Goal: Task Accomplishment & Management: Manage account settings

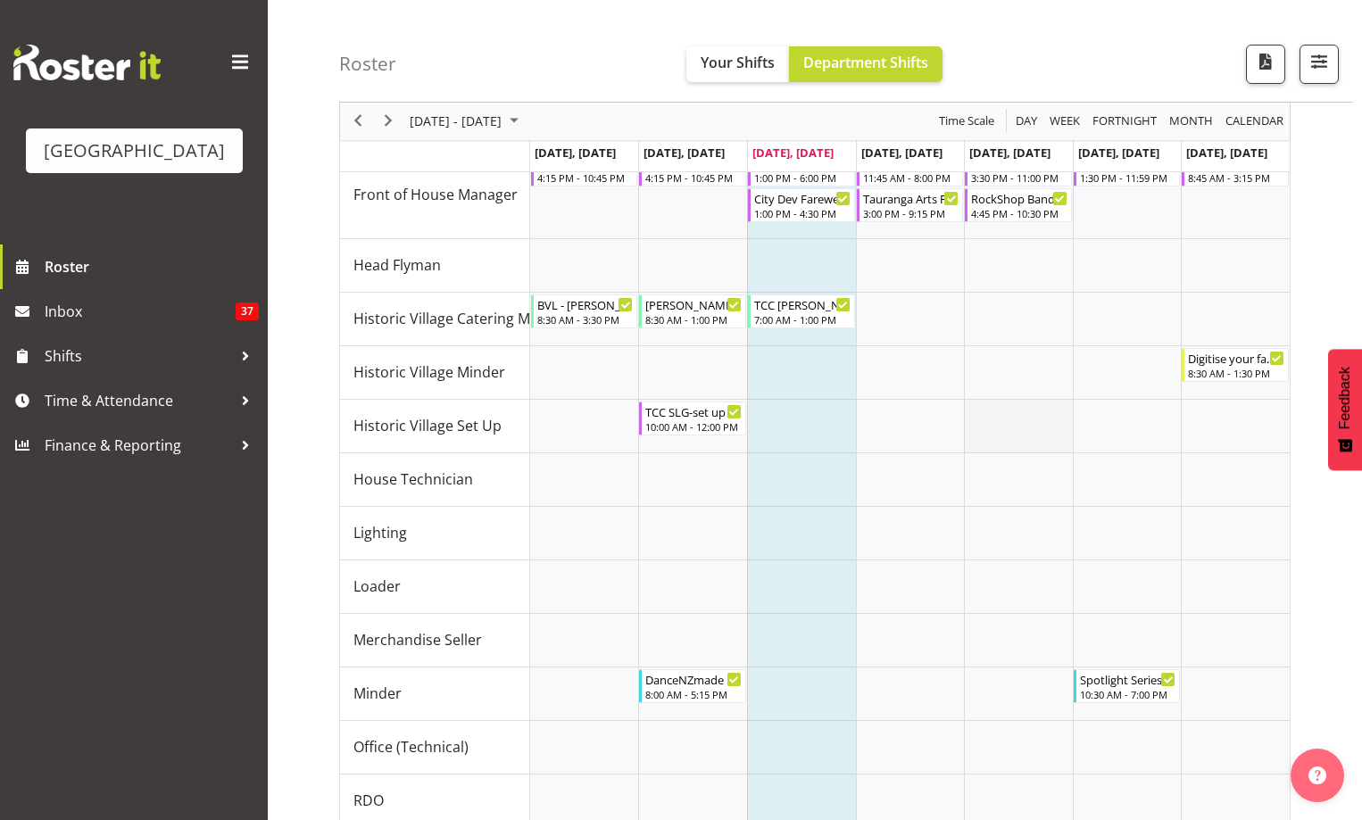
scroll to position [920, 0]
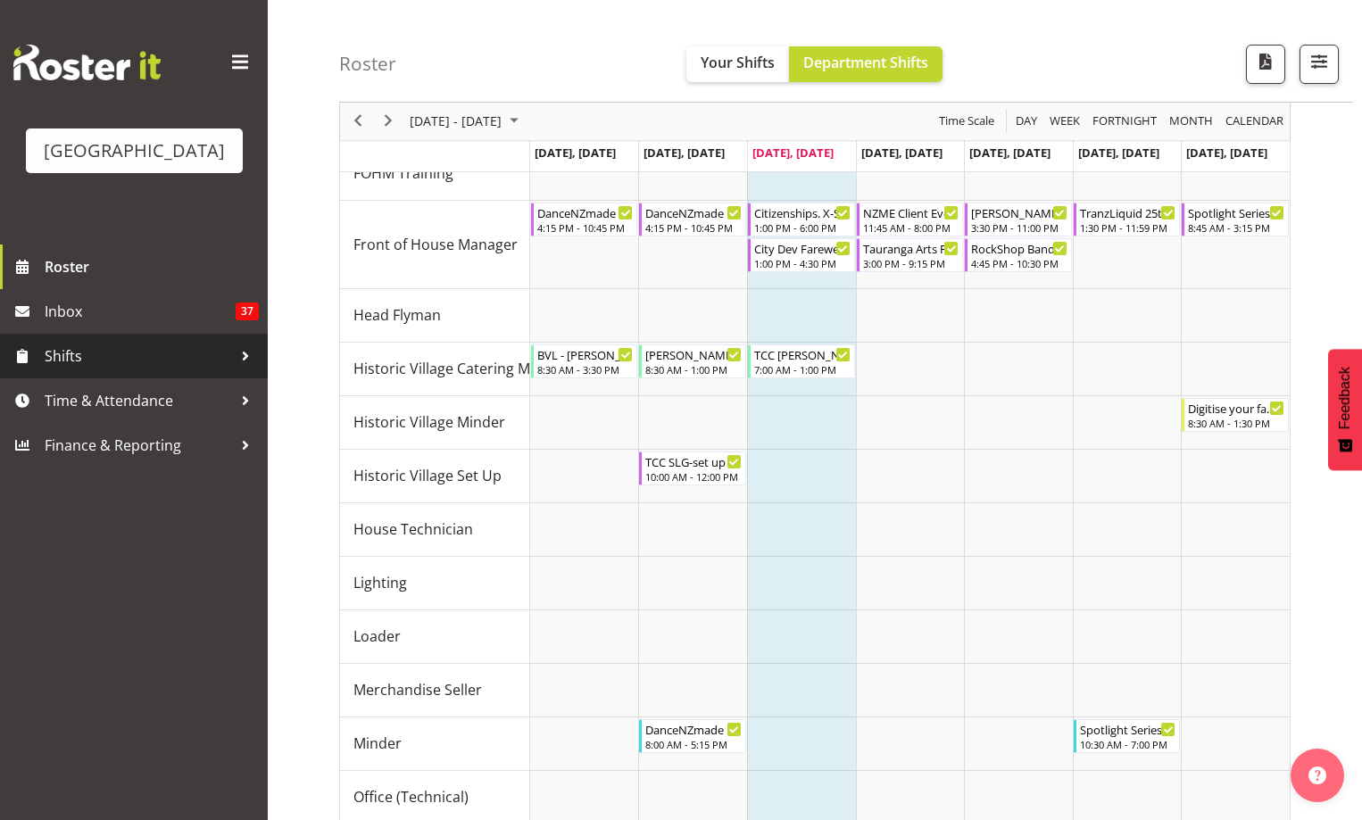
click at [83, 369] on span "Shifts" at bounding box center [138, 356] width 187 height 27
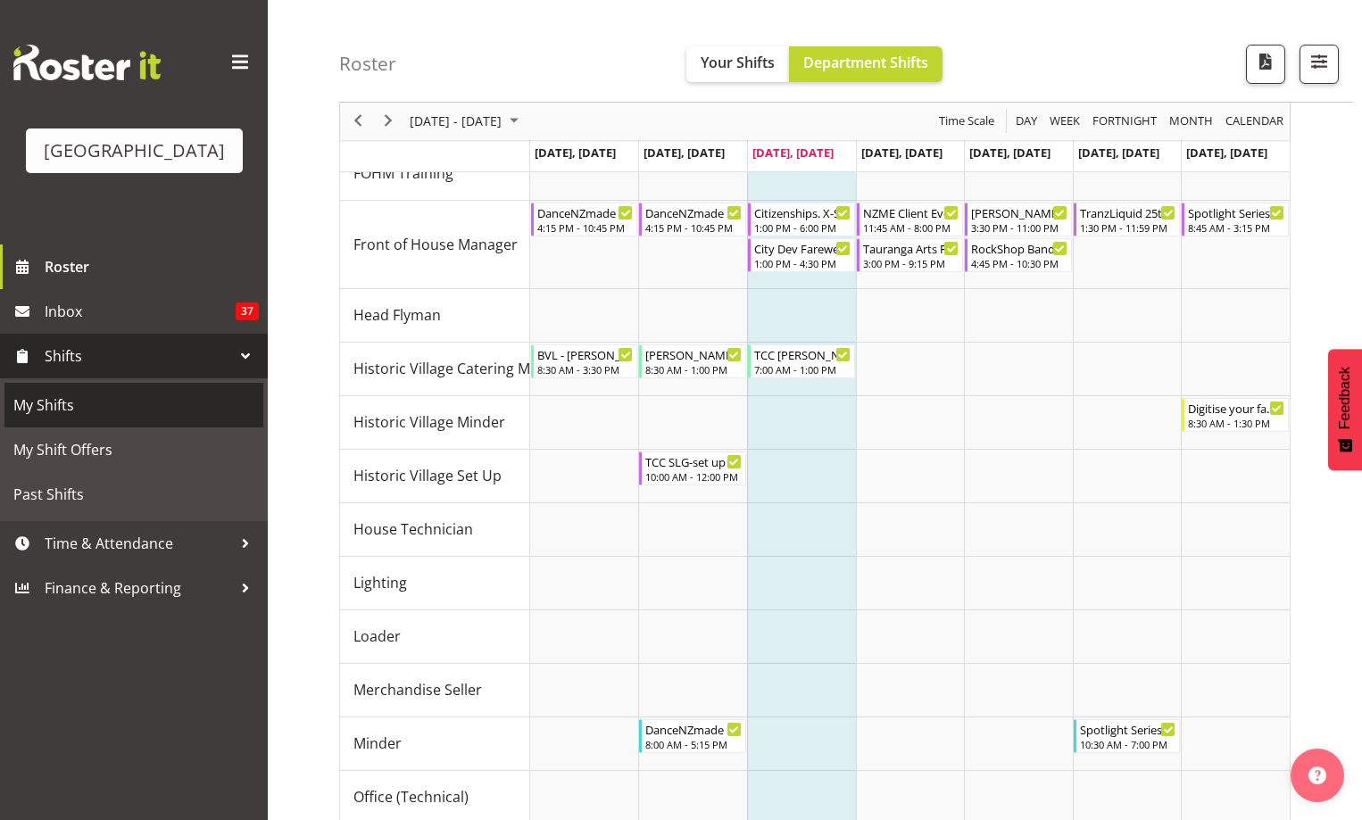
click at [86, 419] on span "My Shifts" at bounding box center [133, 405] width 241 height 27
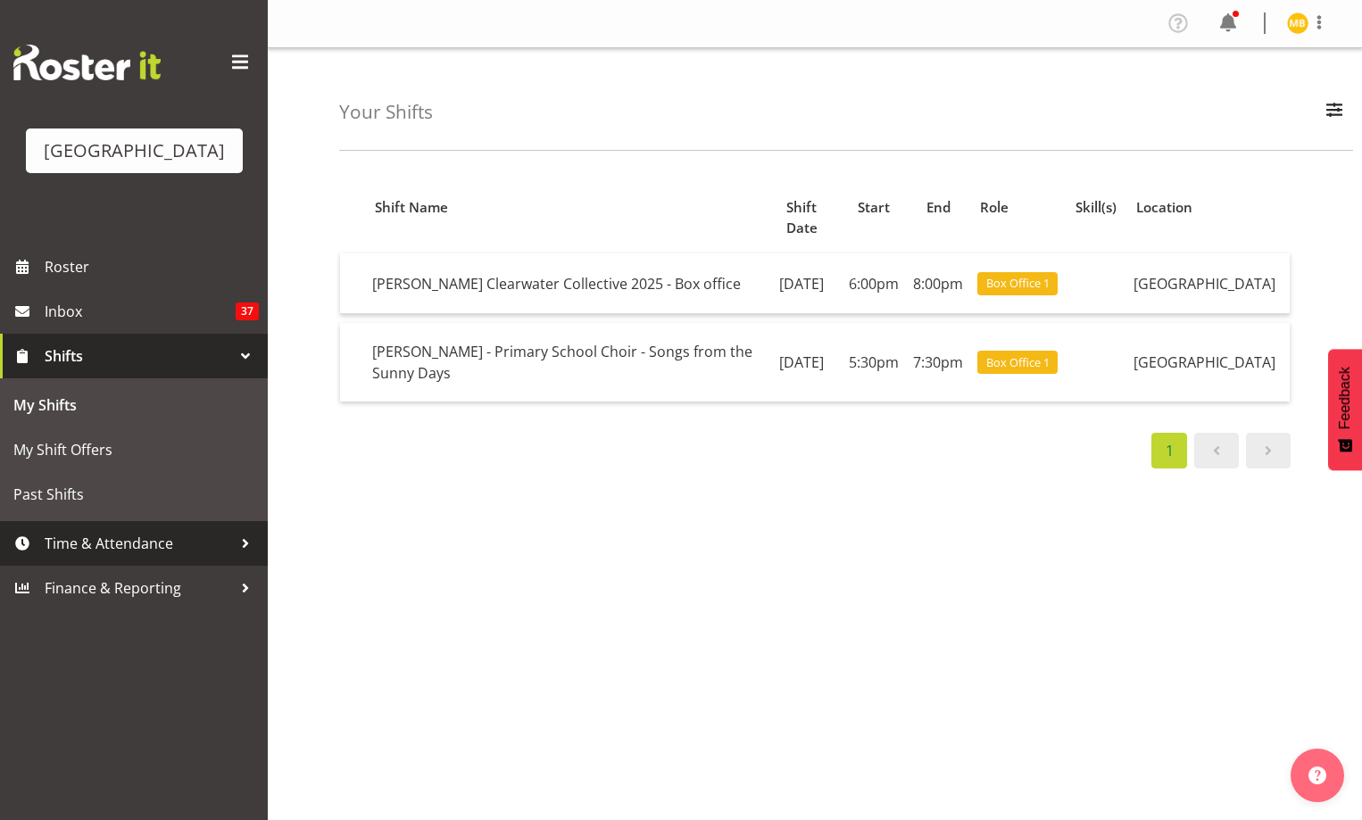
click at [153, 557] on span "Time & Attendance" at bounding box center [138, 543] width 187 height 27
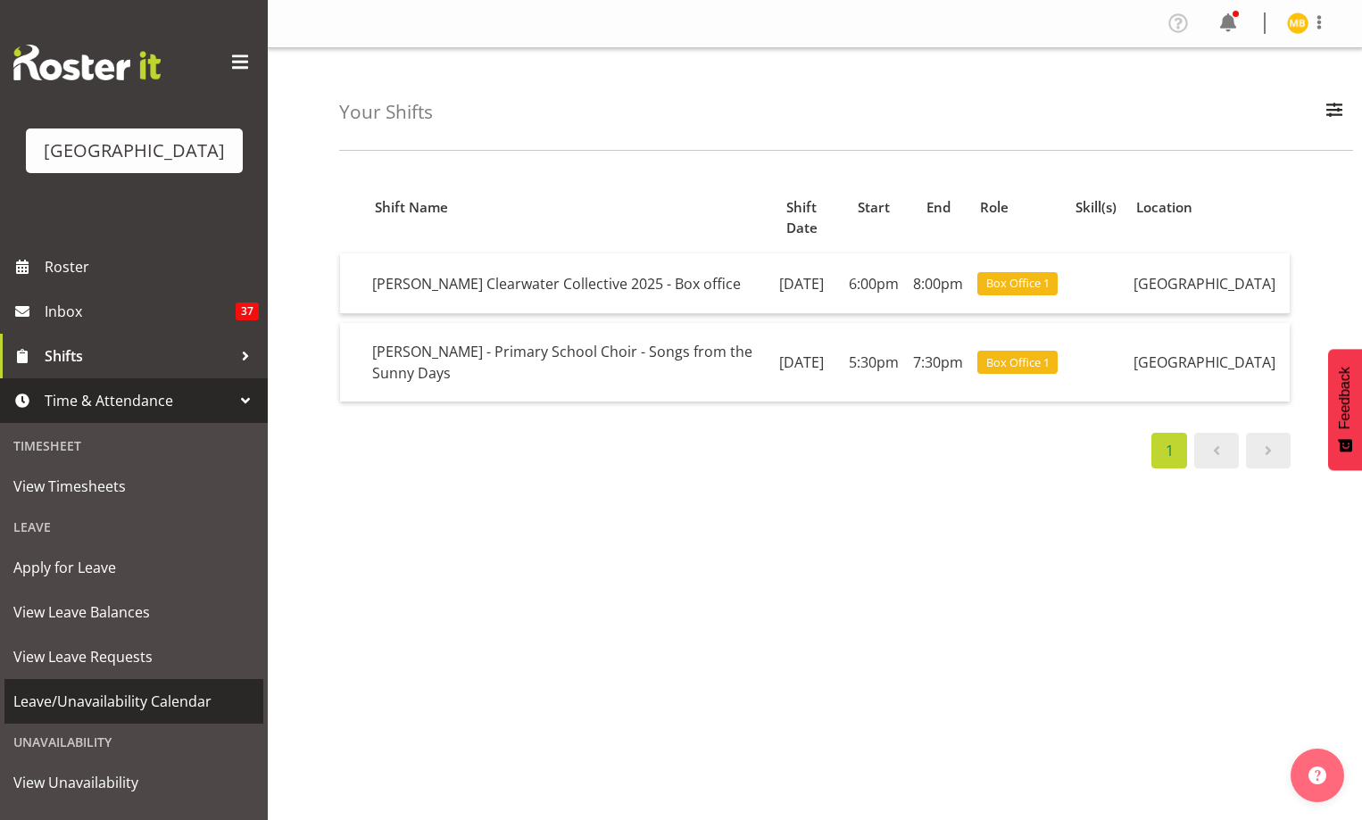
click at [118, 715] on span "Leave/Unavailability Calendar" at bounding box center [133, 701] width 241 height 27
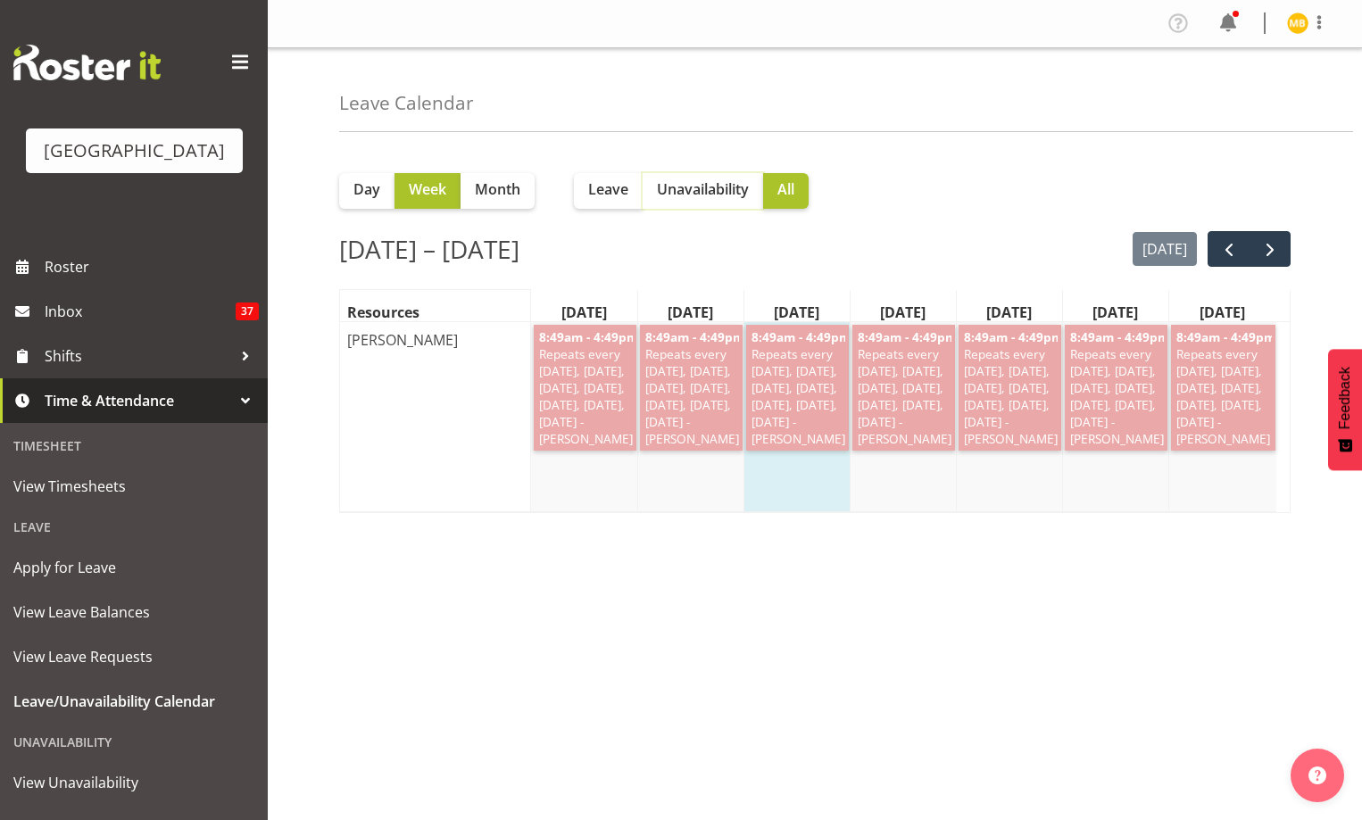
click at [694, 185] on span "Unavailability" at bounding box center [703, 188] width 92 height 21
click at [700, 188] on span "Unavailability" at bounding box center [703, 188] width 92 height 21
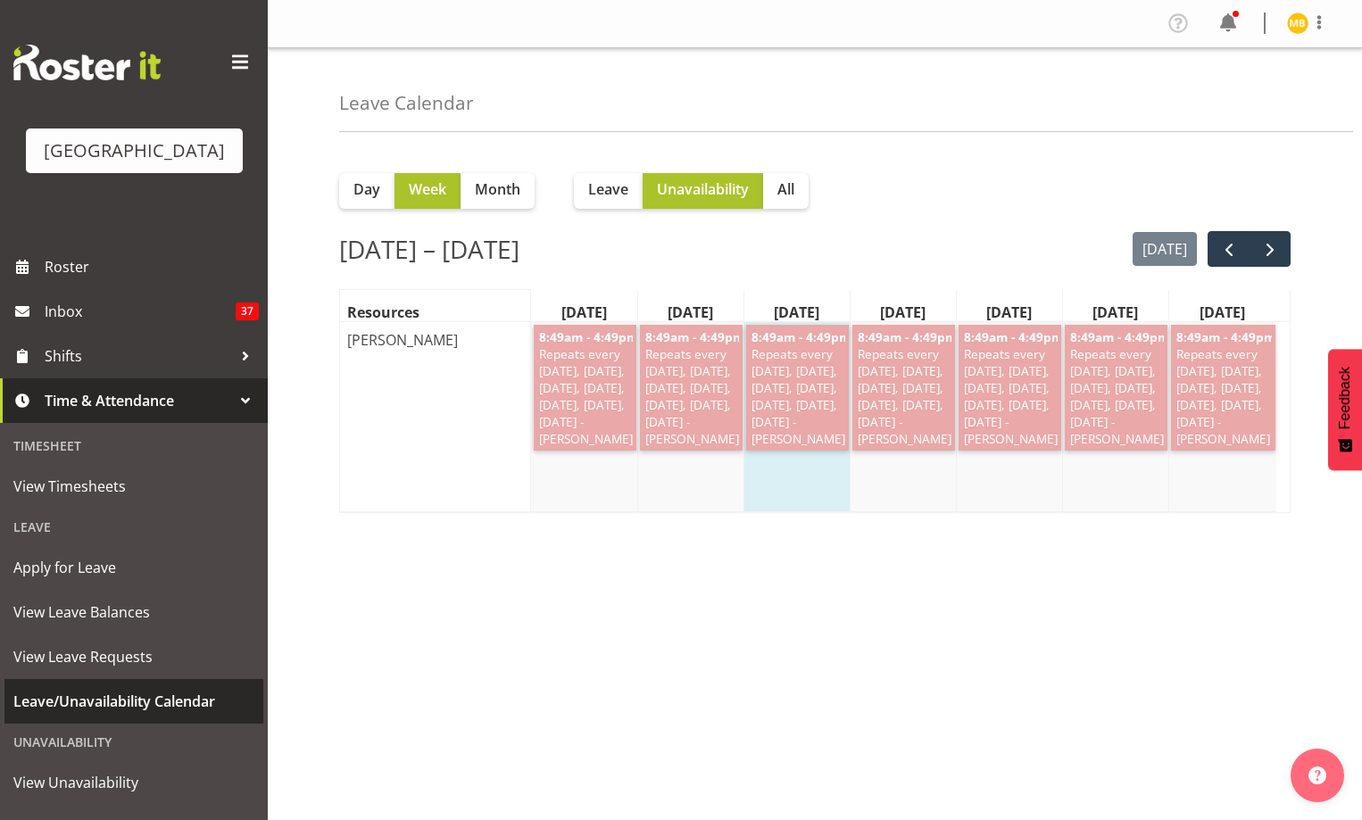
click at [127, 715] on span "Leave/Unavailability Calendar" at bounding box center [133, 701] width 241 height 27
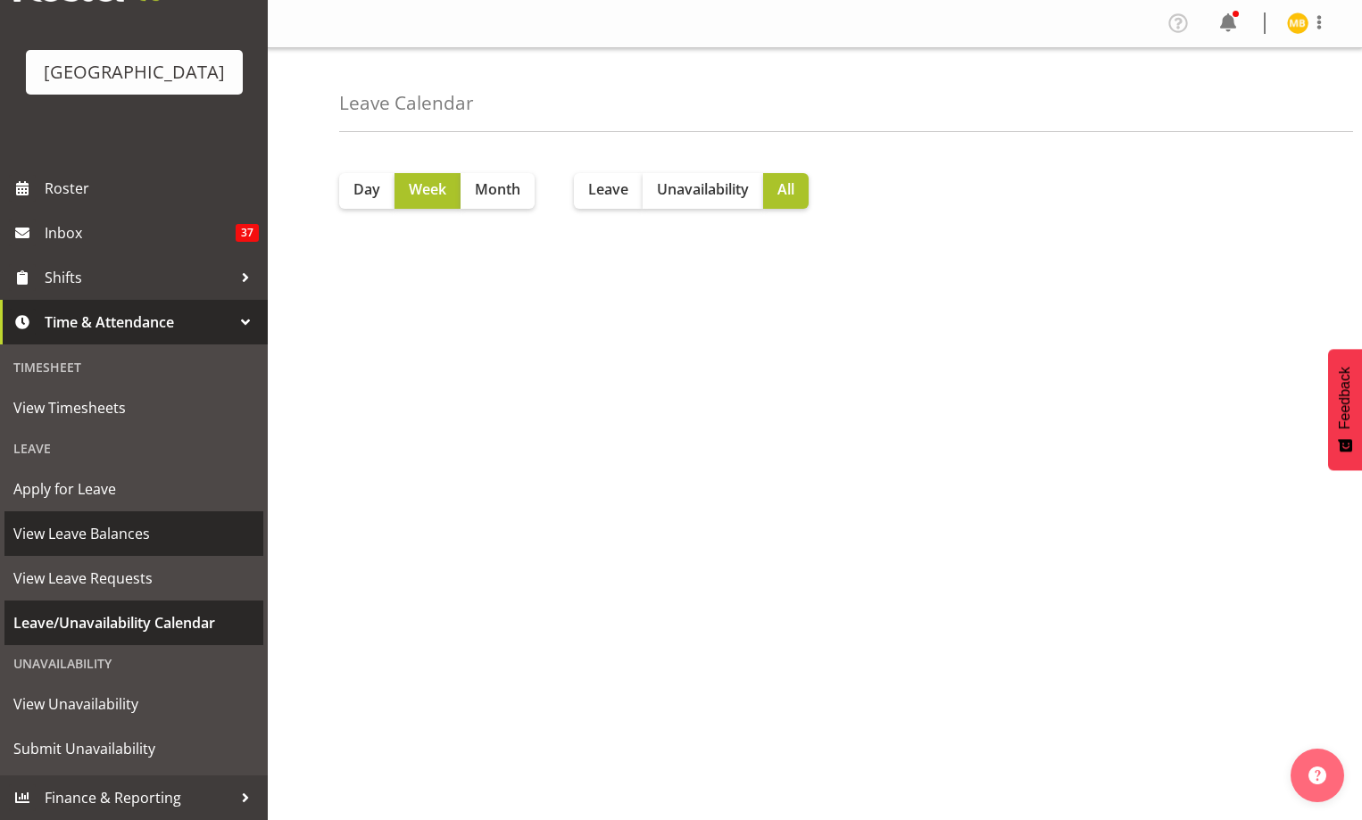
scroll to position [105, 0]
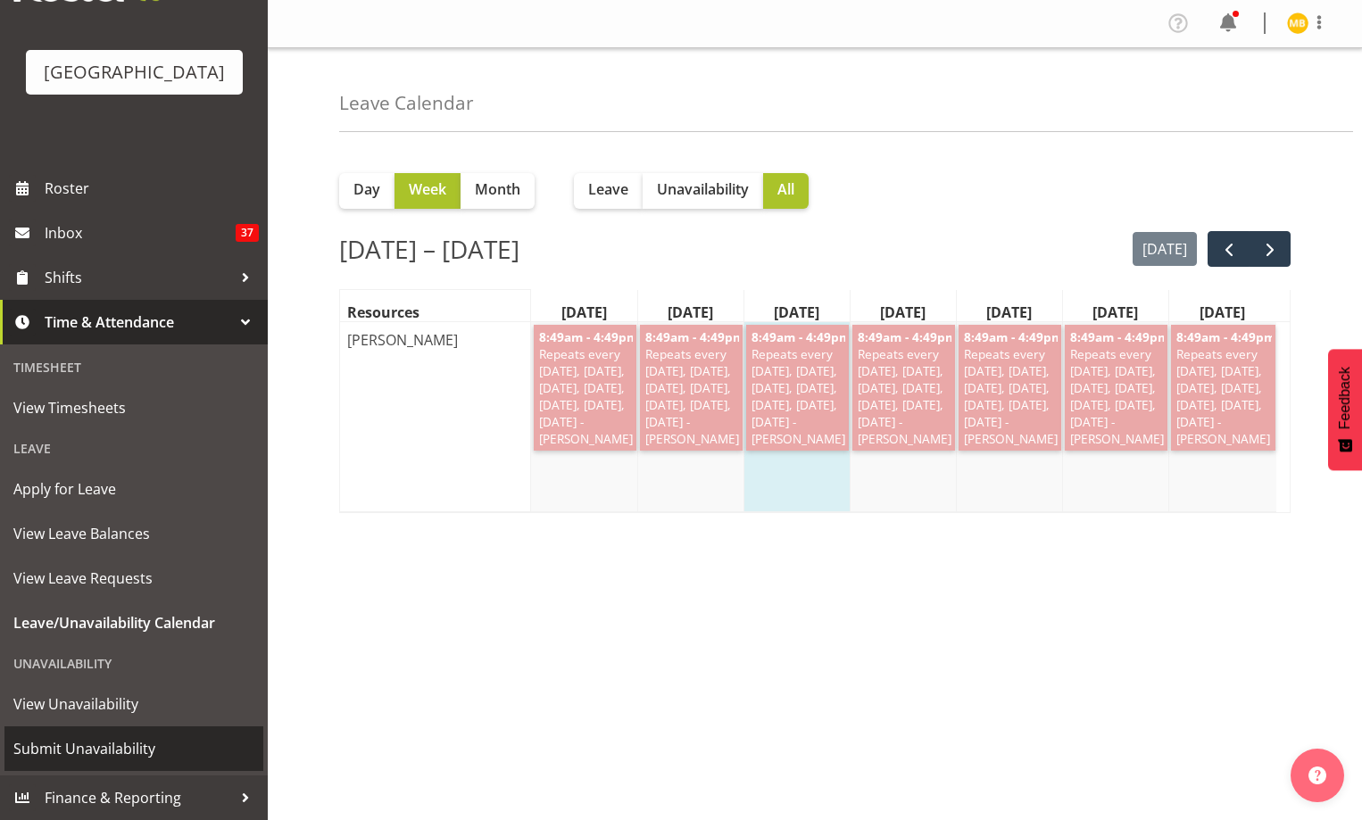
click at [125, 742] on span "Submit Unavailability" at bounding box center [133, 748] width 241 height 27
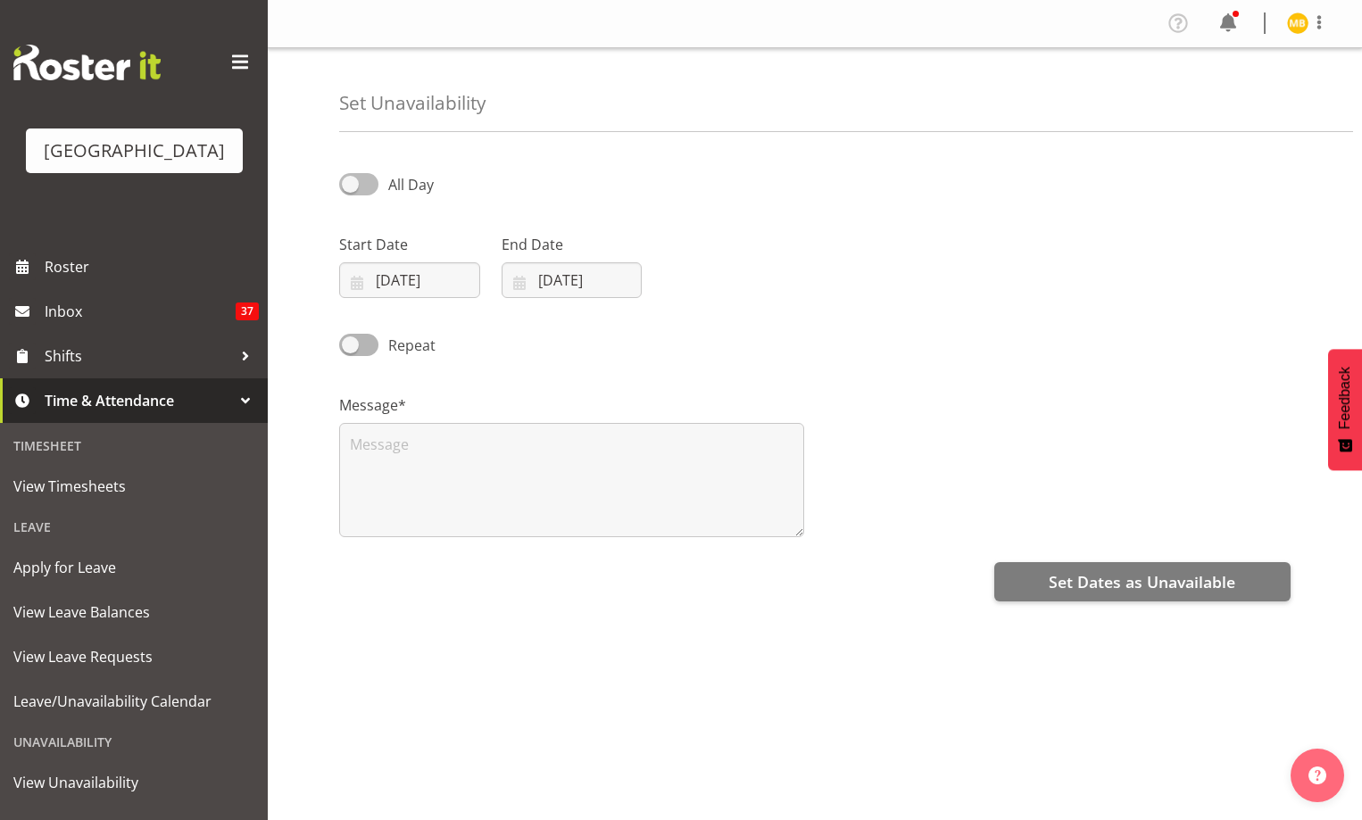
click at [377, 184] on span at bounding box center [358, 184] width 39 height 22
click at [351, 184] on input "All Day" at bounding box center [345, 184] width 12 height 12
click at [350, 178] on span at bounding box center [358, 184] width 39 height 22
click at [350, 178] on input "Part Day" at bounding box center [345, 184] width 12 height 12
checkbox input "false"
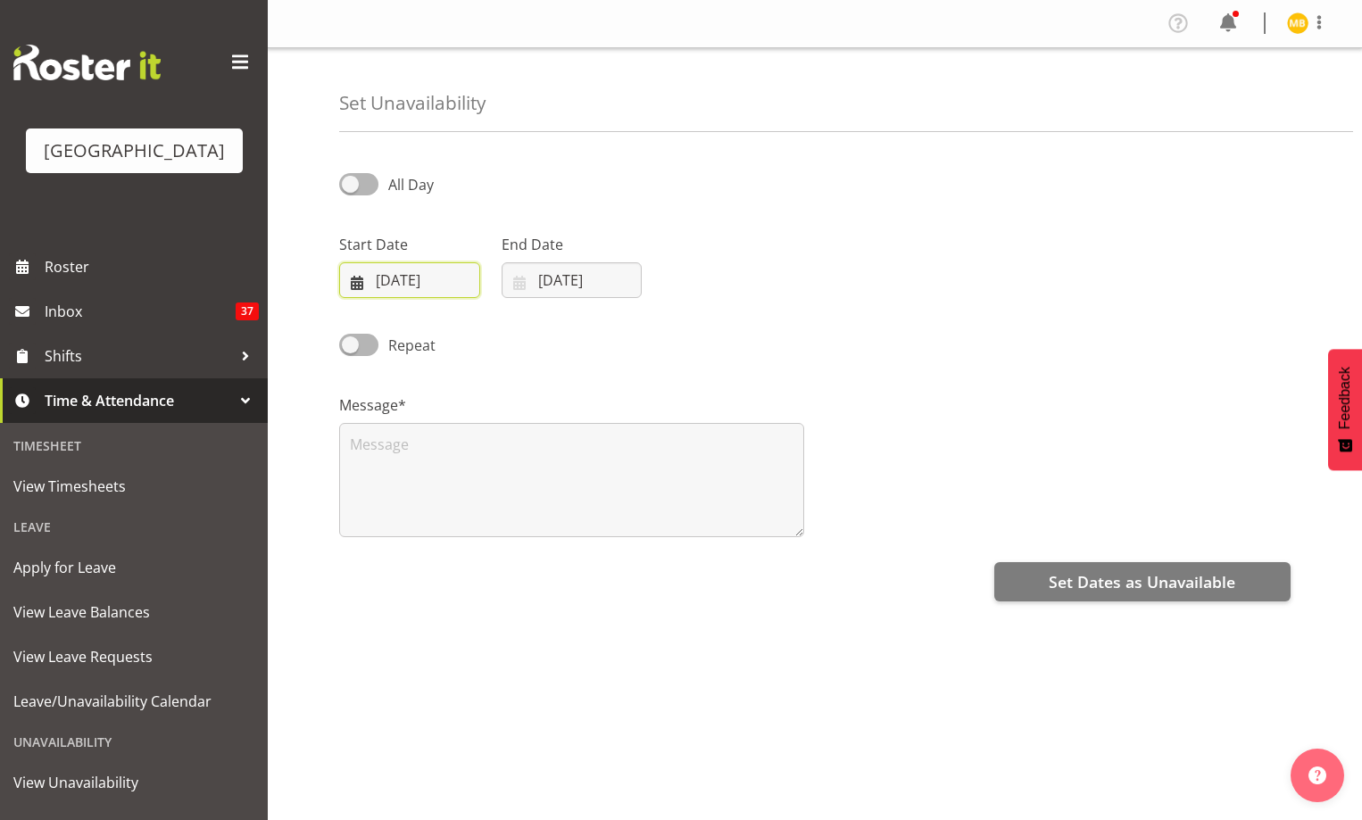
click at [459, 280] on input "[DATE]" at bounding box center [409, 280] width 141 height 36
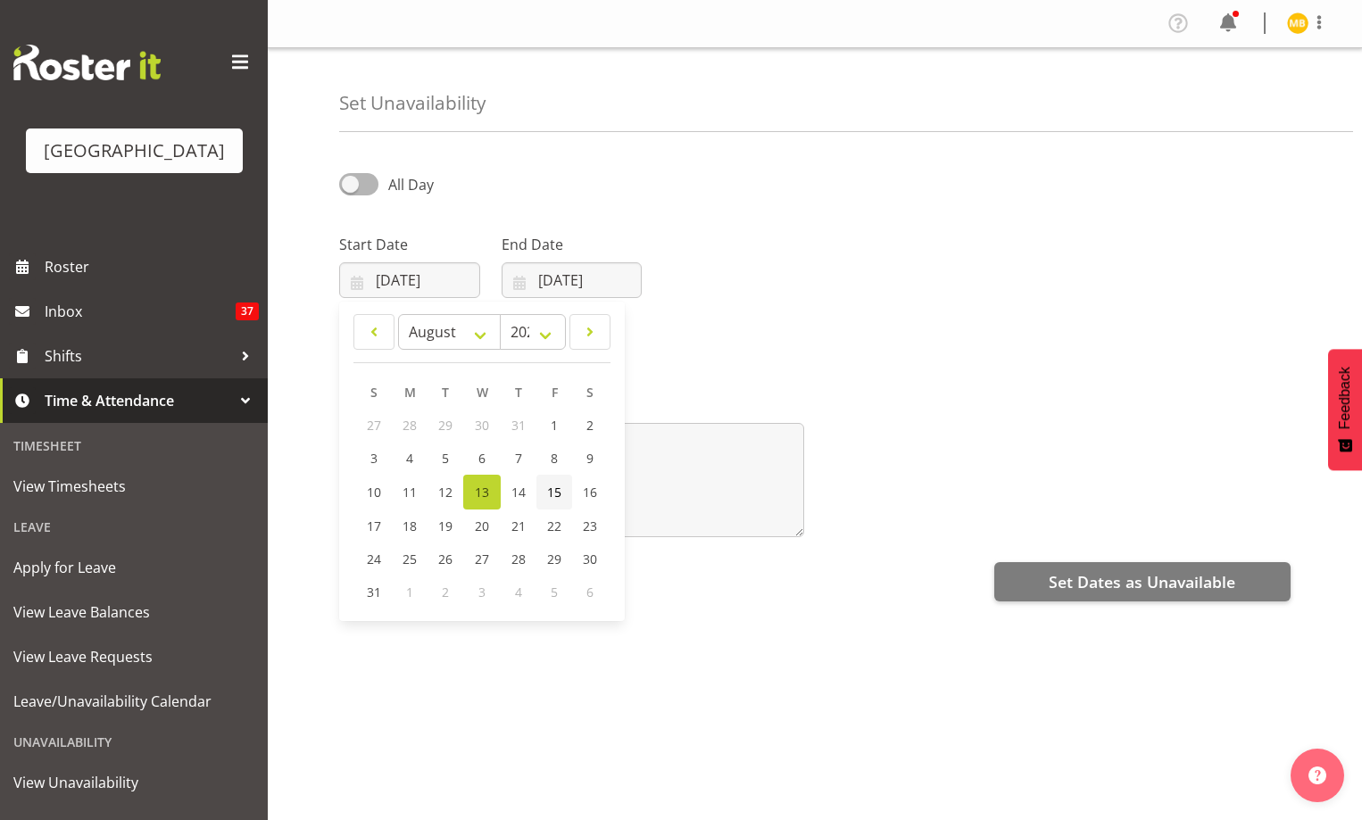
click at [555, 489] on span "15" at bounding box center [554, 492] width 14 height 17
type input "15/08/2025"
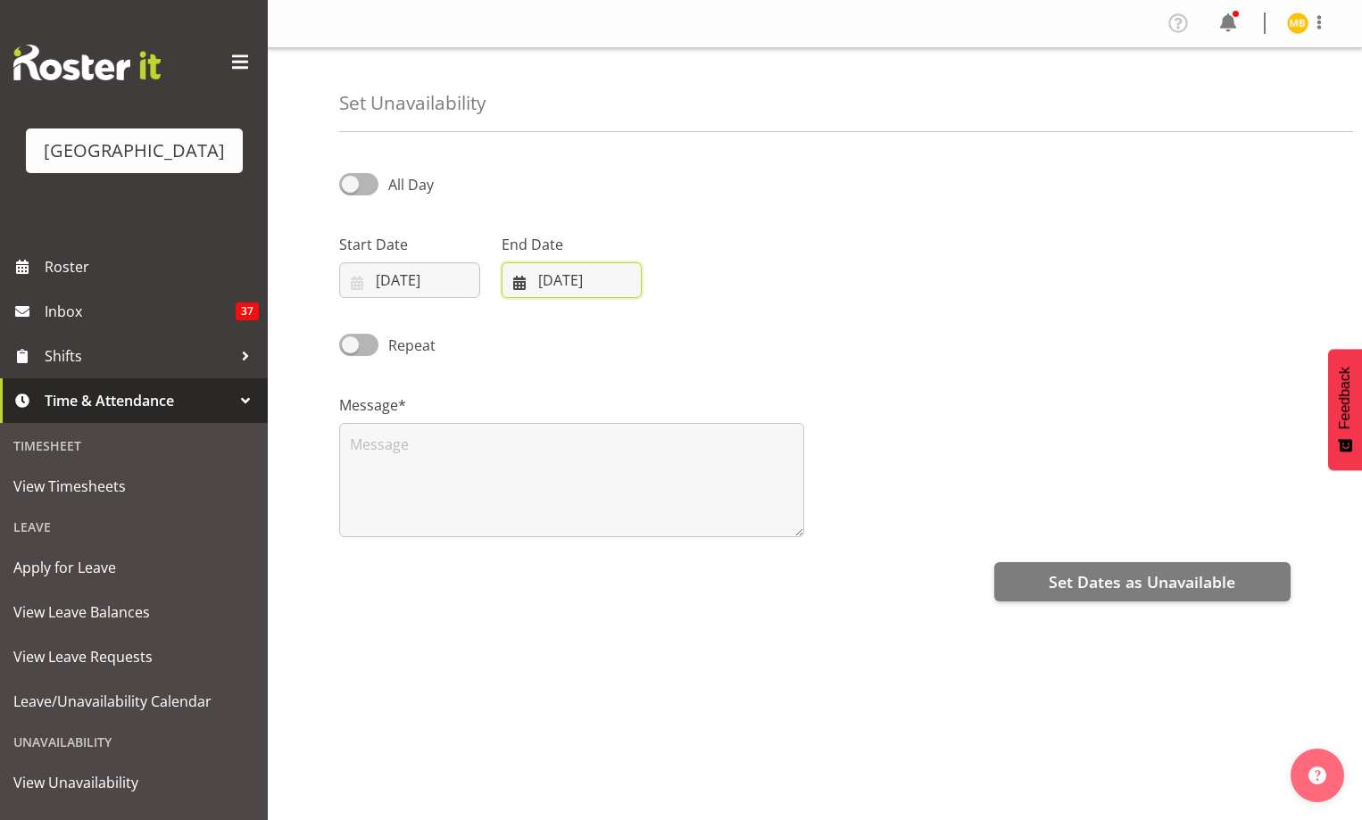
click at [598, 280] on input "13/08/2025" at bounding box center [572, 280] width 141 height 36
click at [725, 487] on link "15" at bounding box center [717, 492] width 36 height 35
type input "15/08/2025"
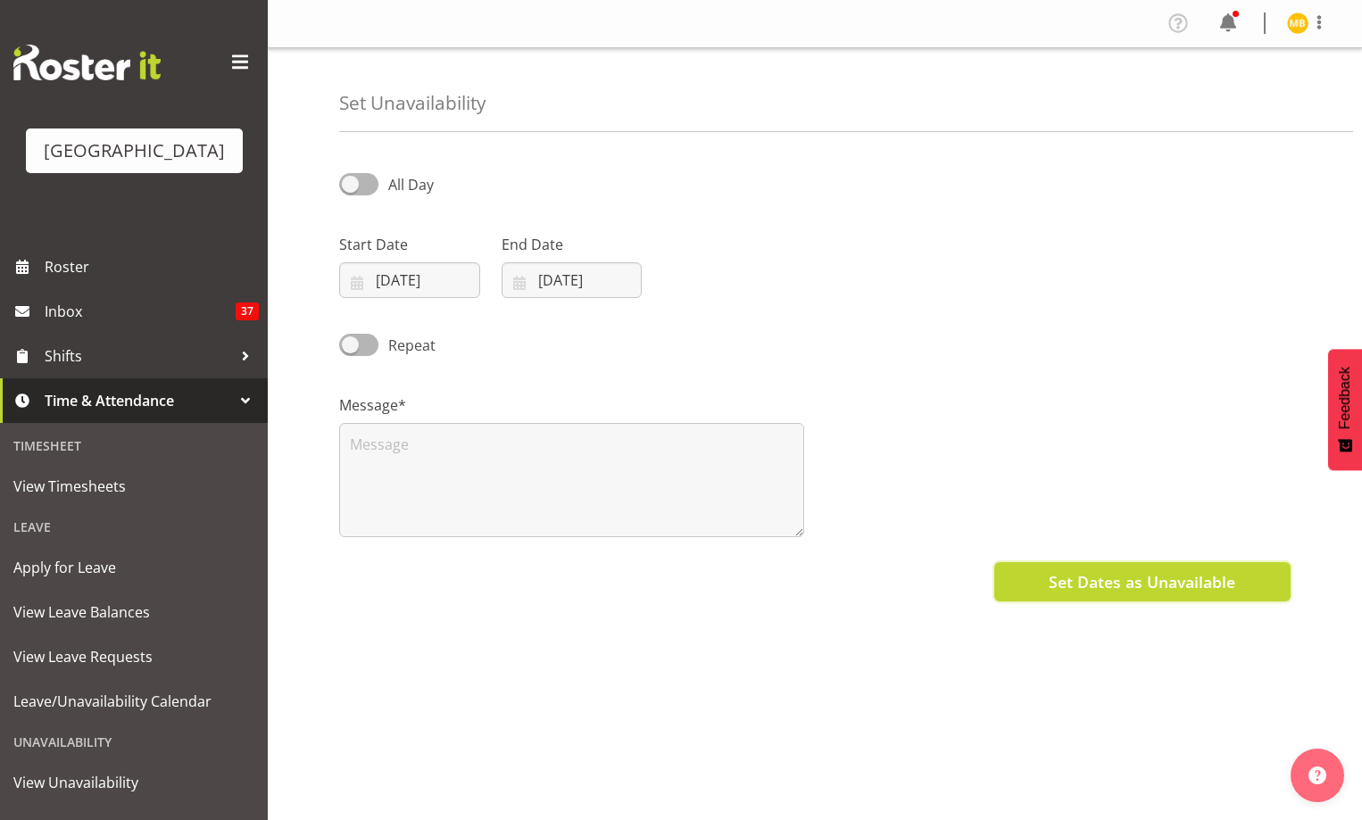
click at [1074, 583] on span "Set Dates as Unavailable" at bounding box center [1142, 581] width 187 height 23
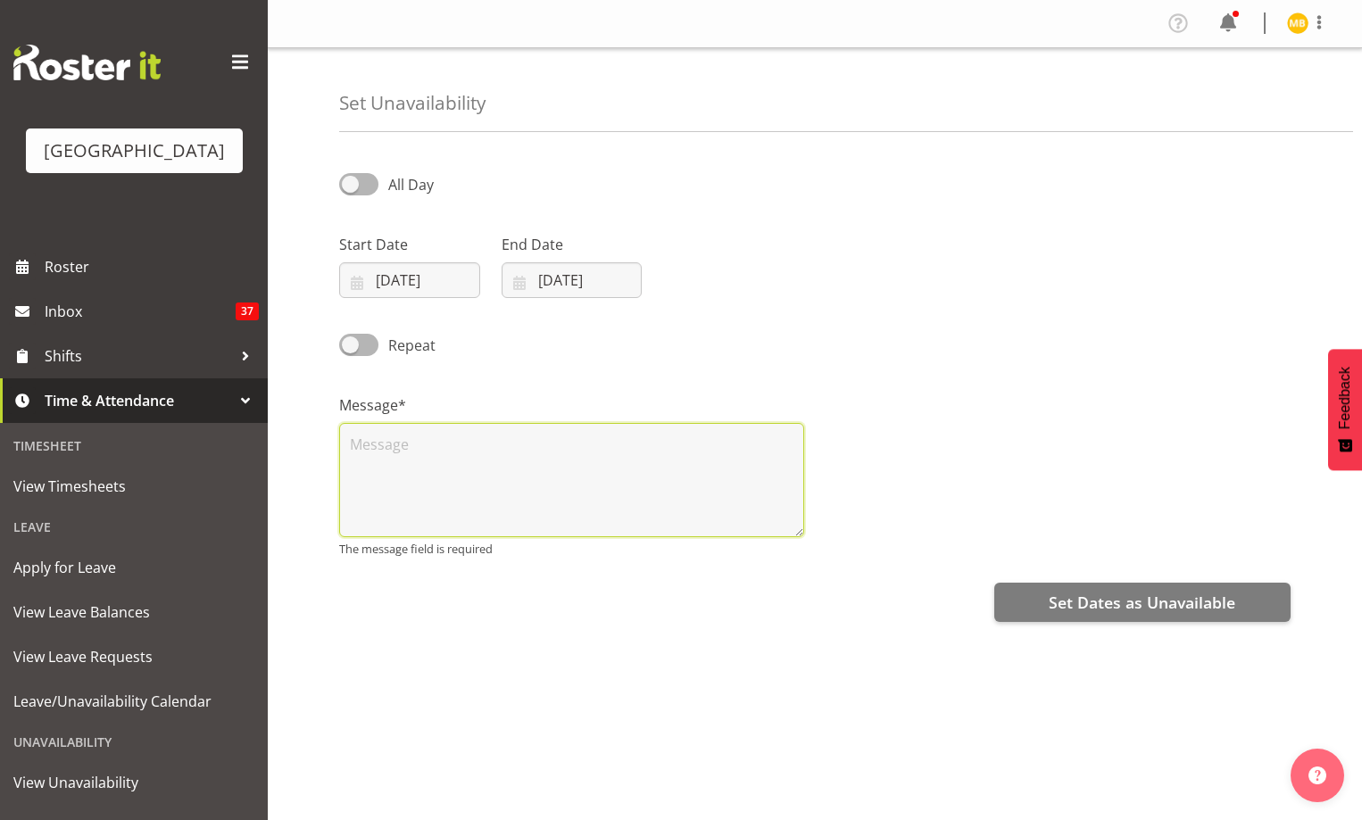
click at [532, 477] on textarea at bounding box center [571, 480] width 465 height 114
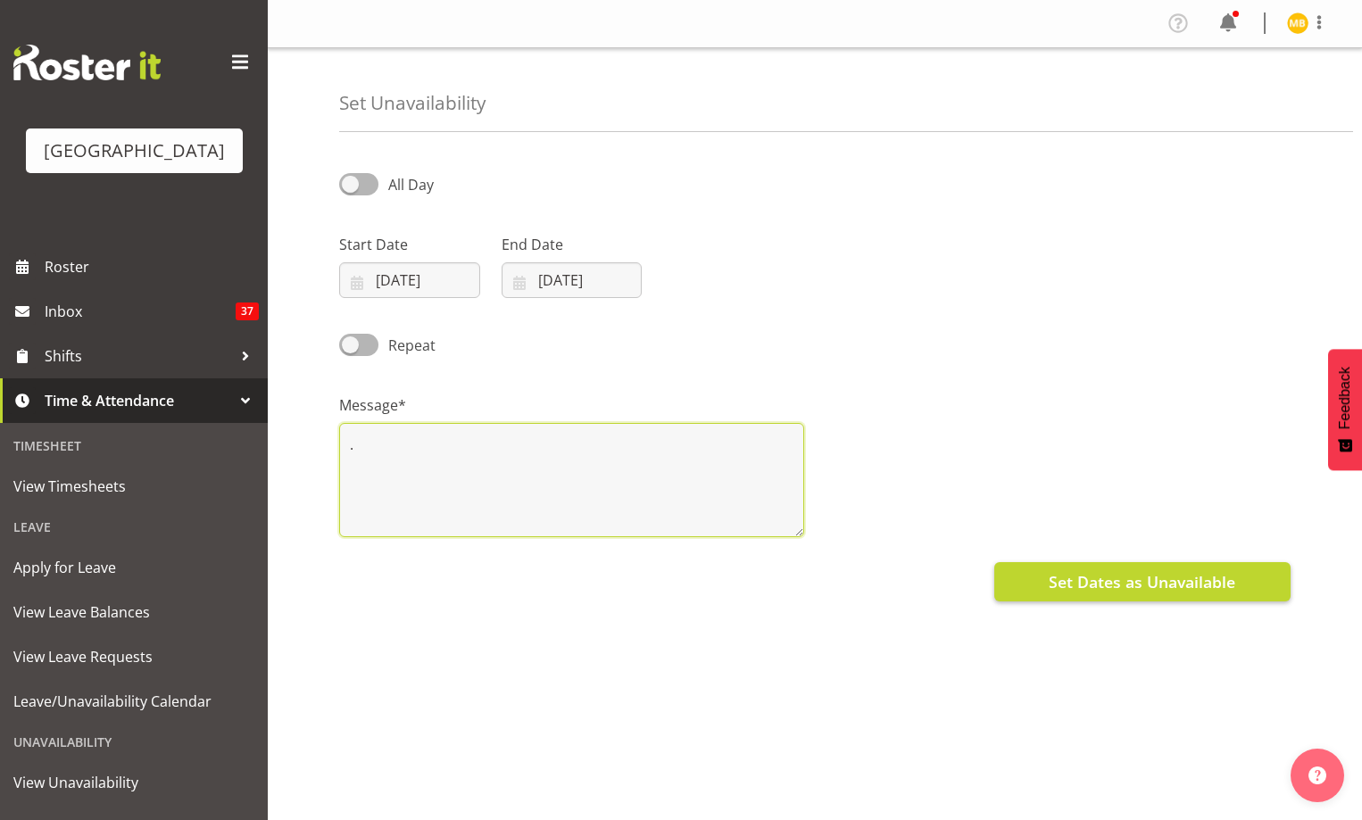
type textarea "."
click at [1091, 582] on span "Set Dates as Unavailable" at bounding box center [1142, 581] width 187 height 23
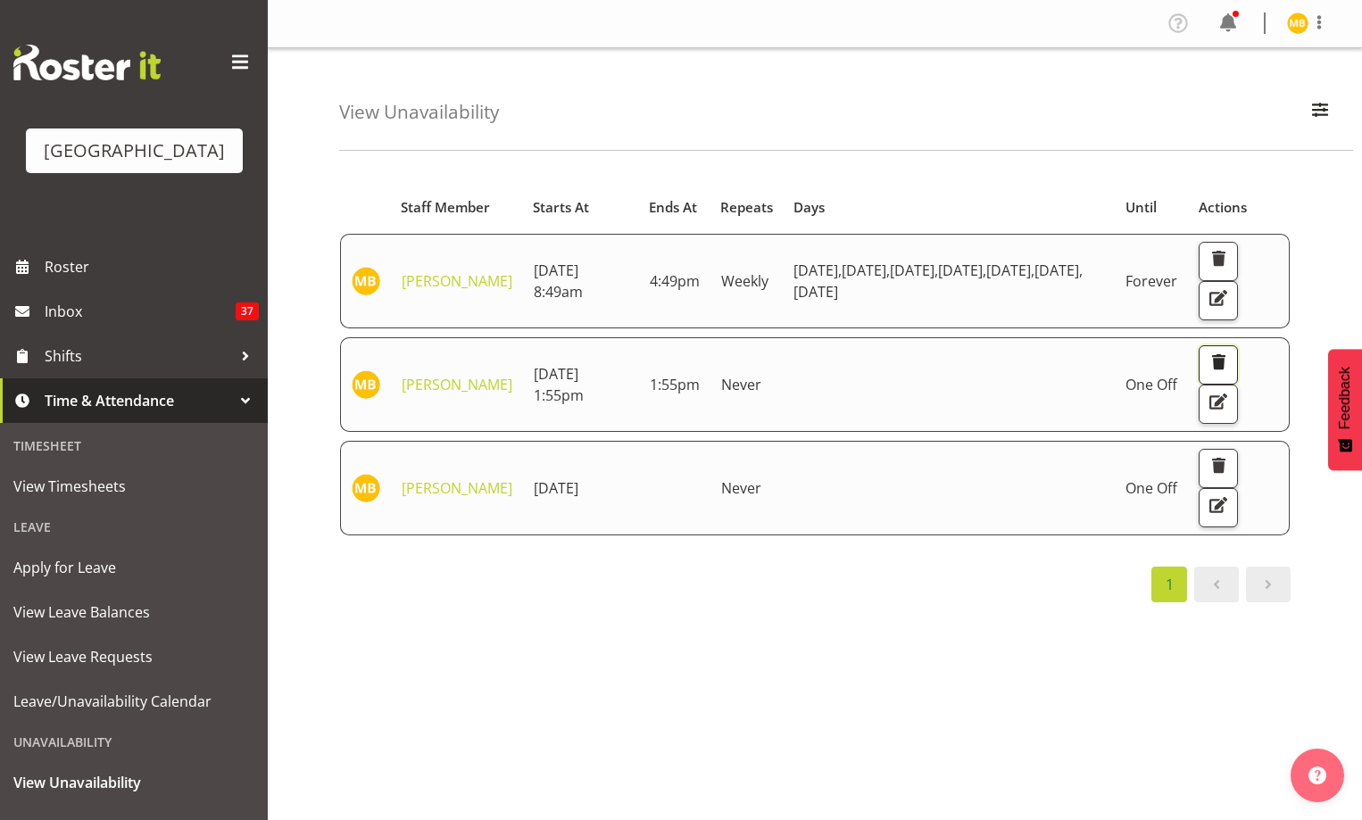
click at [1223, 359] on span "button" at bounding box center [1217, 362] width 23 height 23
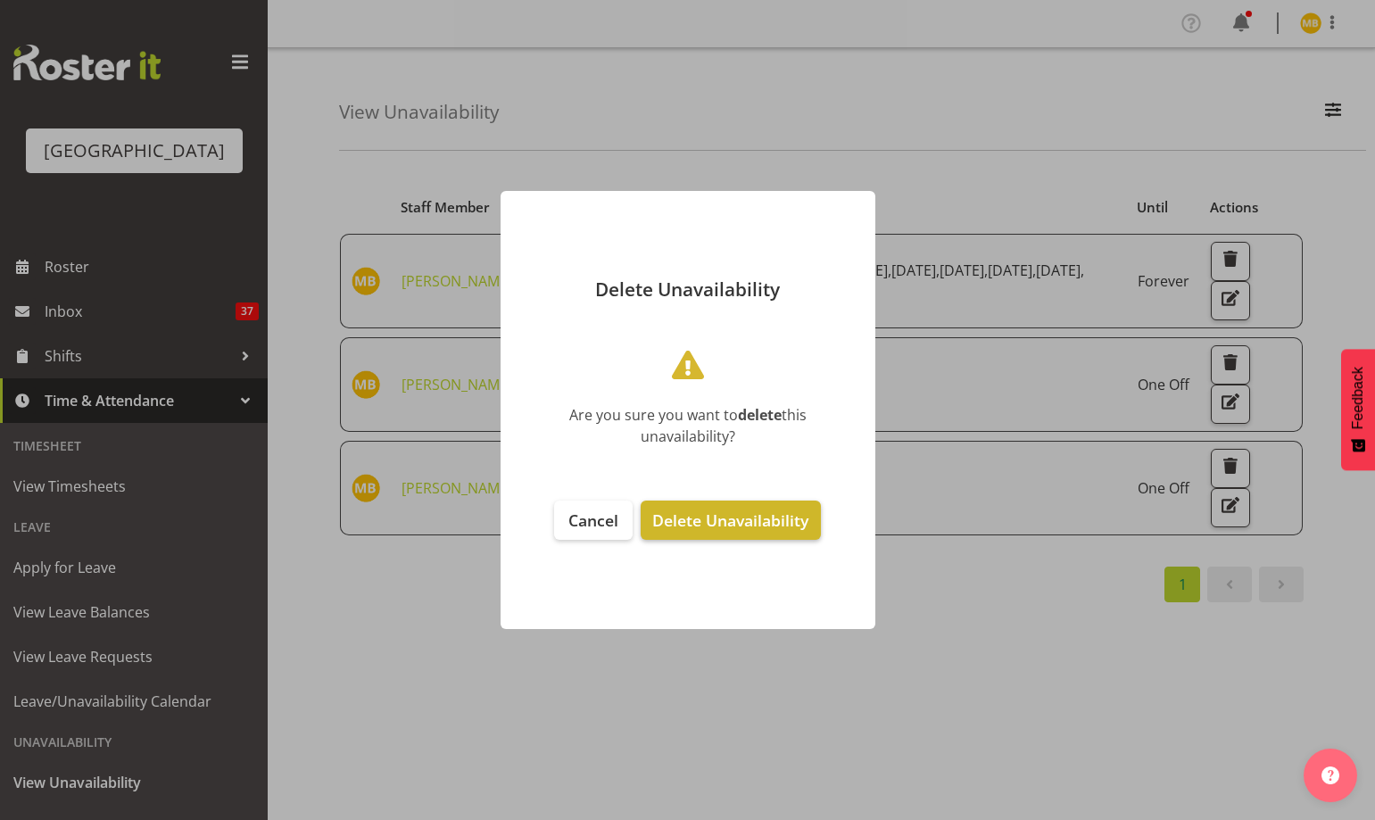
click at [673, 520] on span "Delete Unavailability" at bounding box center [730, 520] width 156 height 21
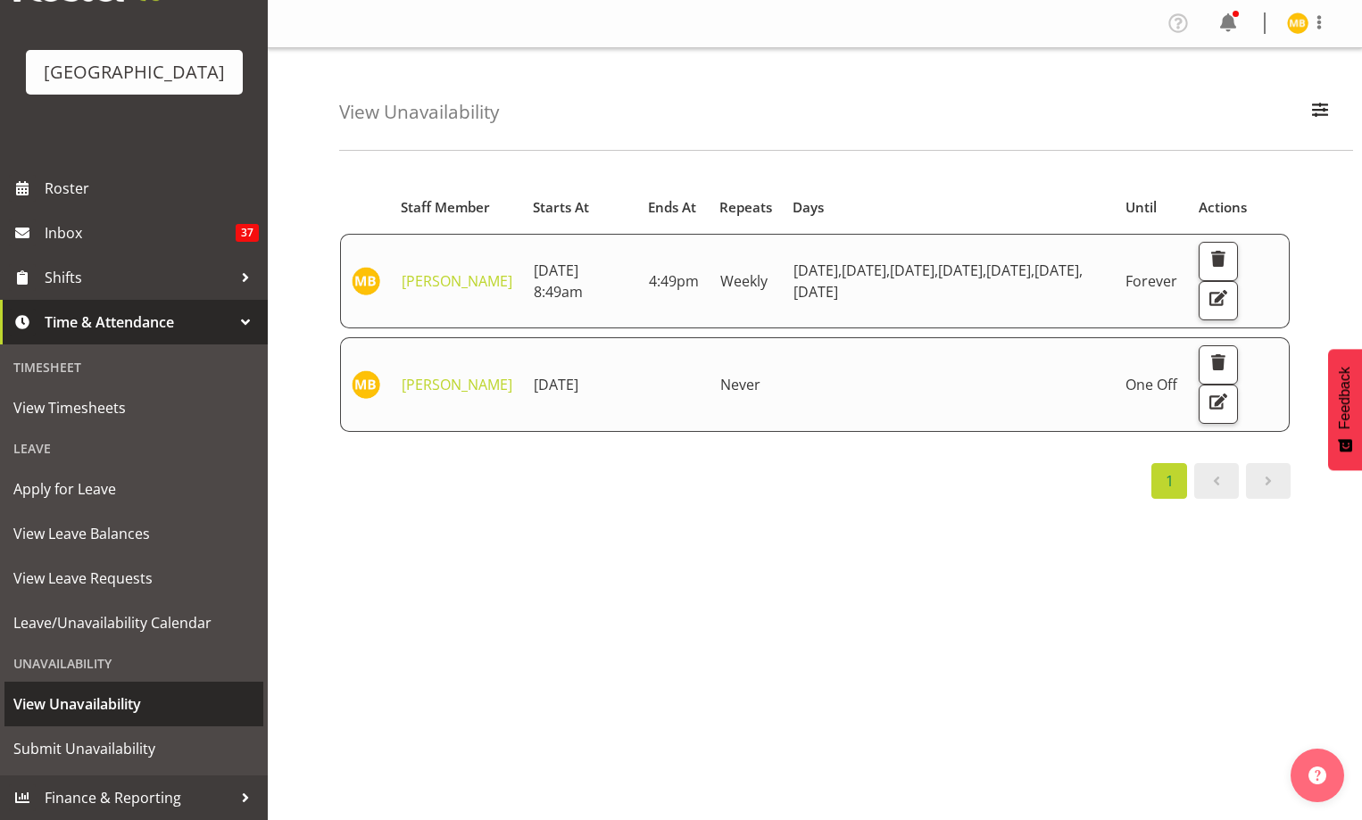
scroll to position [105, 0]
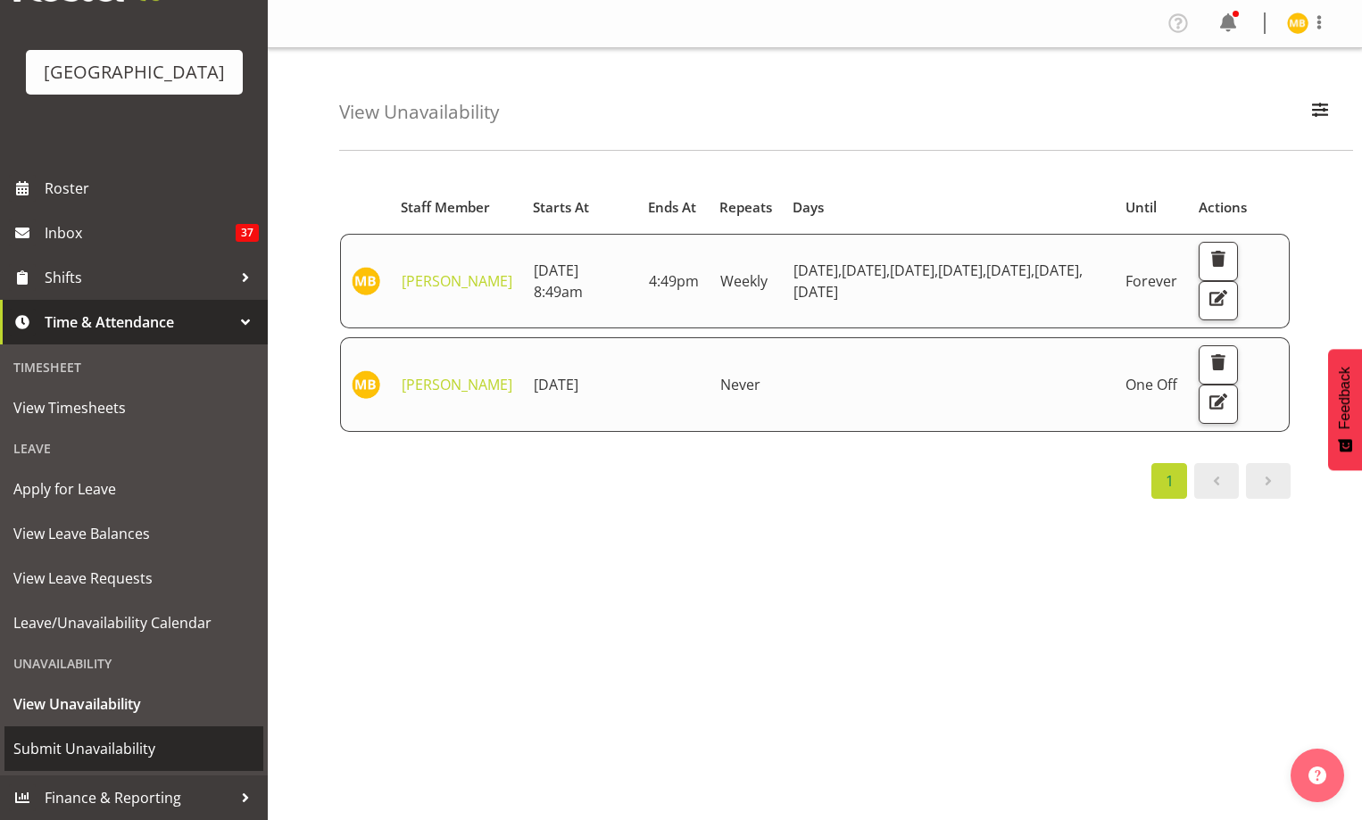
click at [115, 747] on span "Submit Unavailability" at bounding box center [133, 748] width 241 height 27
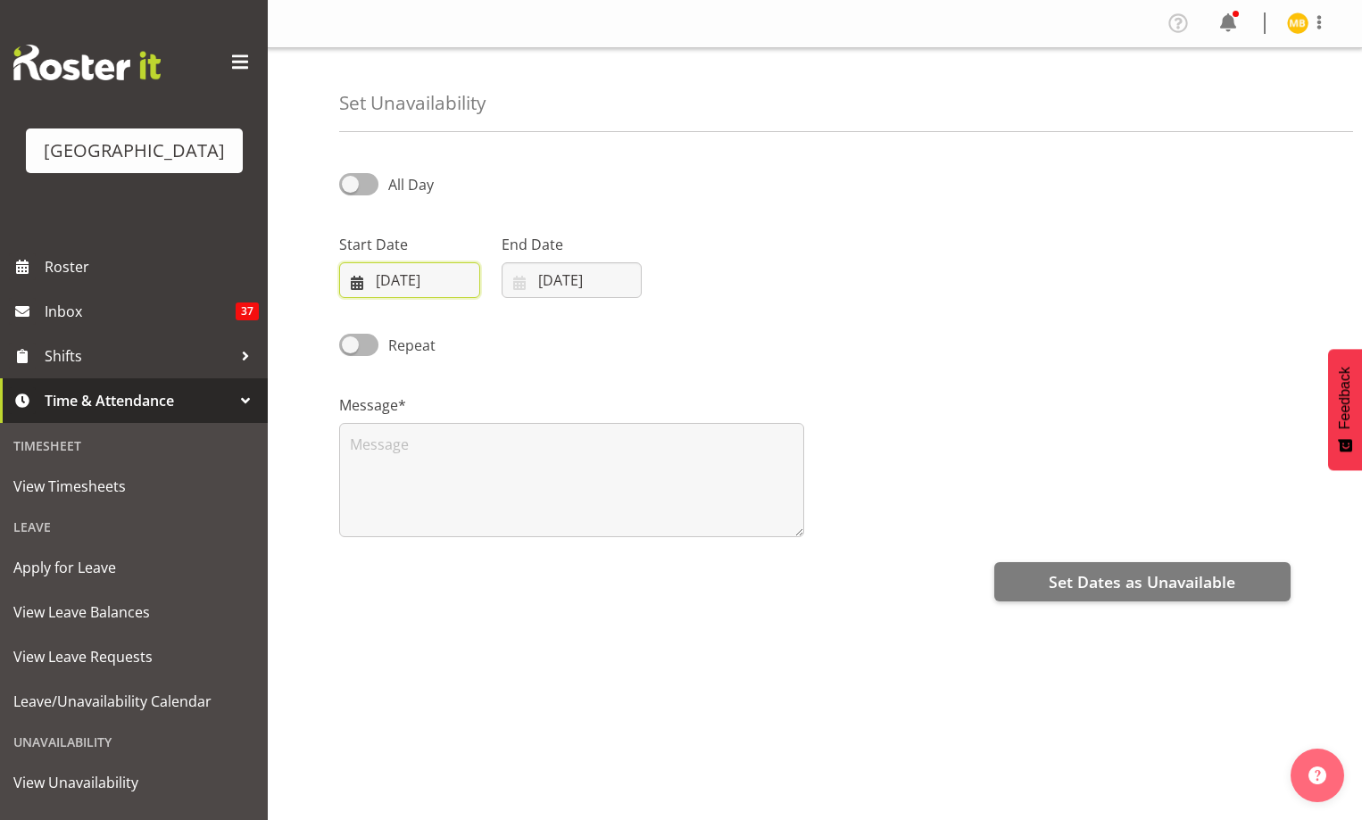
click at [382, 278] on input "13/08/2025" at bounding box center [409, 280] width 141 height 36
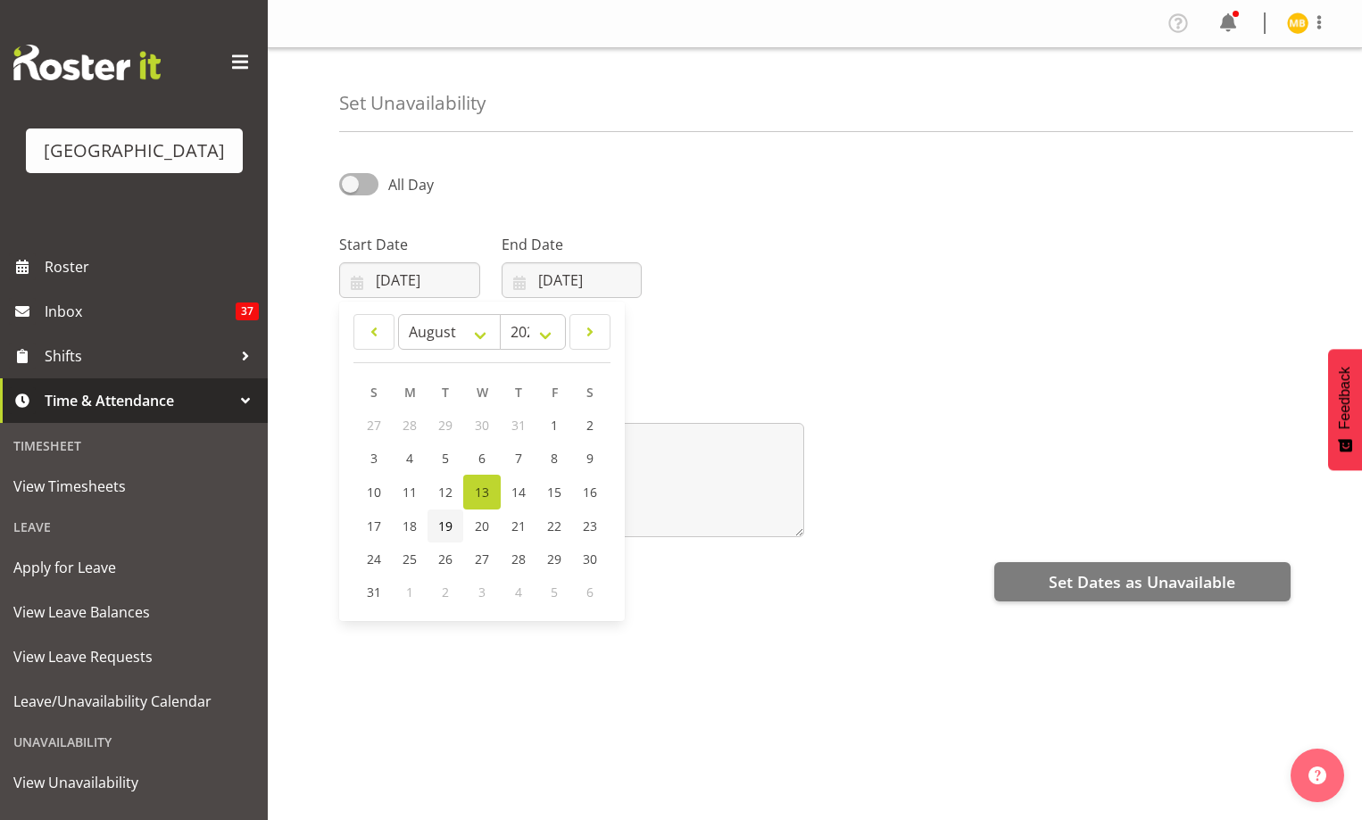
click at [445, 519] on span "19" at bounding box center [445, 526] width 14 height 17
type input "19/08/2025"
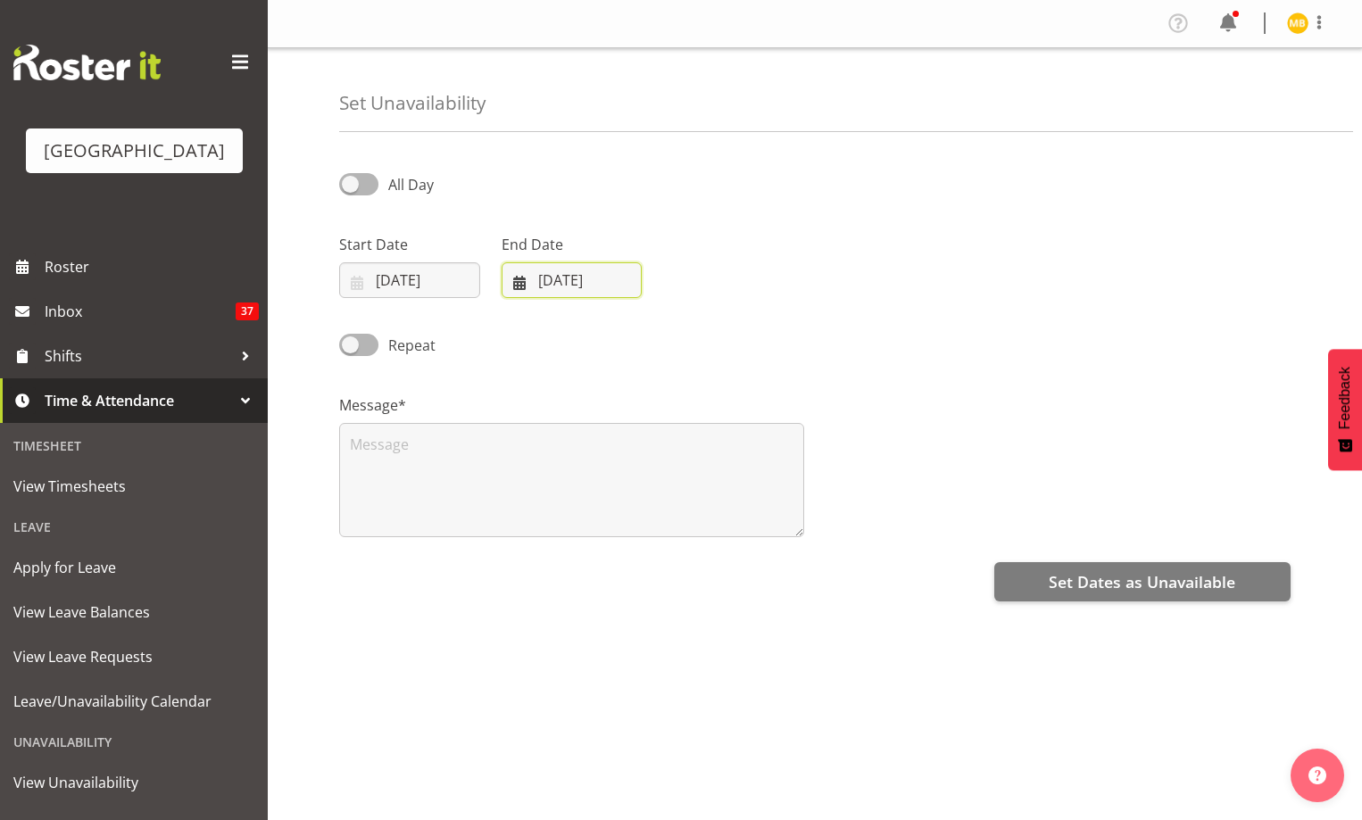
click at [555, 286] on input "13/08/2025" at bounding box center [572, 280] width 141 height 36
click at [614, 523] on span "19" at bounding box center [608, 526] width 14 height 17
type input "19/08/2025"
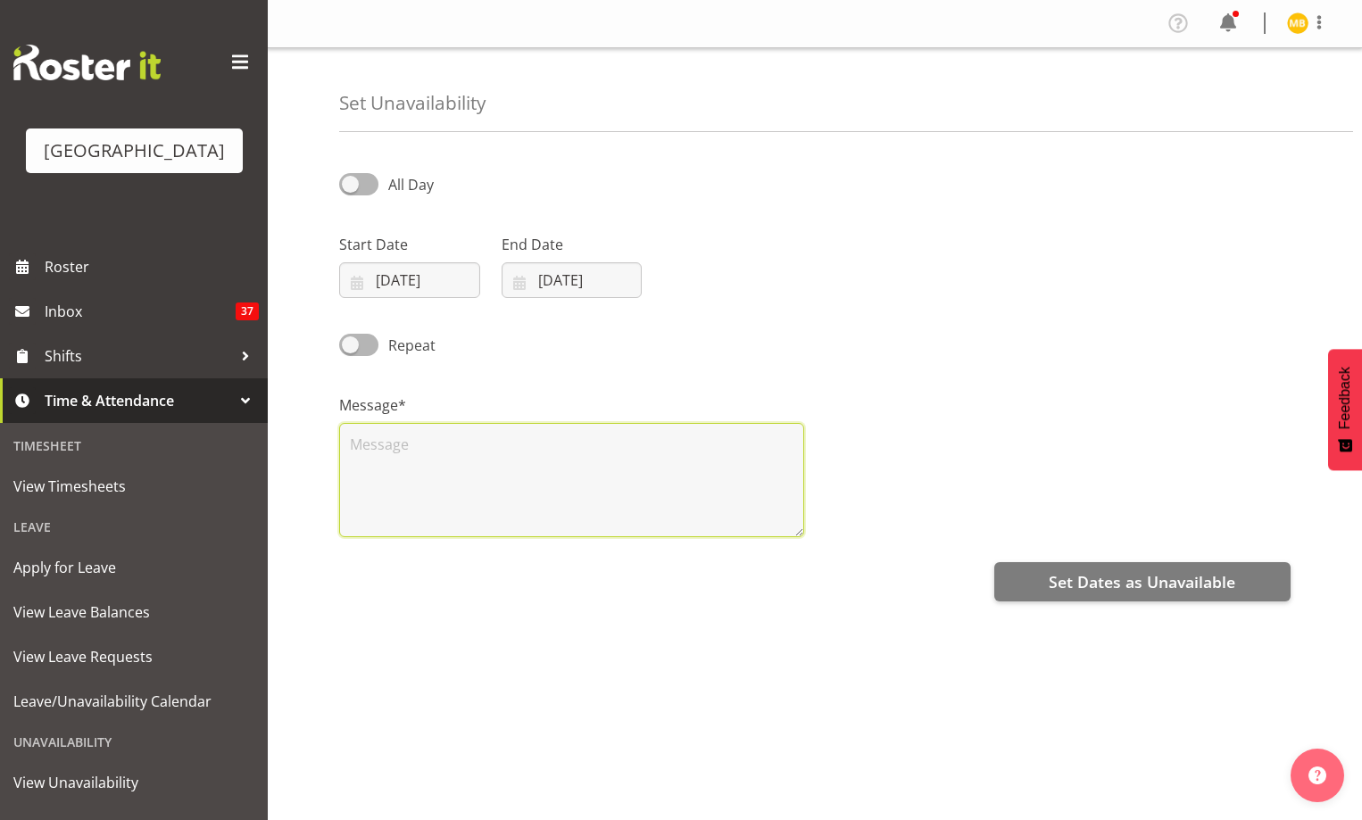
click at [659, 451] on textarea at bounding box center [571, 480] width 465 height 114
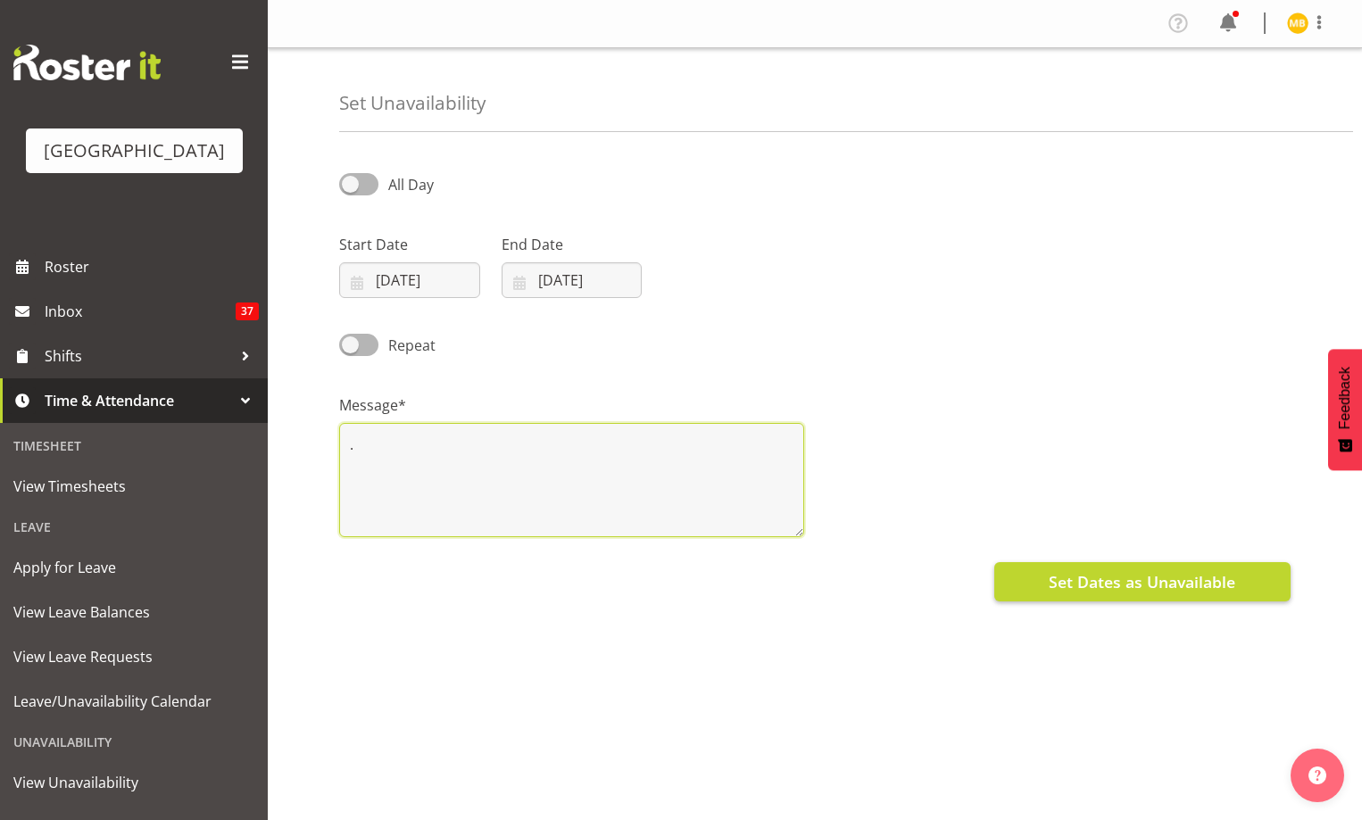
type textarea "."
click at [1123, 575] on span "Set Dates as Unavailable" at bounding box center [1142, 581] width 187 height 23
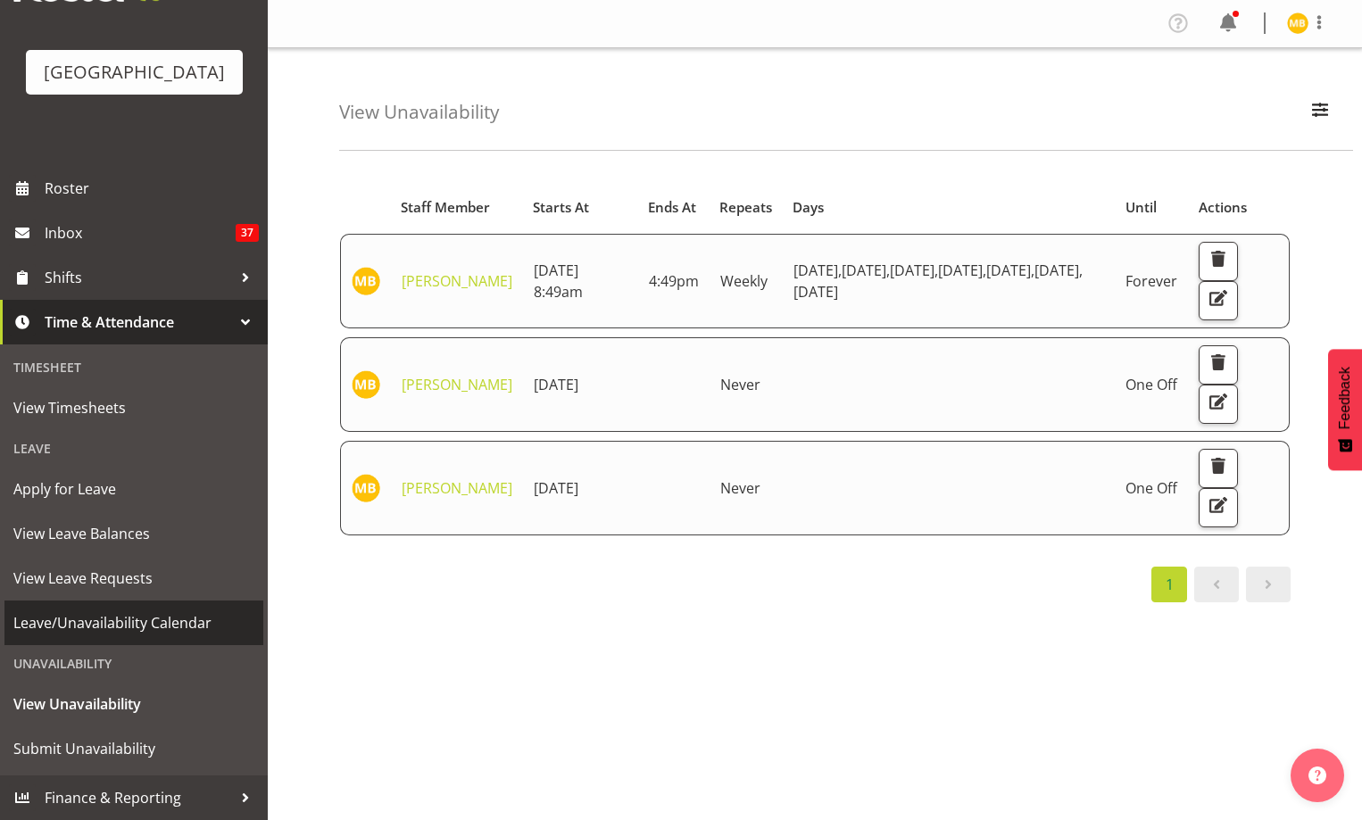
scroll to position [105, 0]
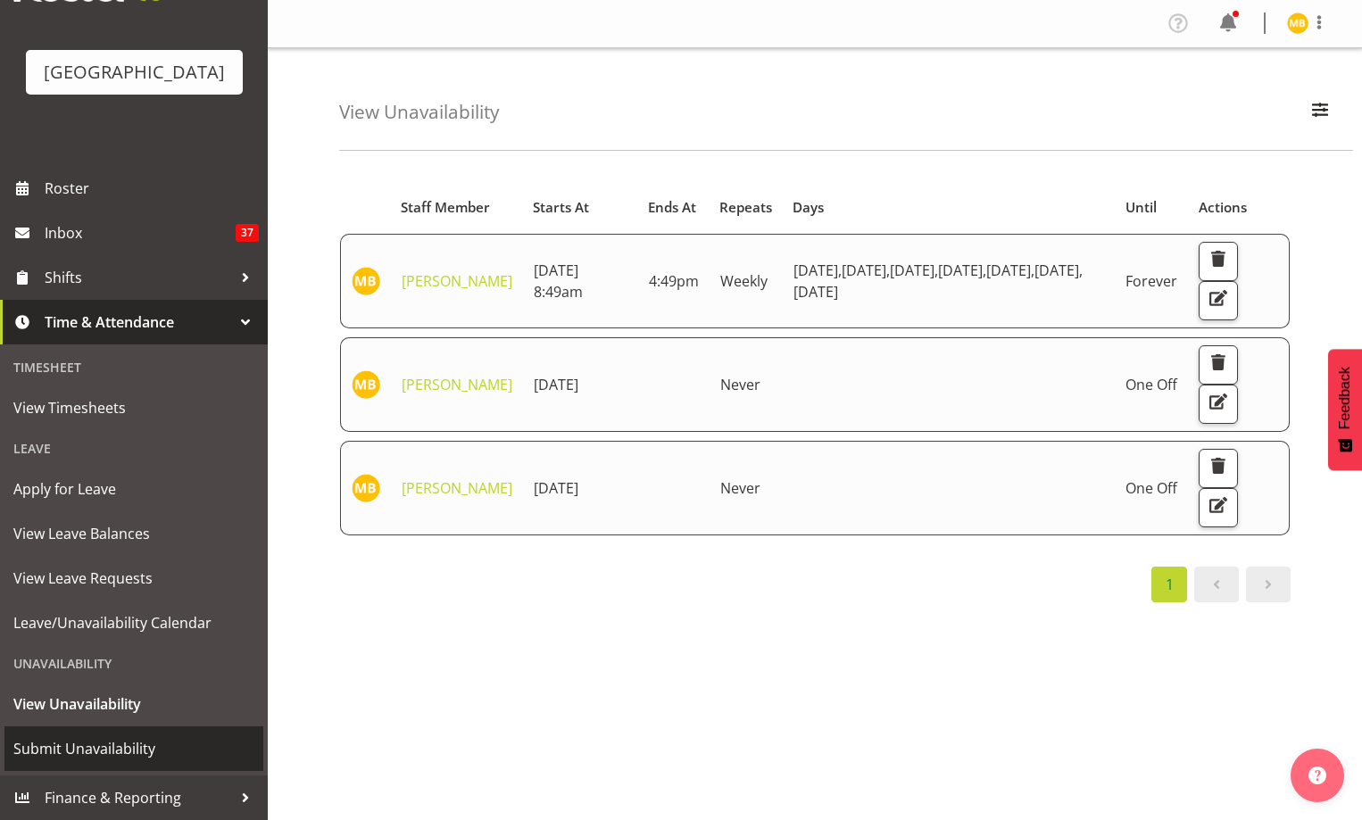
click at [141, 742] on span "Submit Unavailability" at bounding box center [133, 748] width 241 height 27
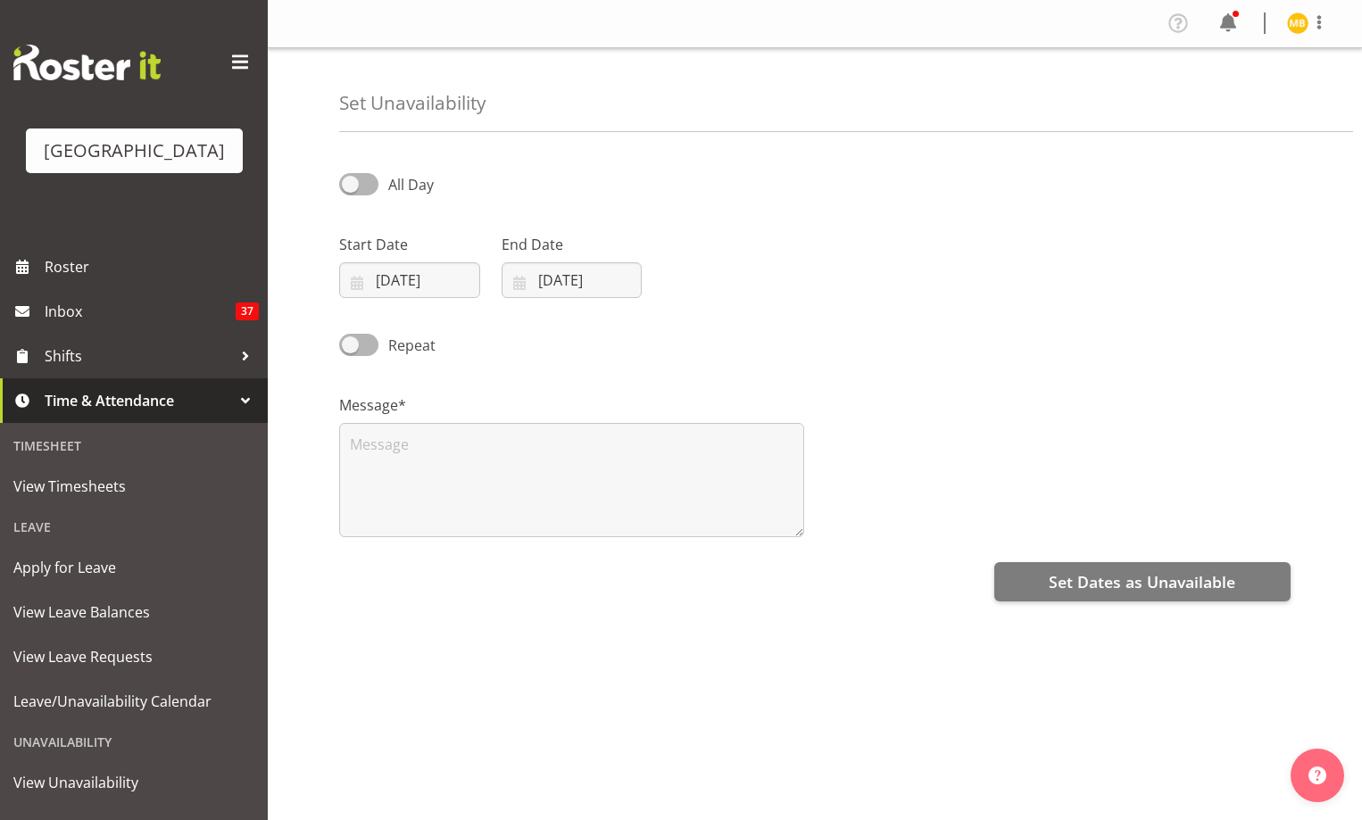
select select "7"
select select "2025"
click at [418, 270] on input "[DATE]" at bounding box center [409, 280] width 141 height 36
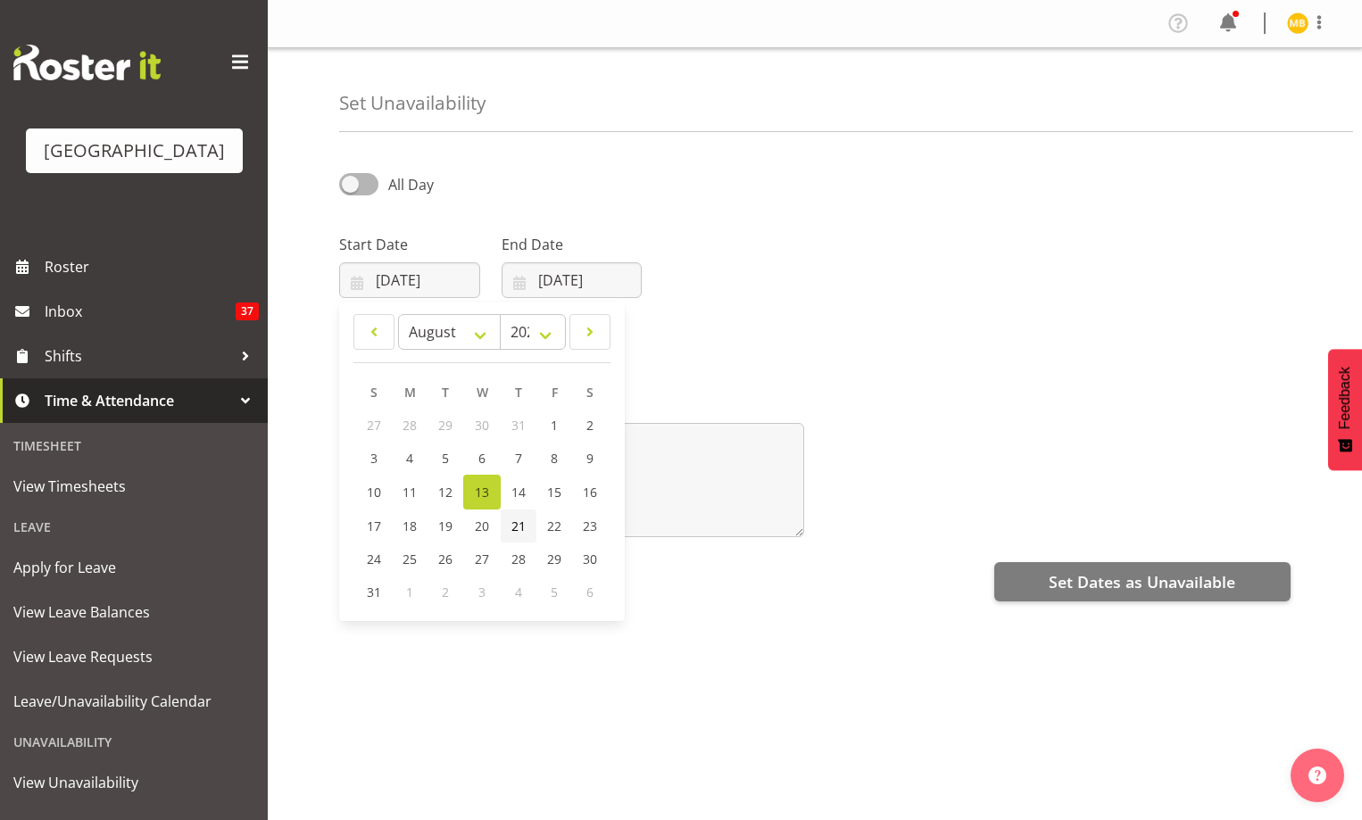
click at [520, 523] on span "21" at bounding box center [518, 526] width 14 height 17
type input "21/08/2025"
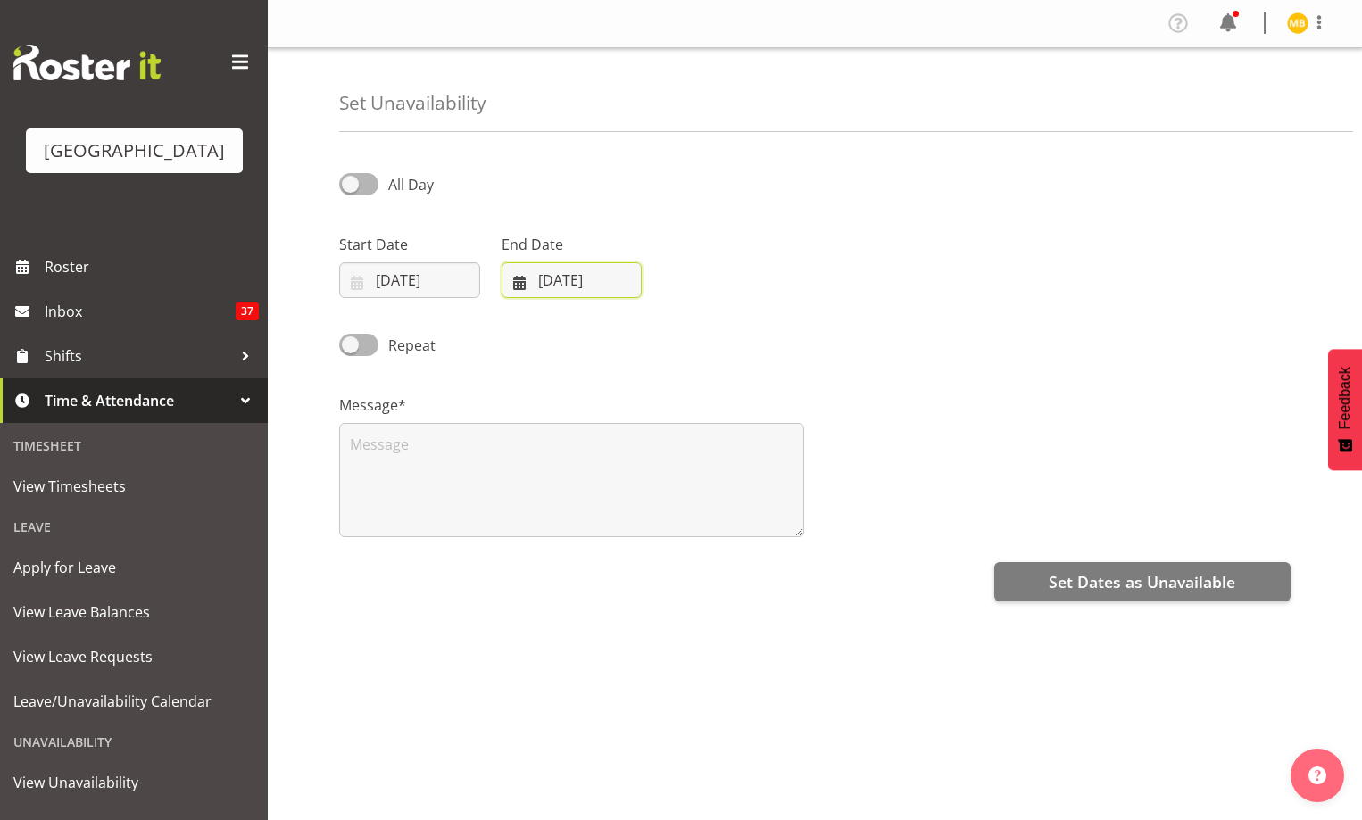
click at [567, 273] on input "[DATE]" at bounding box center [572, 280] width 141 height 36
click at [679, 526] on span "21" at bounding box center [681, 526] width 14 height 17
type input "21/08/2025"
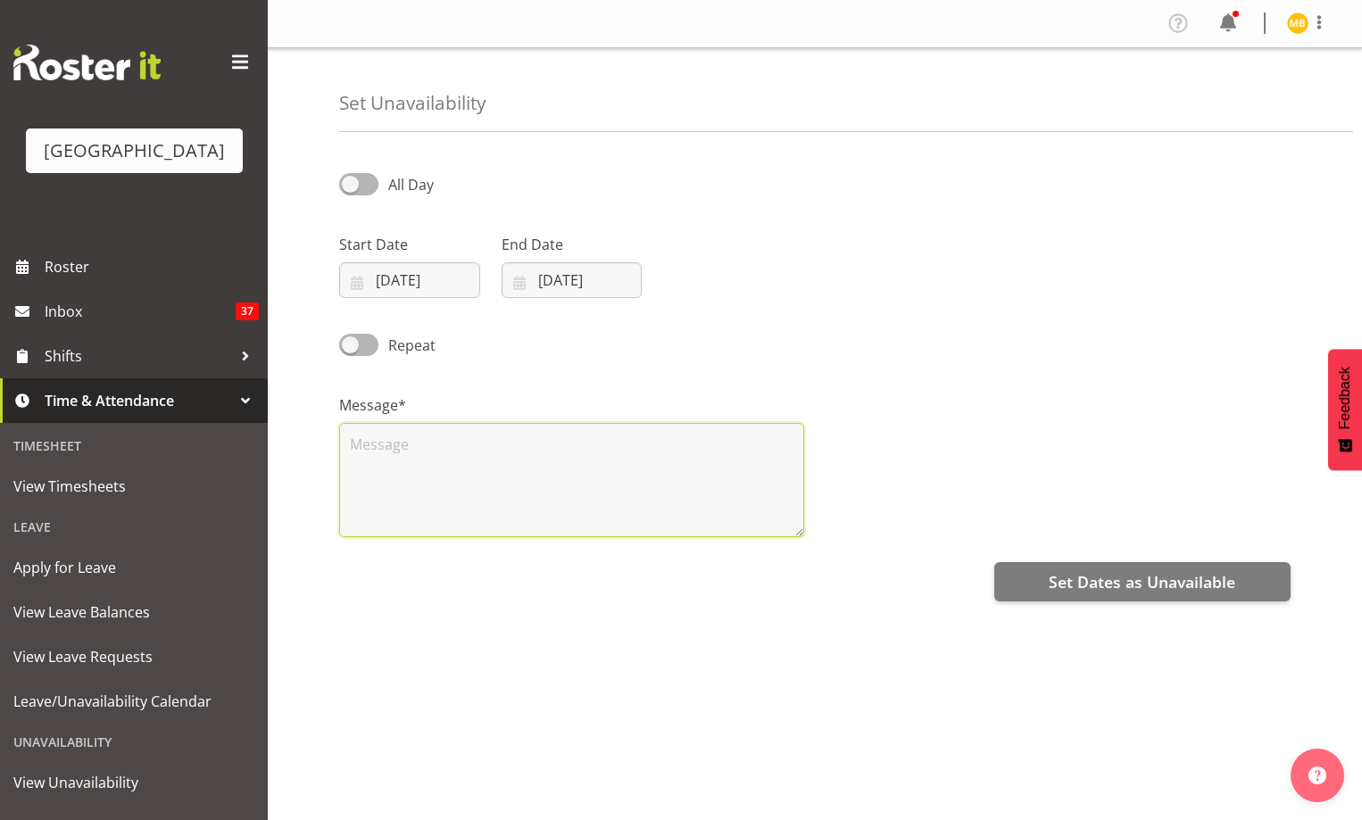
click at [634, 488] on textarea at bounding box center [571, 480] width 465 height 114
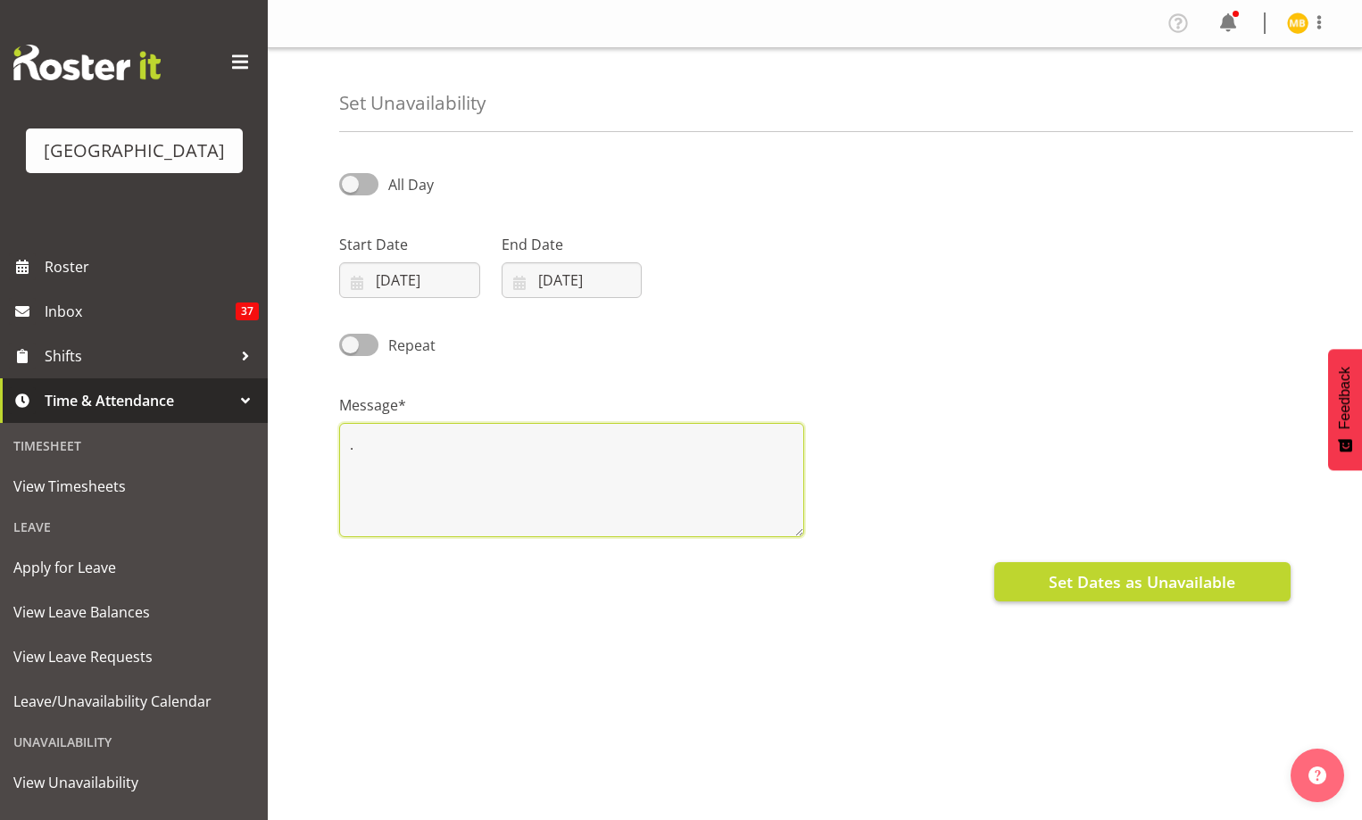
type textarea "."
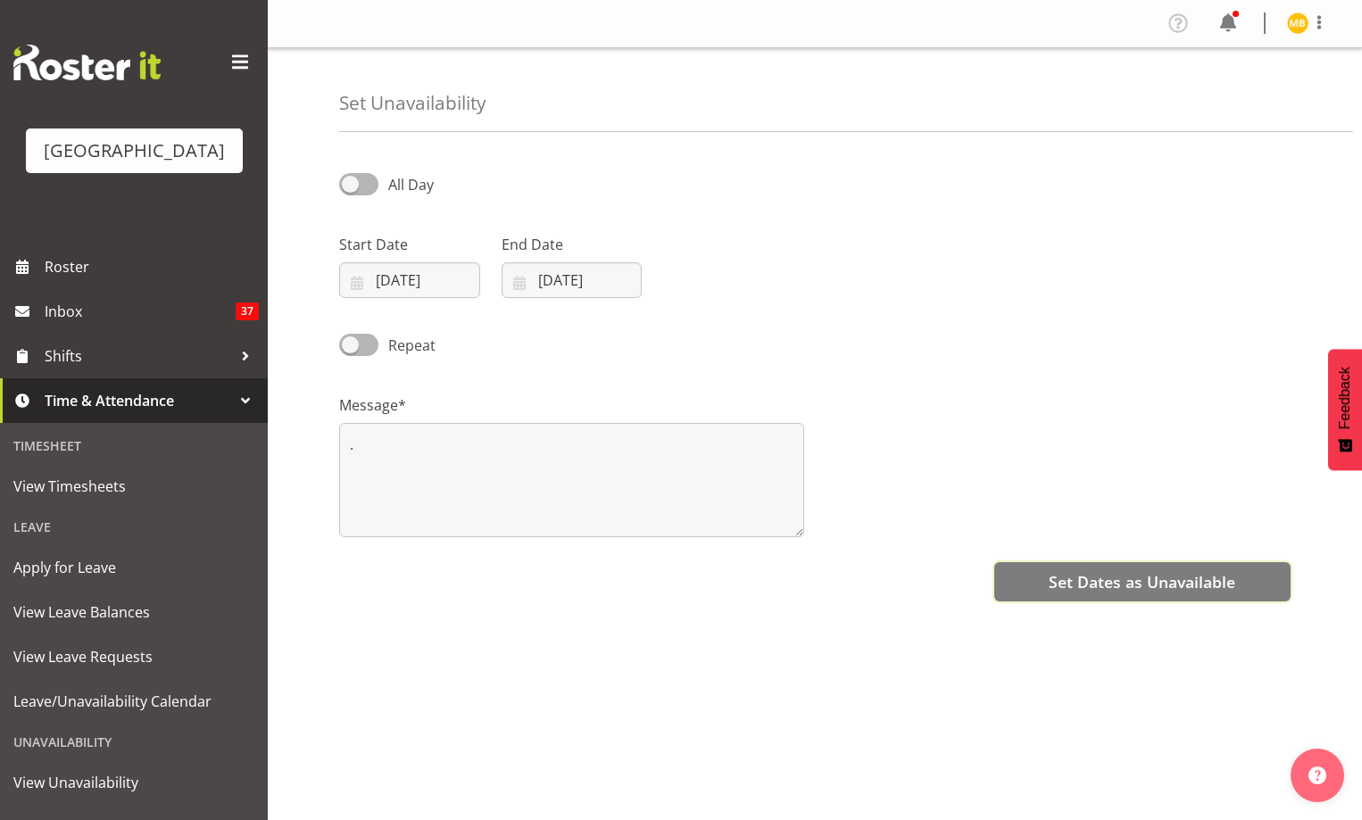
click at [1127, 584] on span "Set Dates as Unavailable" at bounding box center [1142, 581] width 187 height 23
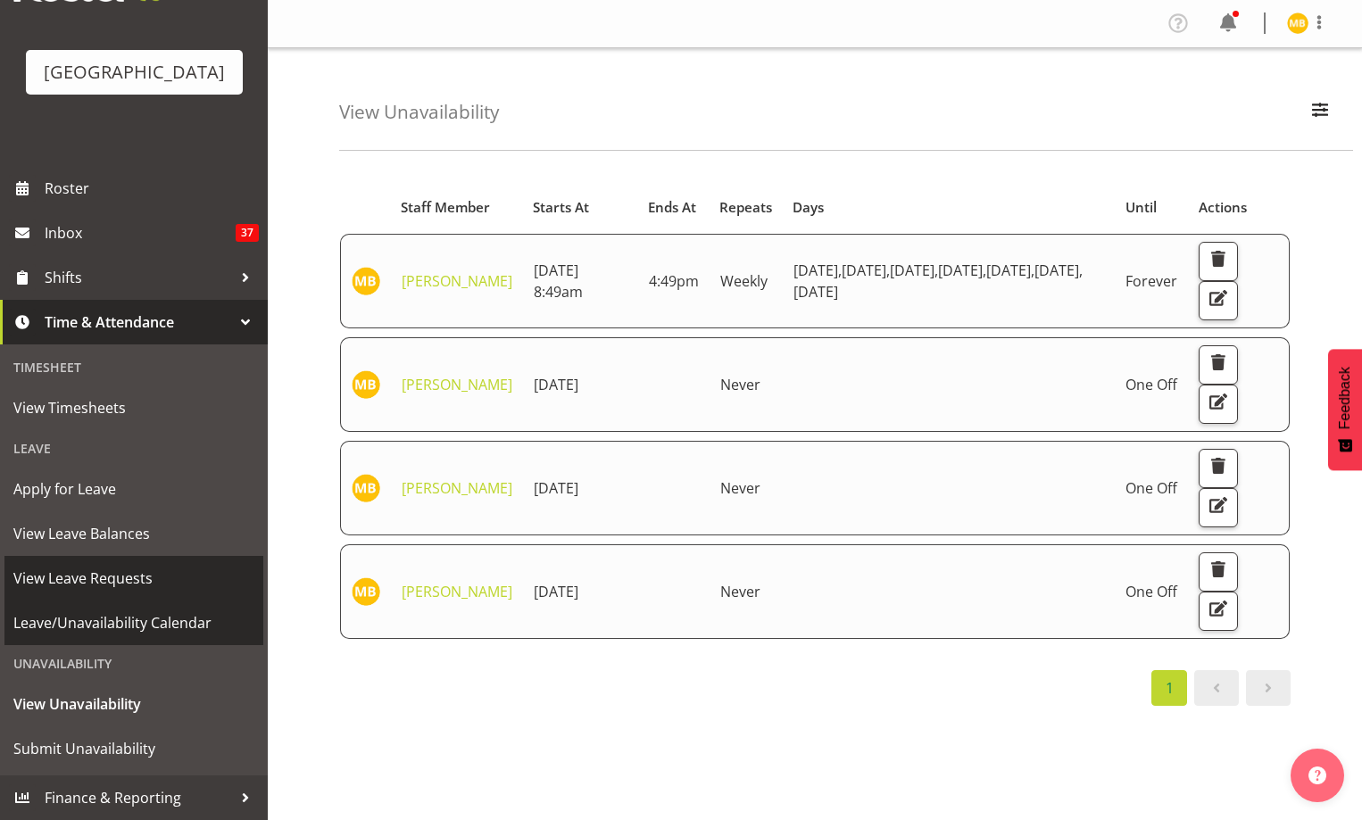
scroll to position [105, 0]
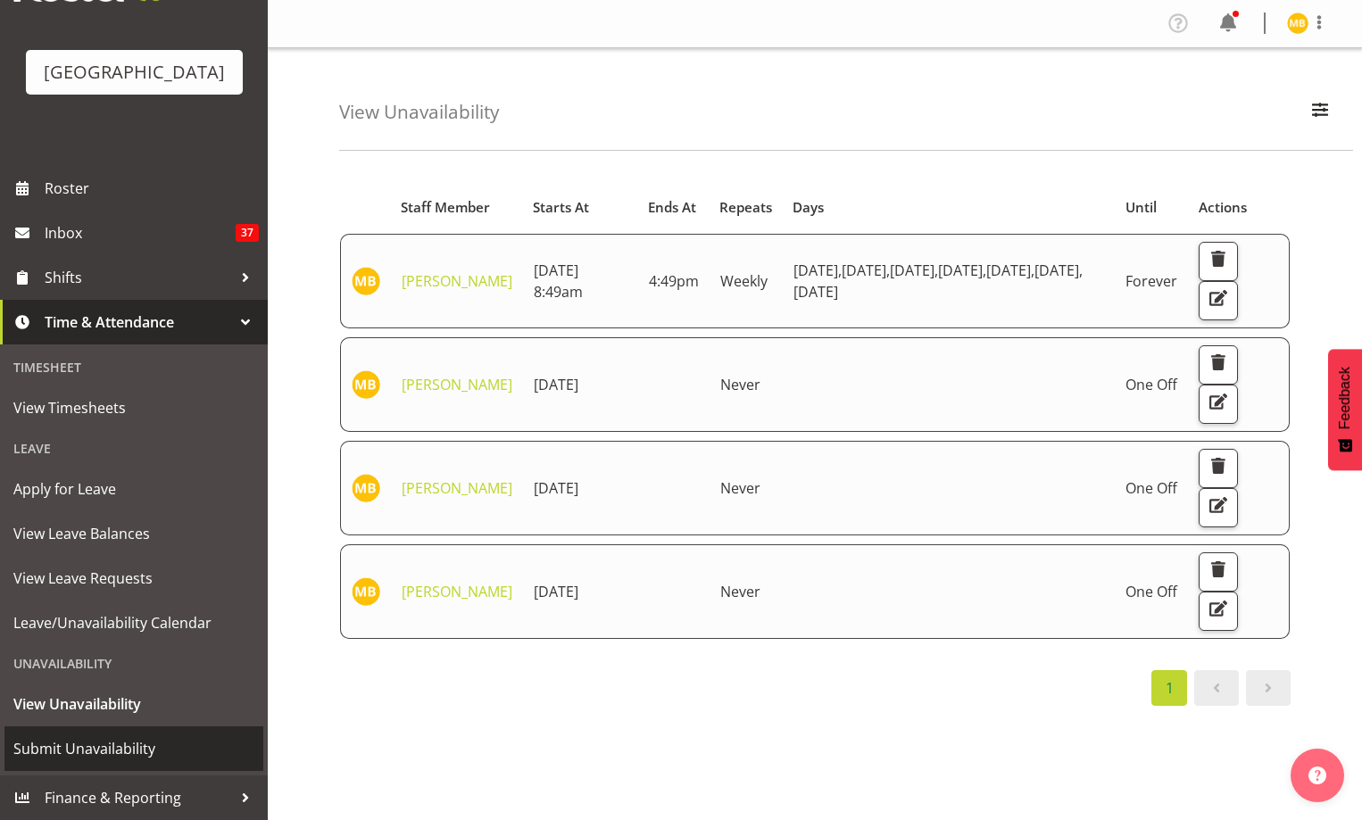
click at [145, 757] on span "Submit Unavailability" at bounding box center [133, 748] width 241 height 27
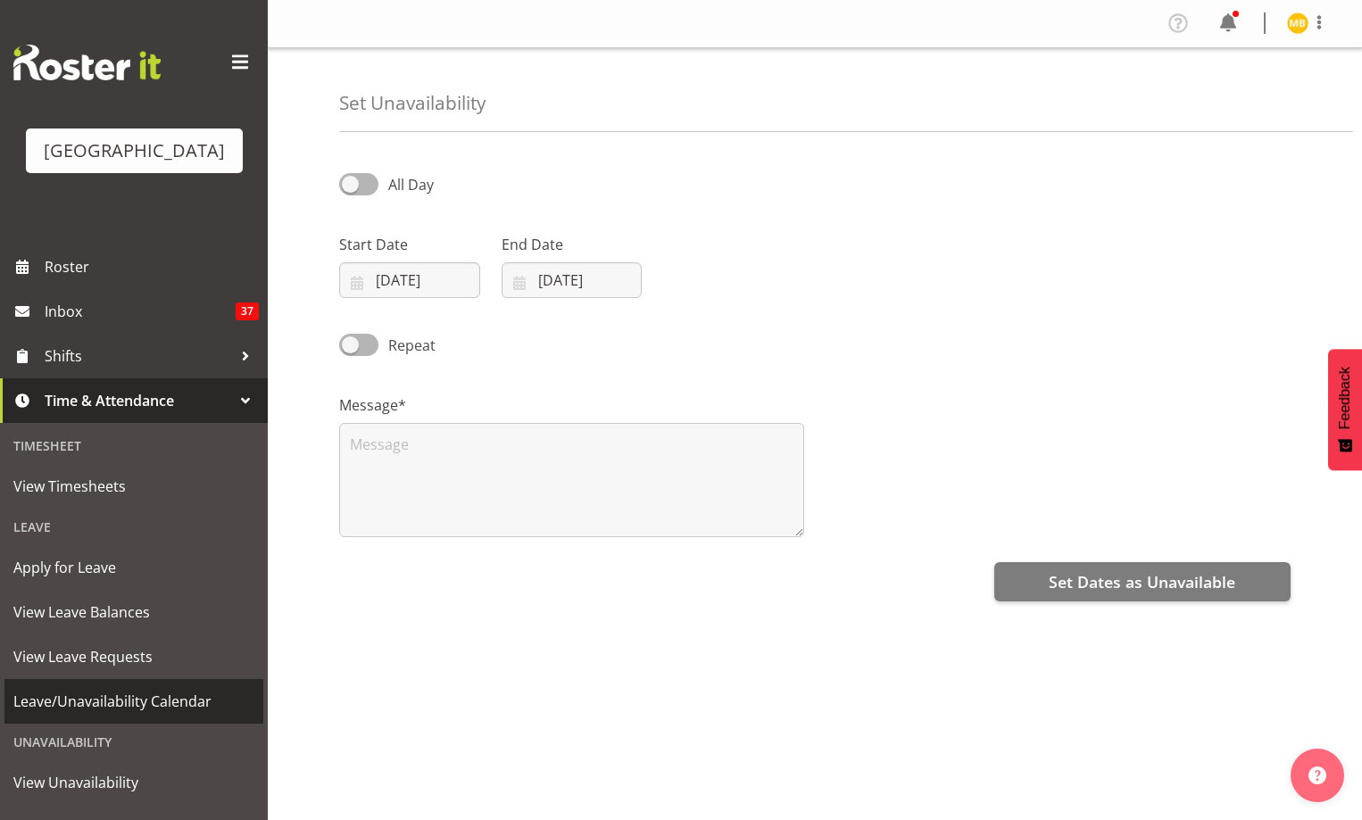
select select "7"
select select "2025"
click at [406, 274] on input "13/08/2025" at bounding box center [409, 280] width 141 height 36
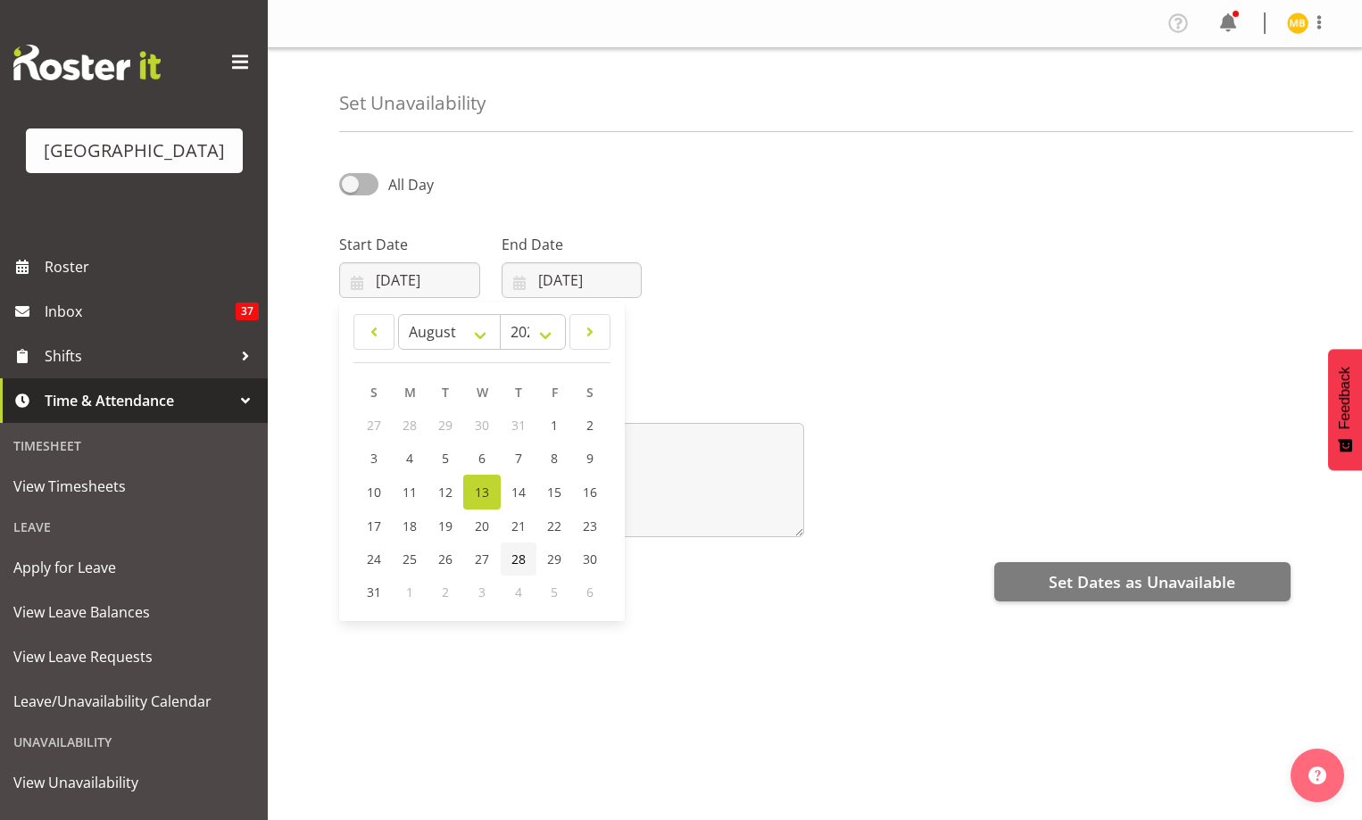
click at [519, 551] on span "28" at bounding box center [518, 559] width 14 height 17
type input "28/08/2025"
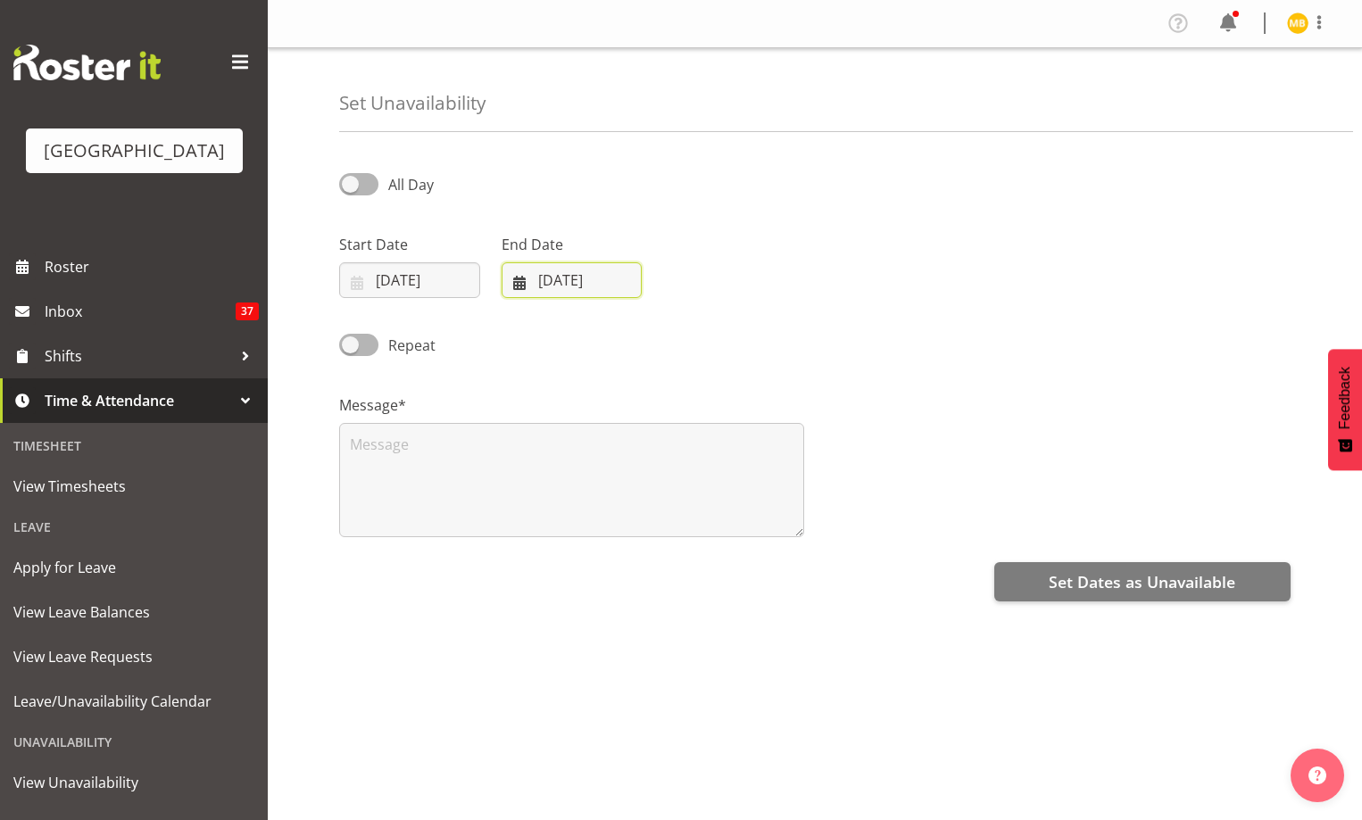
click at [576, 278] on input "13/08/2025" at bounding box center [572, 280] width 141 height 36
click at [679, 558] on span "28" at bounding box center [681, 559] width 14 height 17
type input "28/08/2025"
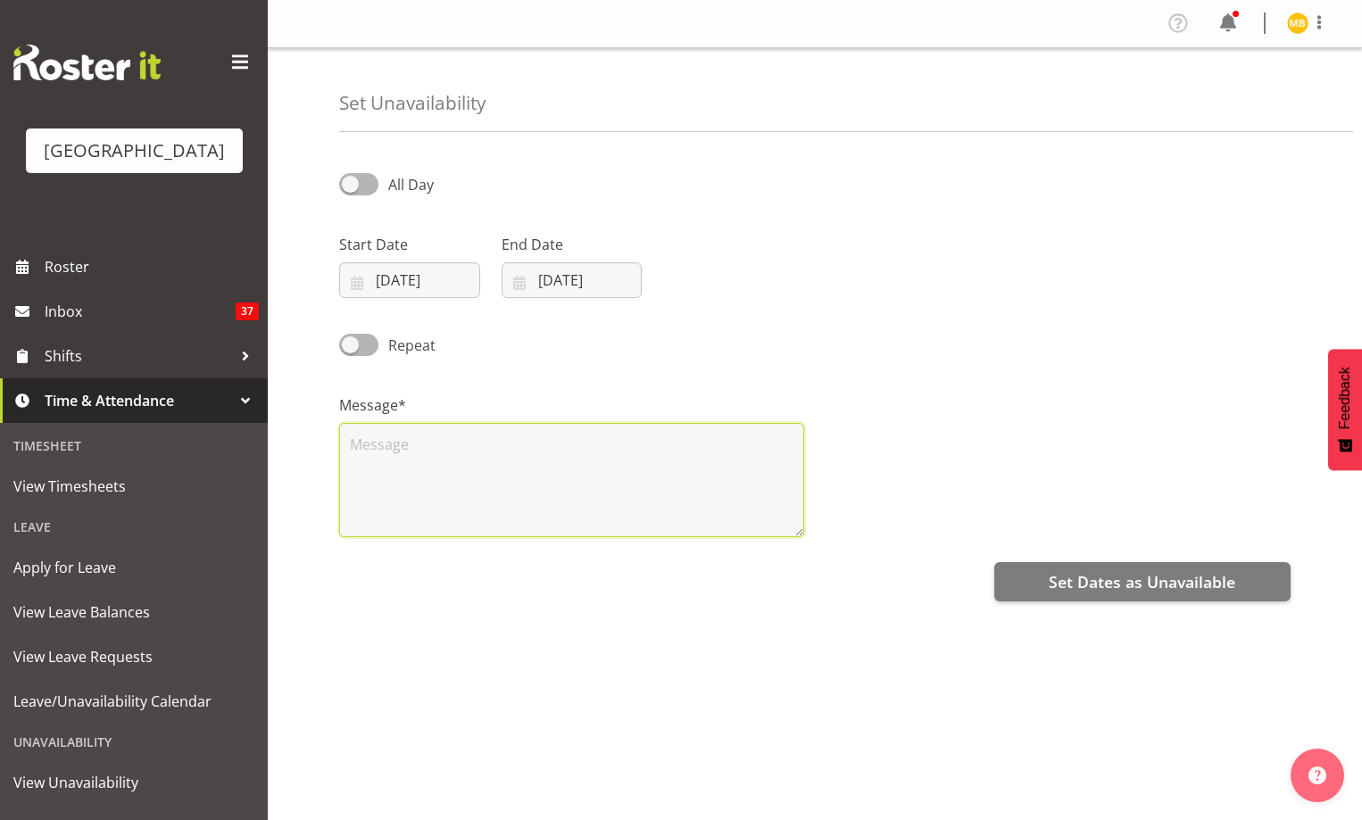
click at [637, 475] on textarea at bounding box center [571, 480] width 465 height 114
type textarea "."
click at [1071, 560] on div "Set Dates as Unavailable" at bounding box center [814, 580] width 951 height 43
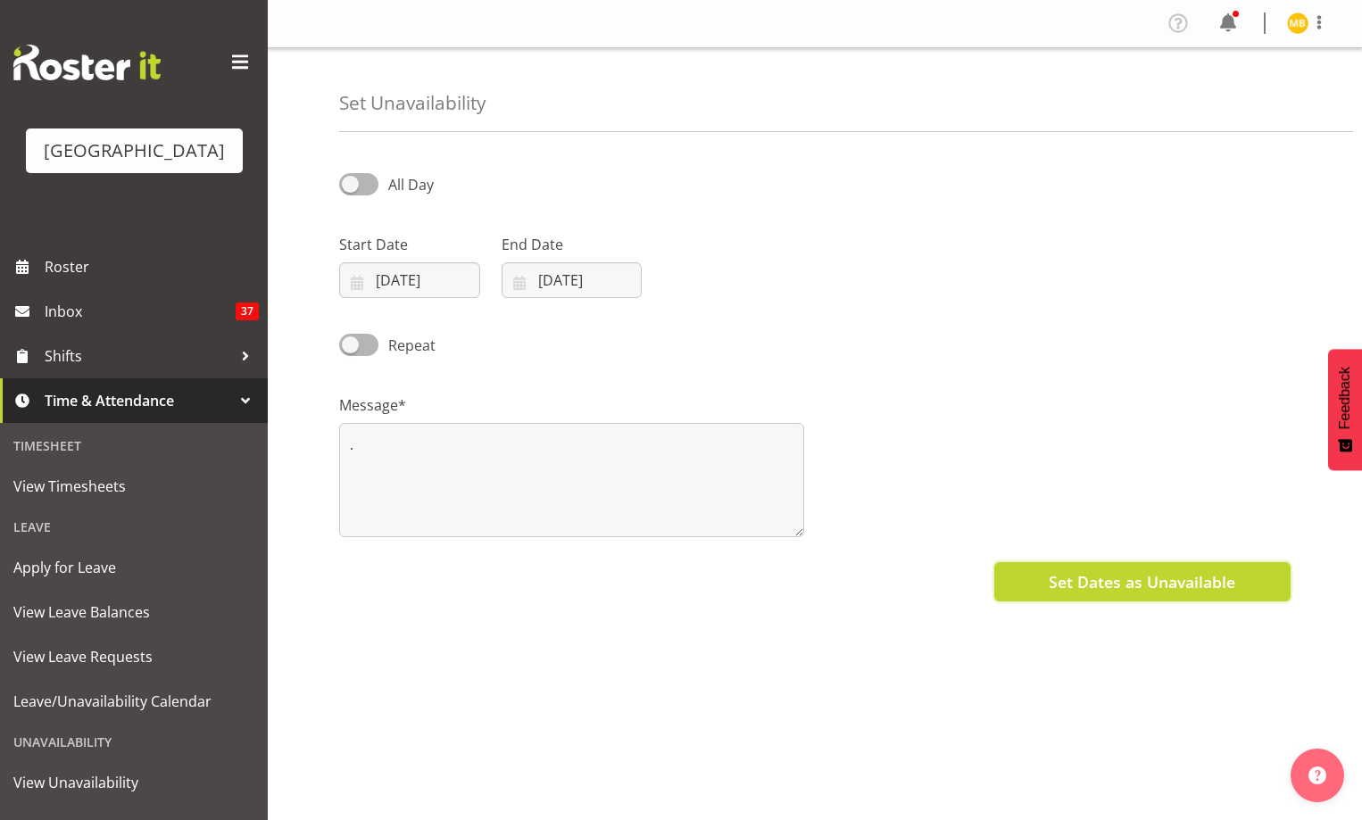
click at [1083, 581] on span "Set Dates as Unavailable" at bounding box center [1142, 581] width 187 height 23
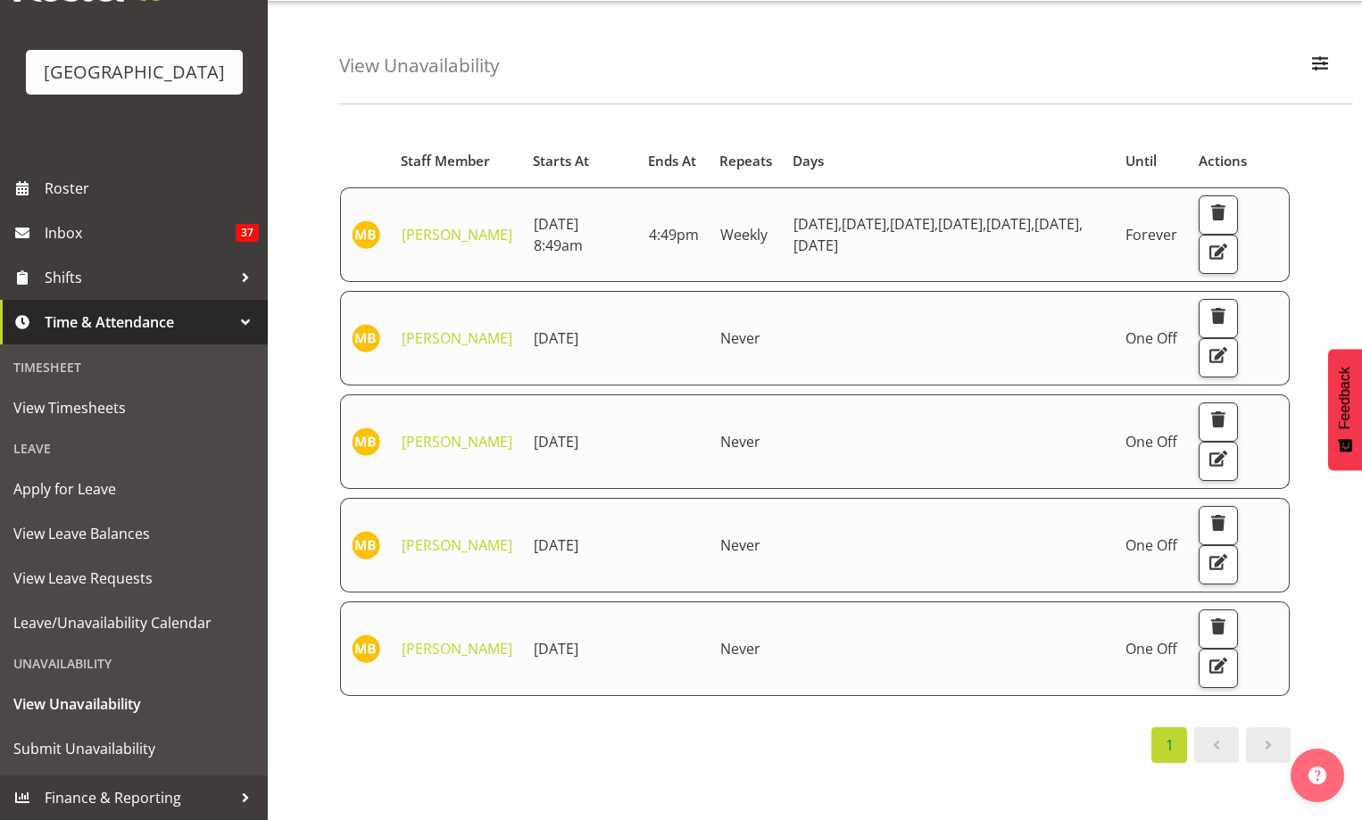
scroll to position [71, 0]
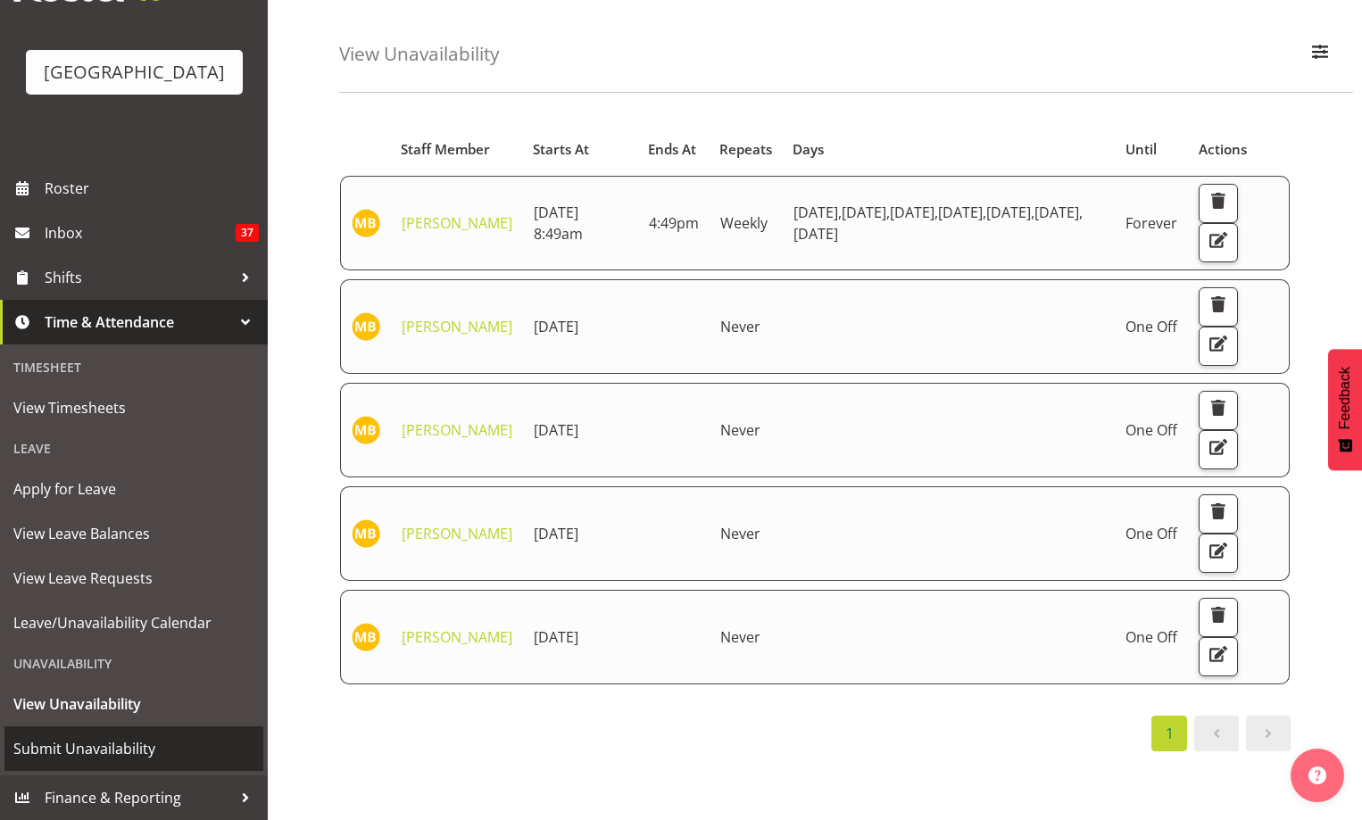
click at [119, 750] on span "Submit Unavailability" at bounding box center [133, 748] width 241 height 27
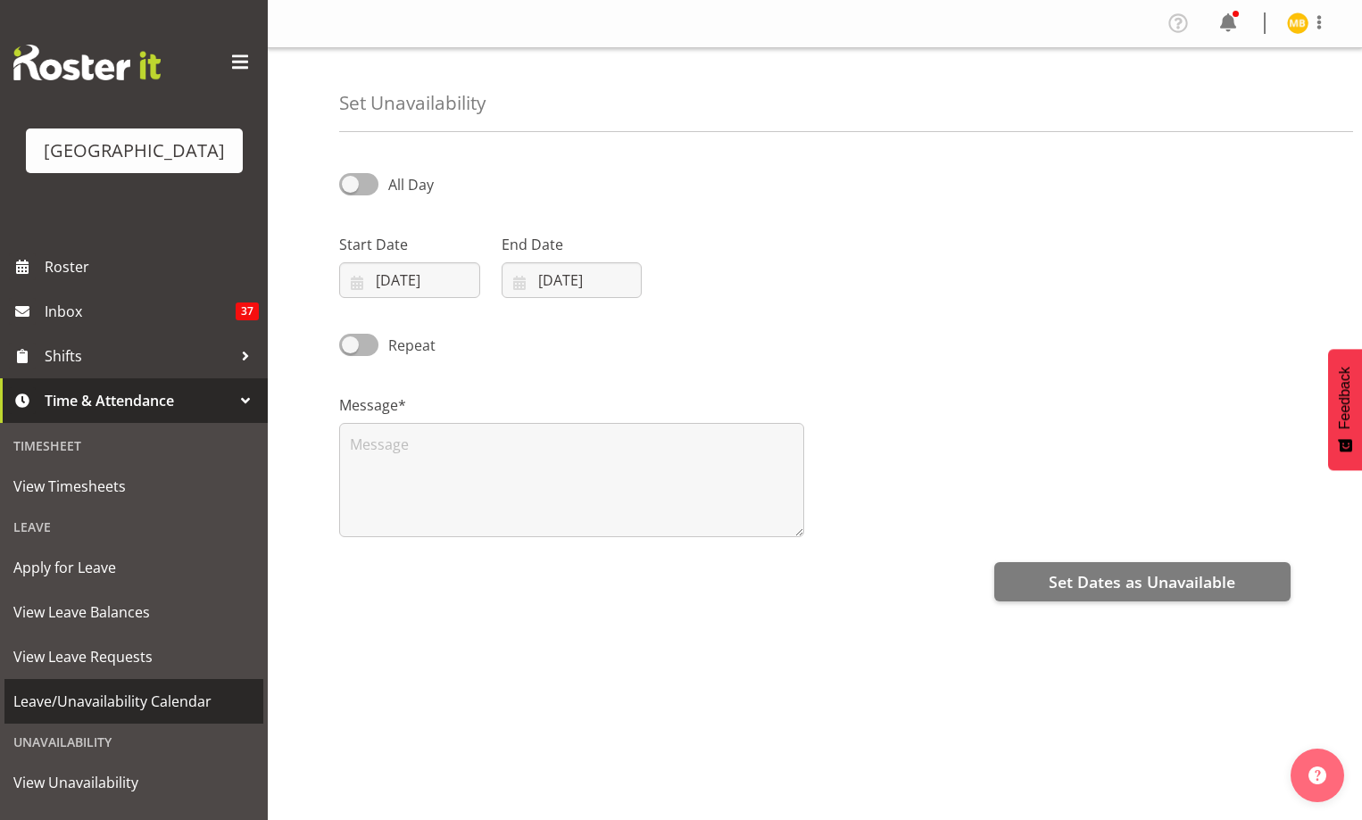
select select "7"
select select "2025"
click at [437, 278] on input "[DATE]" at bounding box center [409, 280] width 141 height 36
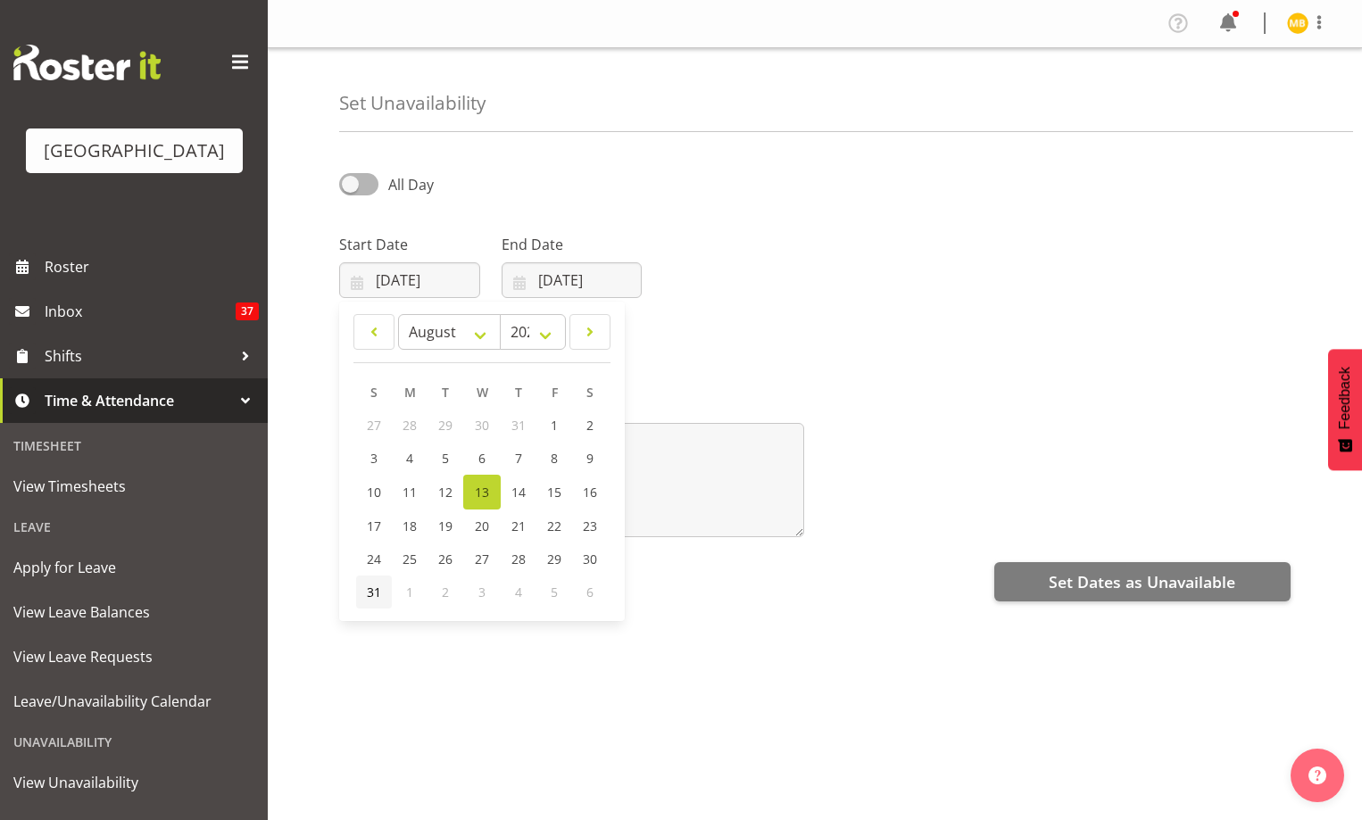
click at [371, 591] on span "31" at bounding box center [374, 592] width 14 height 17
type input "[DATE]"
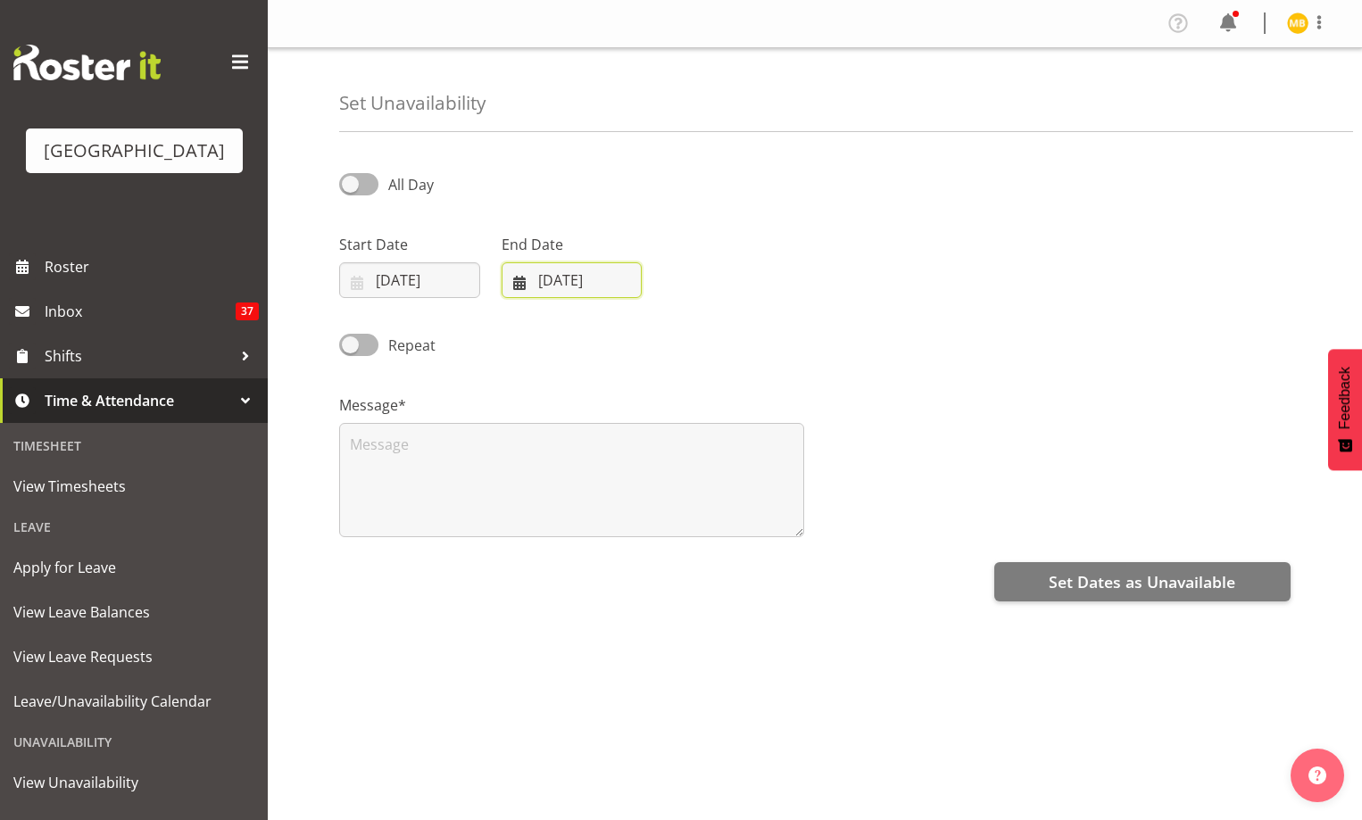
click at [576, 277] on input "[DATE]" at bounding box center [572, 280] width 141 height 36
click at [521, 591] on link "31" at bounding box center [536, 592] width 36 height 33
type input "[DATE]"
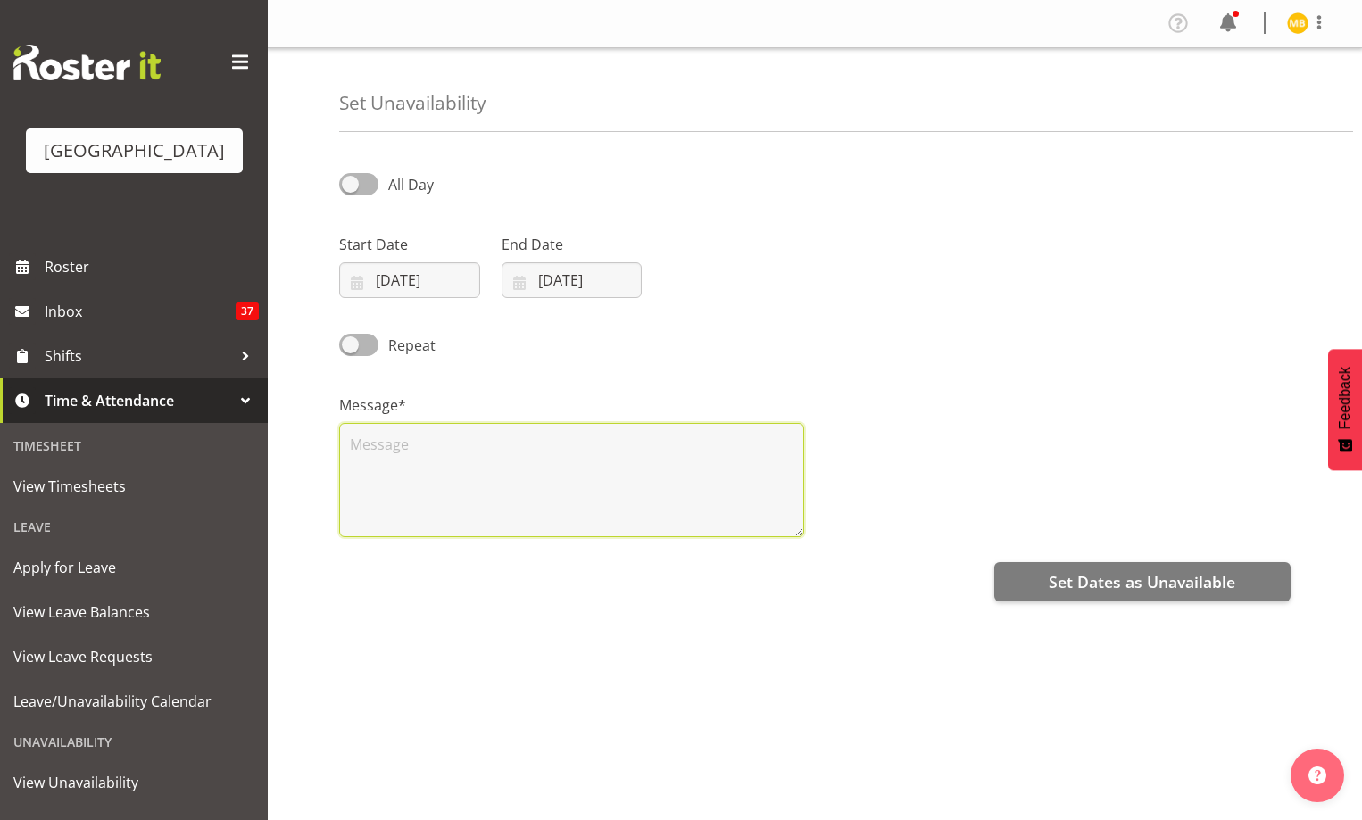
click at [506, 449] on textarea at bounding box center [571, 480] width 465 height 114
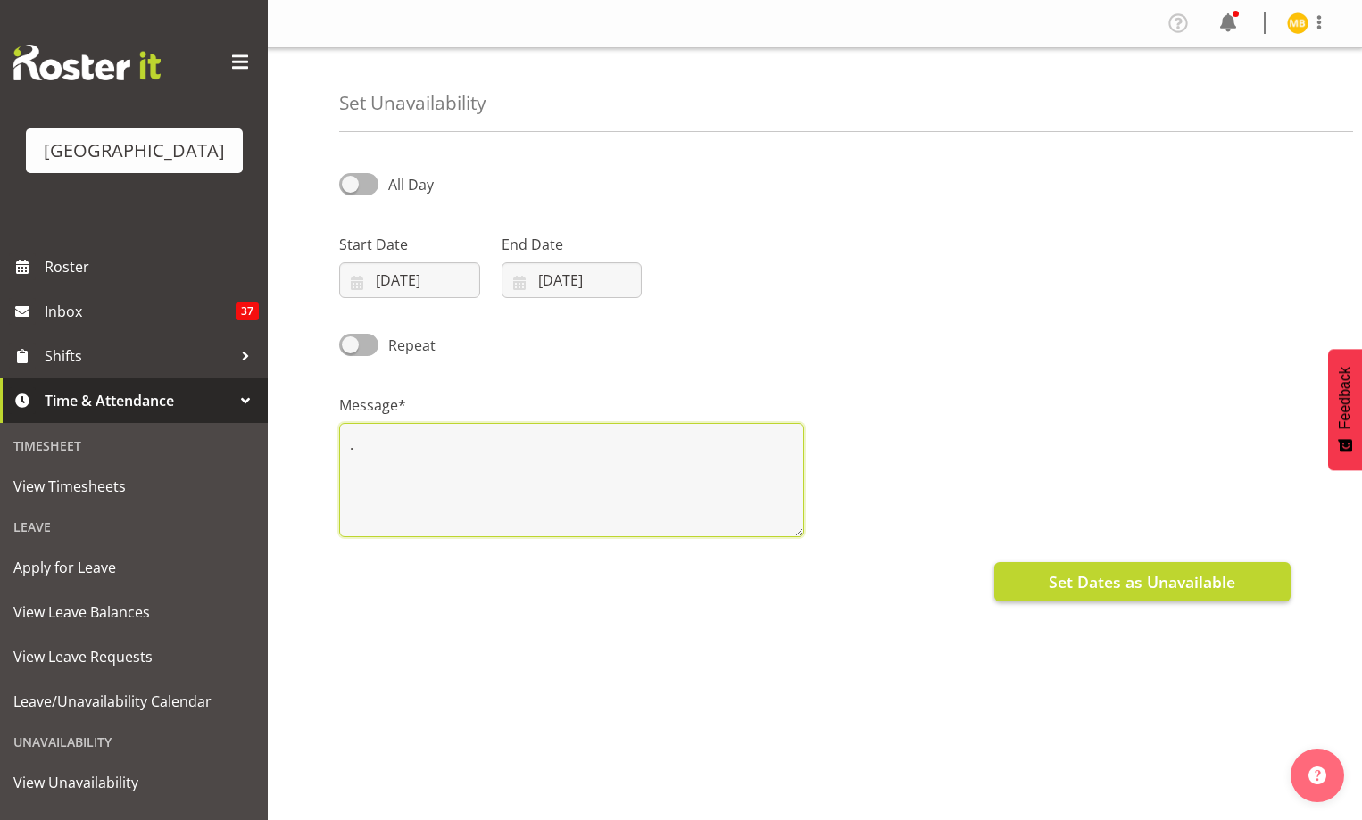
type textarea "."
click at [1108, 579] on span "Set Dates as Unavailable" at bounding box center [1142, 581] width 187 height 23
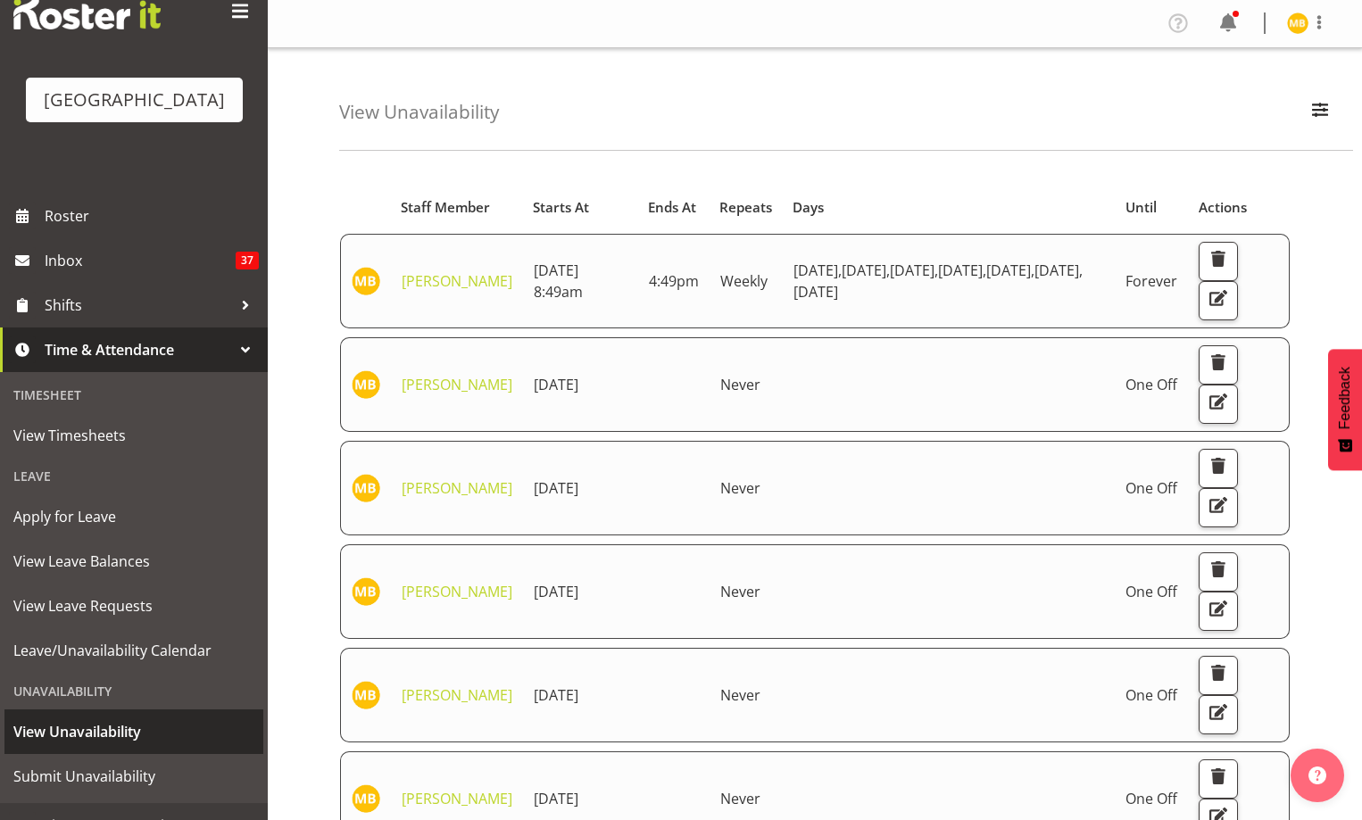
scroll to position [105, 0]
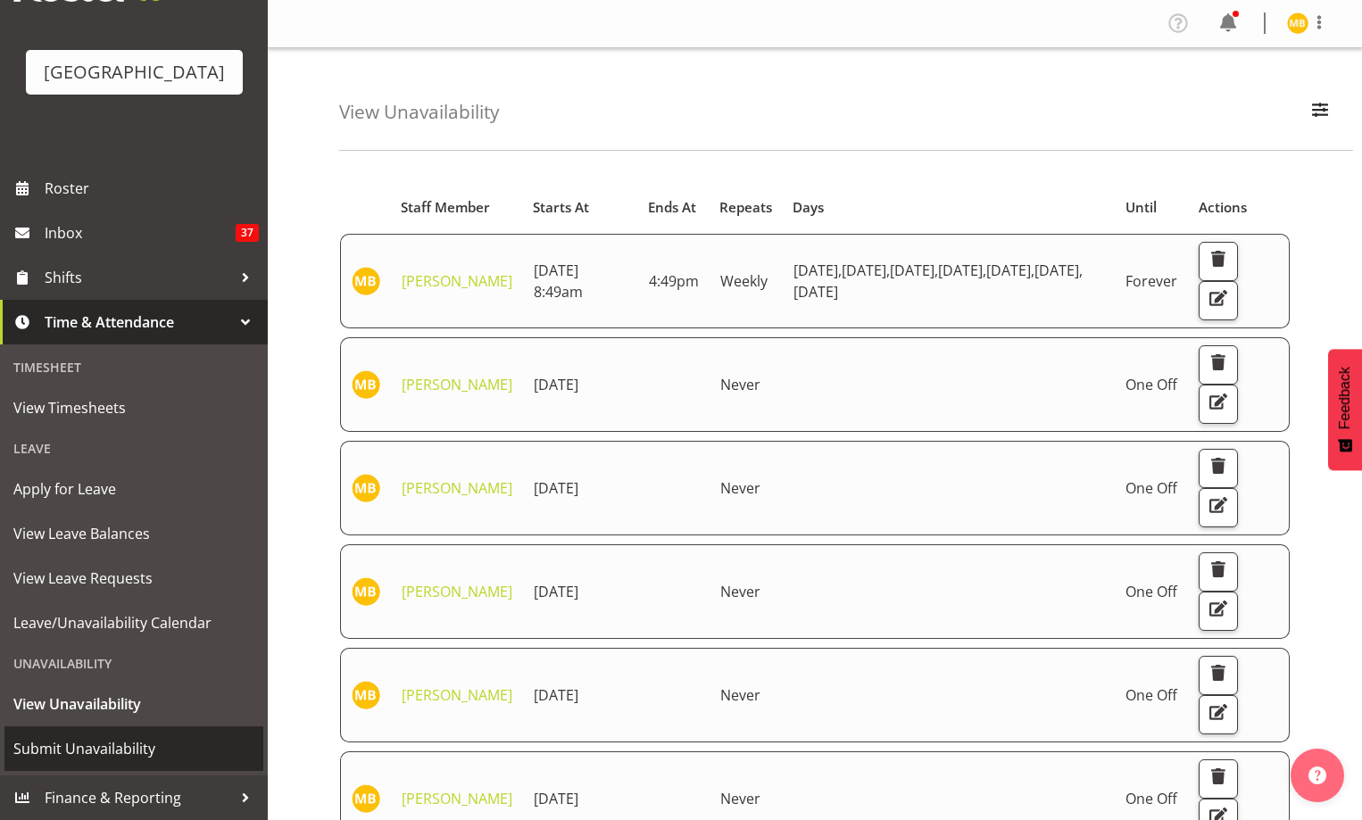
click at [79, 751] on span "Submit Unavailability" at bounding box center [133, 748] width 241 height 27
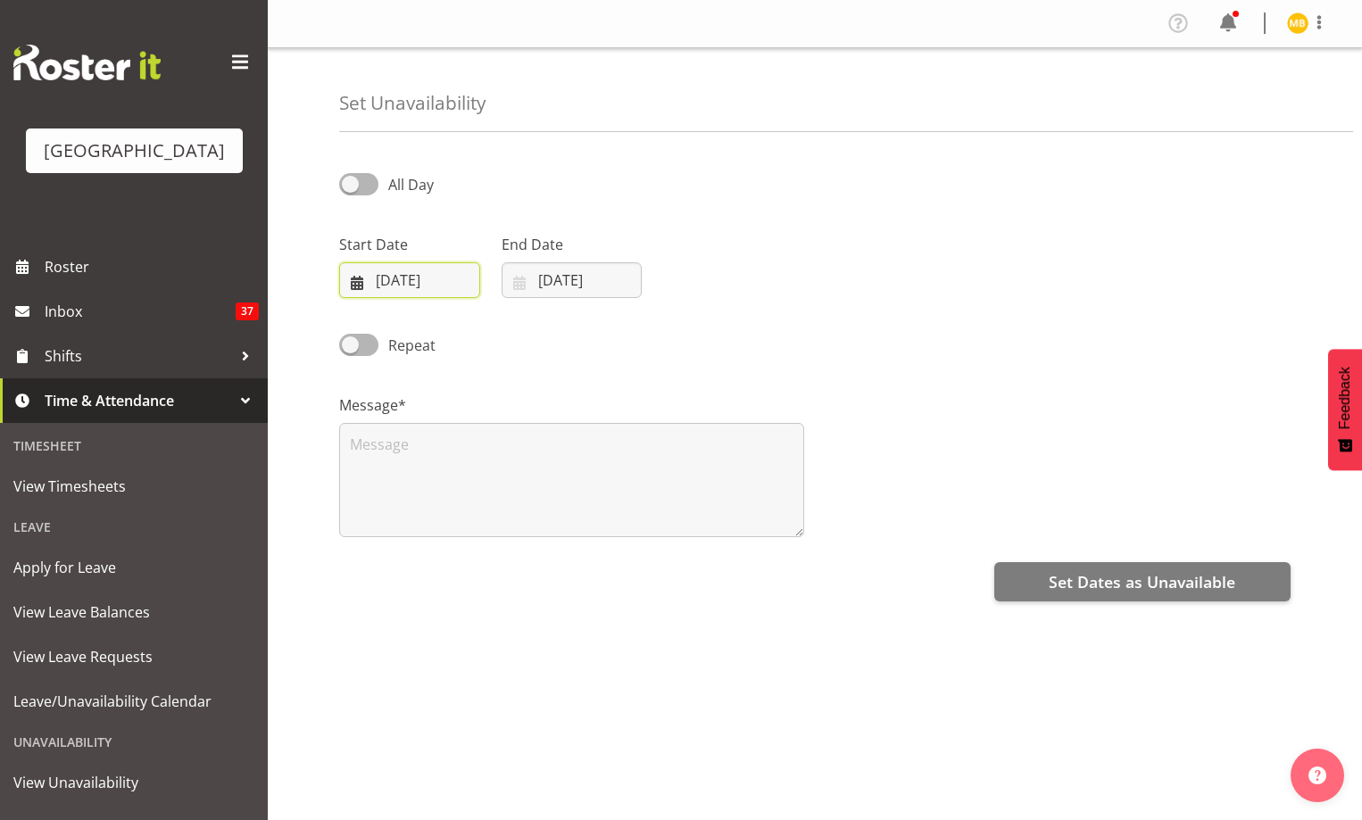
click at [397, 277] on input "13/08/2025" at bounding box center [409, 280] width 141 height 36
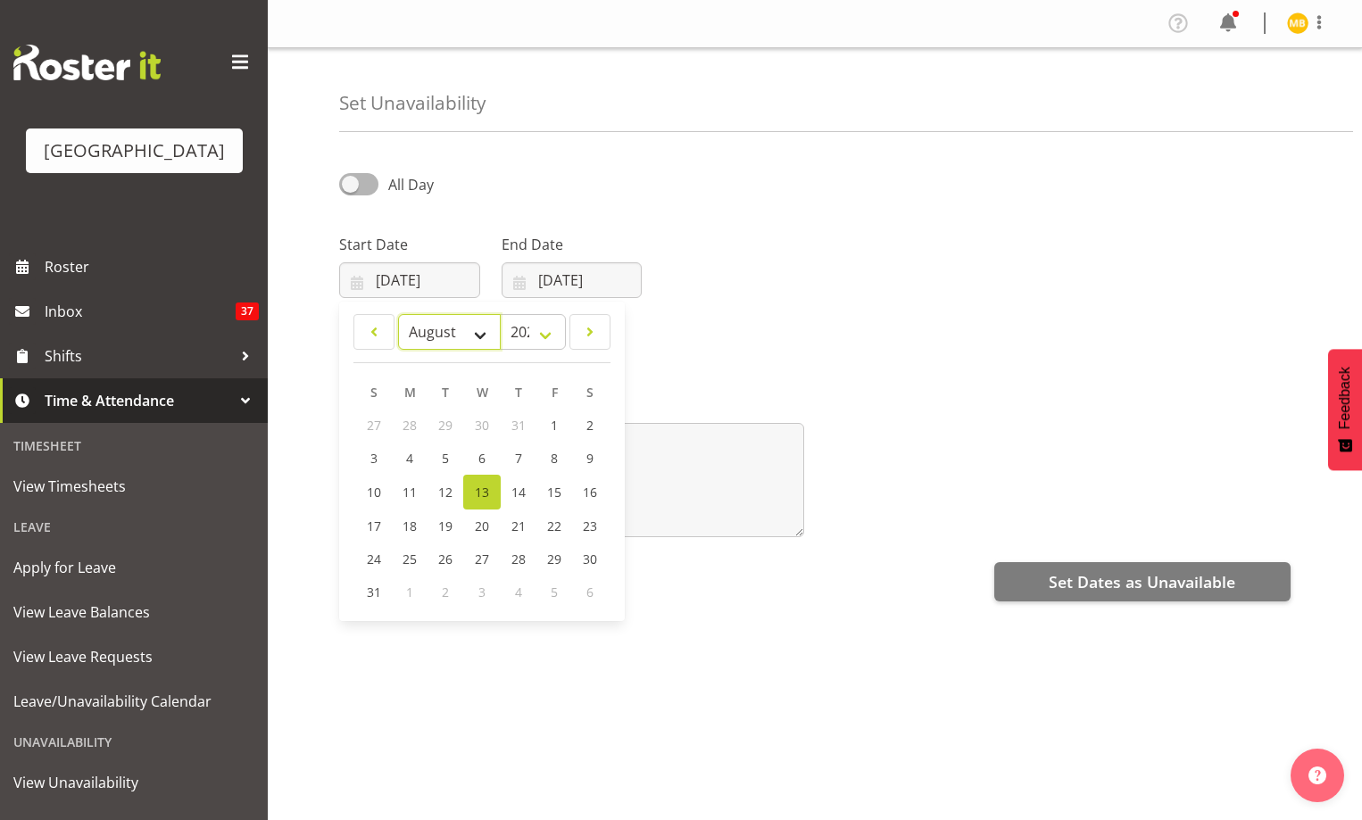
click at [485, 336] on select "January February March April May June July August September October November De…" at bounding box center [449, 332] width 103 height 36
select select "8"
click at [398, 314] on select "January February March April May June July August September October November De…" at bounding box center [449, 332] width 103 height 36
click at [554, 454] on span "12" at bounding box center [553, 458] width 14 height 17
type input "12/09/2025"
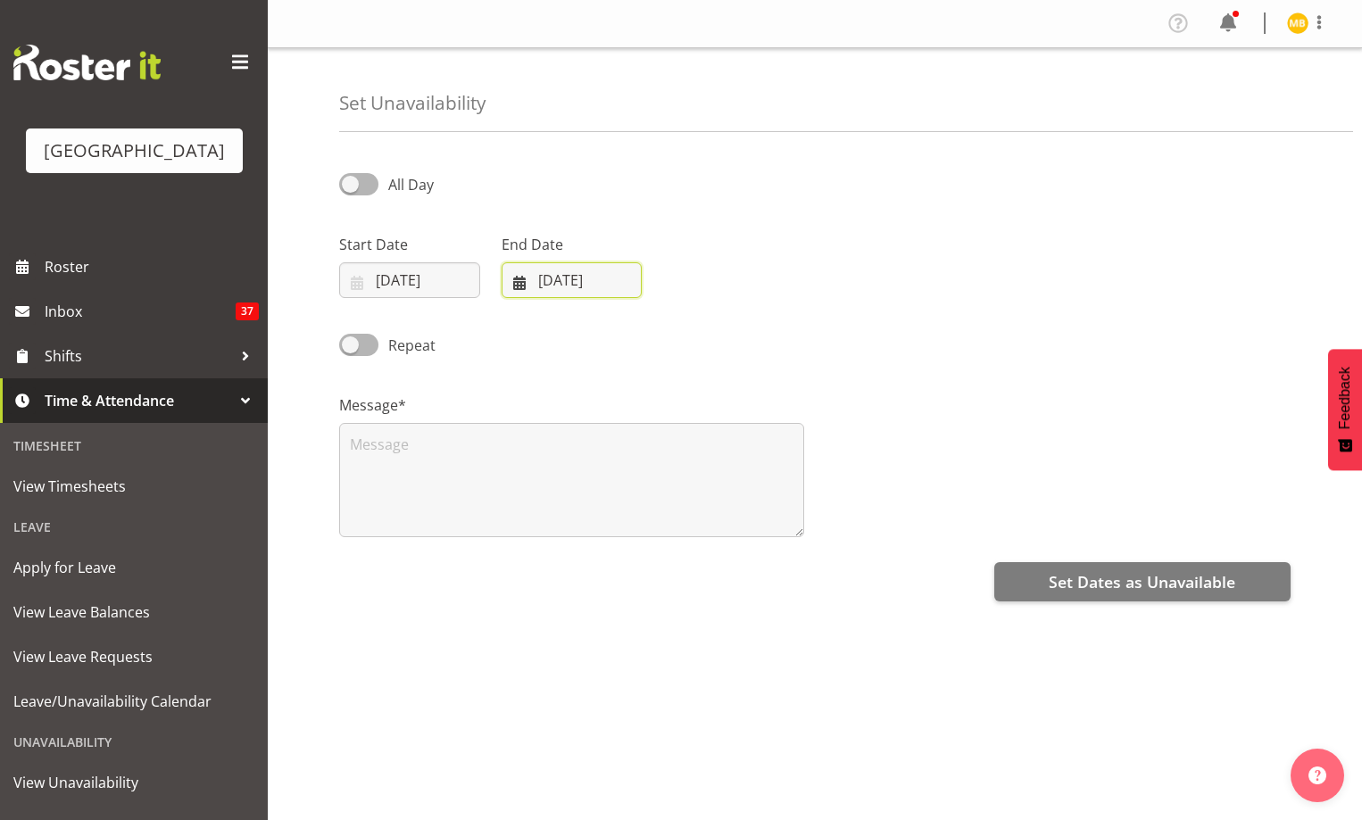
click at [563, 289] on input "13/08/2025" at bounding box center [572, 280] width 141 height 36
click at [606, 486] on span "12" at bounding box center [608, 492] width 14 height 17
click at [623, 333] on select "January February March April May June July August September October November De…" at bounding box center [579, 332] width 122 height 36
select select "8"
click at [518, 314] on select "January February March April May June July August September October November De…" at bounding box center [579, 332] width 122 height 36
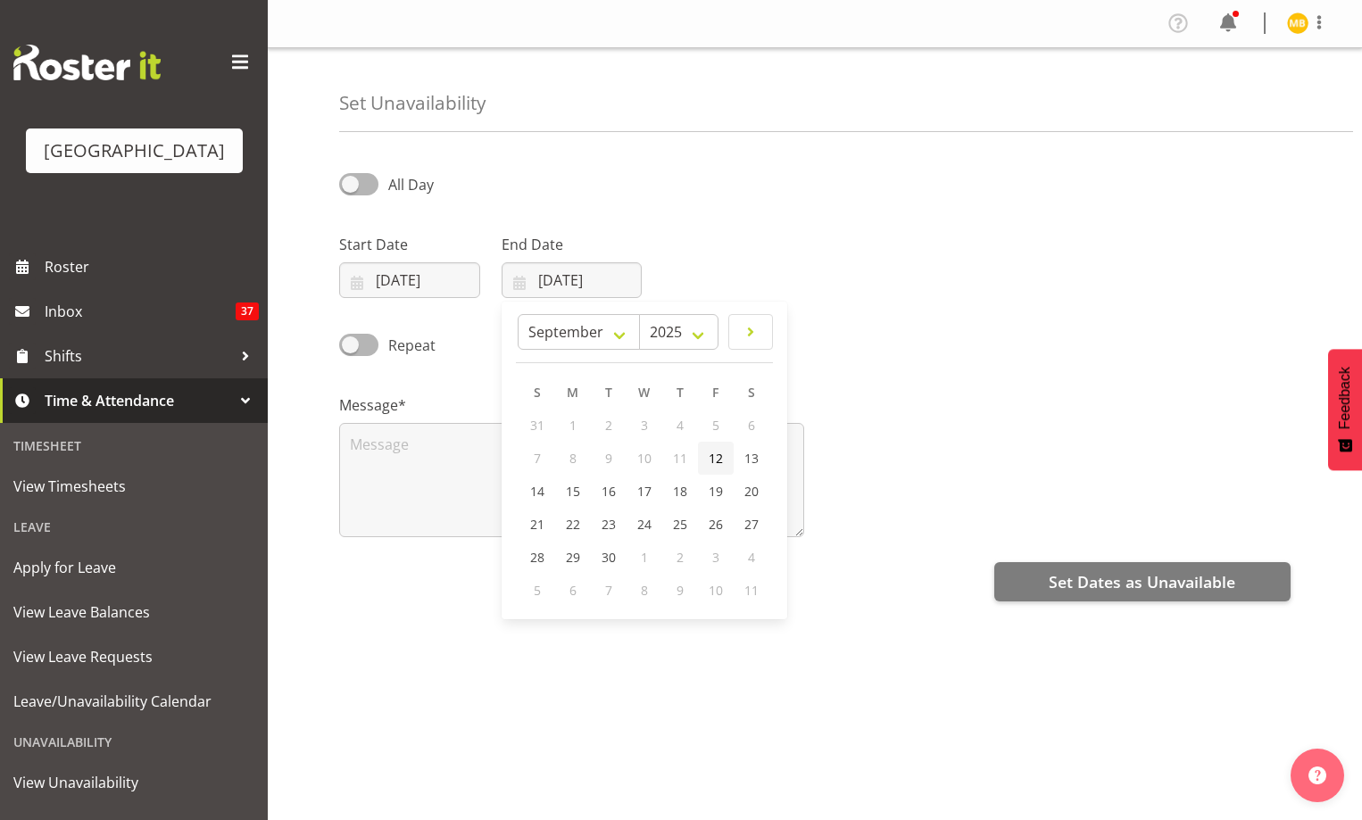
click at [717, 457] on span "12" at bounding box center [716, 458] width 14 height 17
type input "12/09/2025"
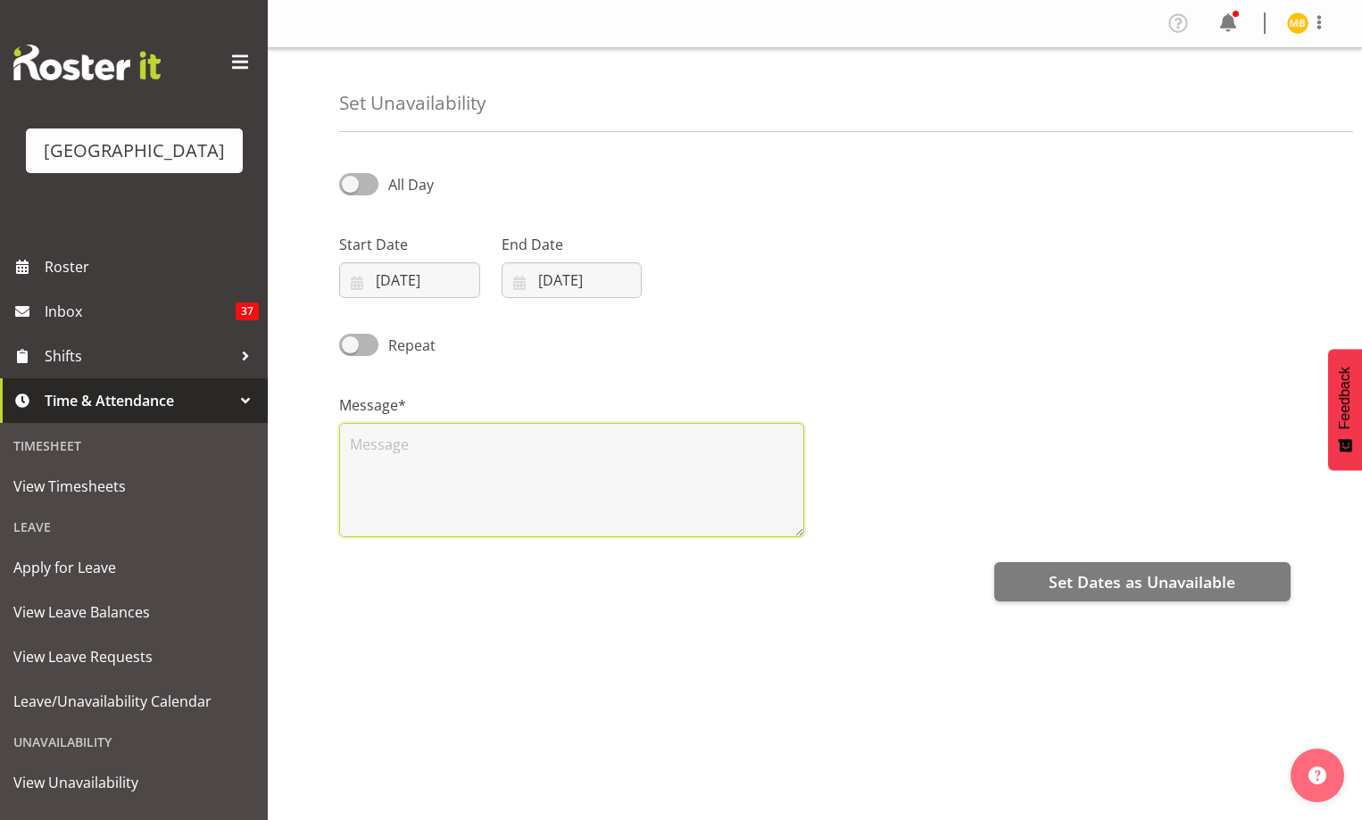
click at [686, 484] on textarea at bounding box center [571, 480] width 465 height 114
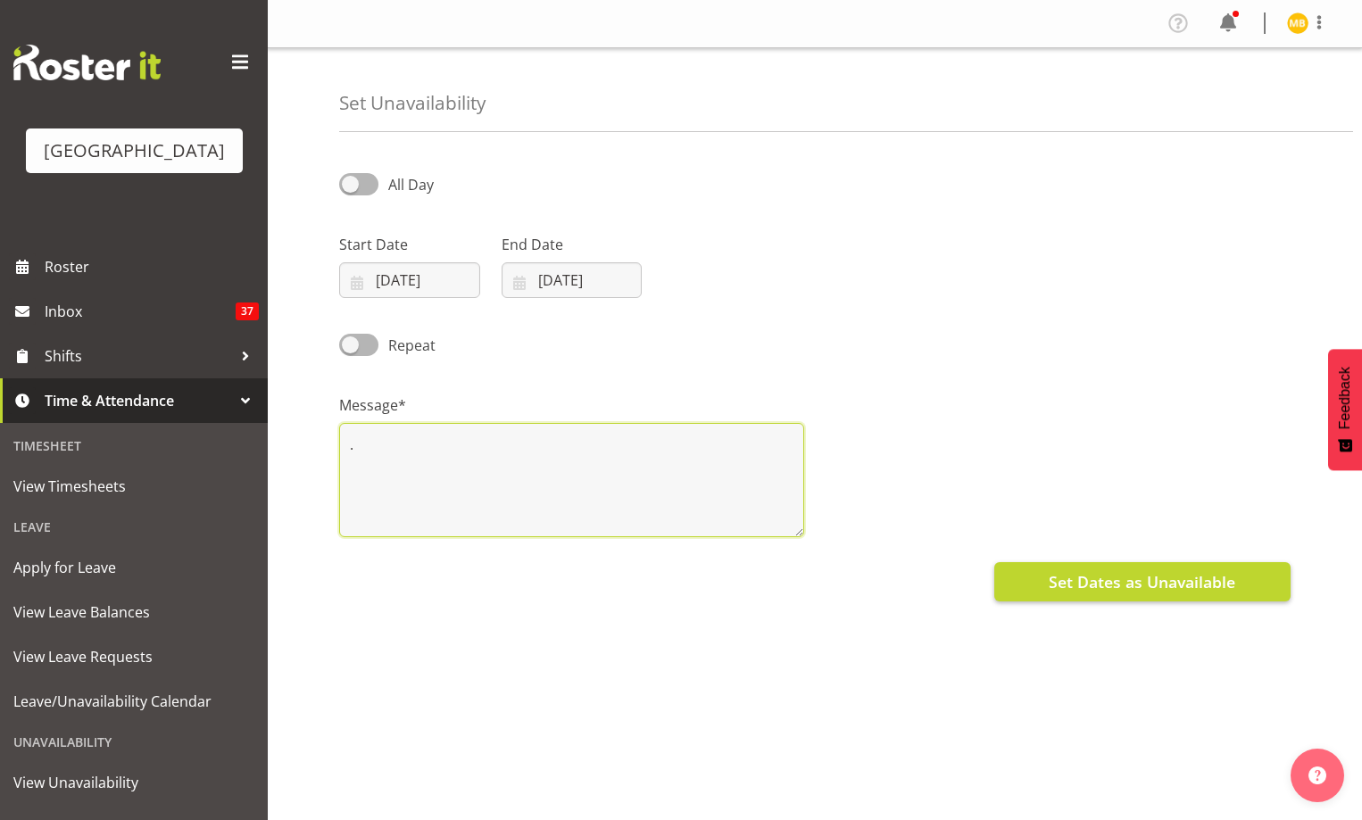
type textarea "."
click at [1132, 582] on span "Set Dates as Unavailable" at bounding box center [1142, 581] width 187 height 23
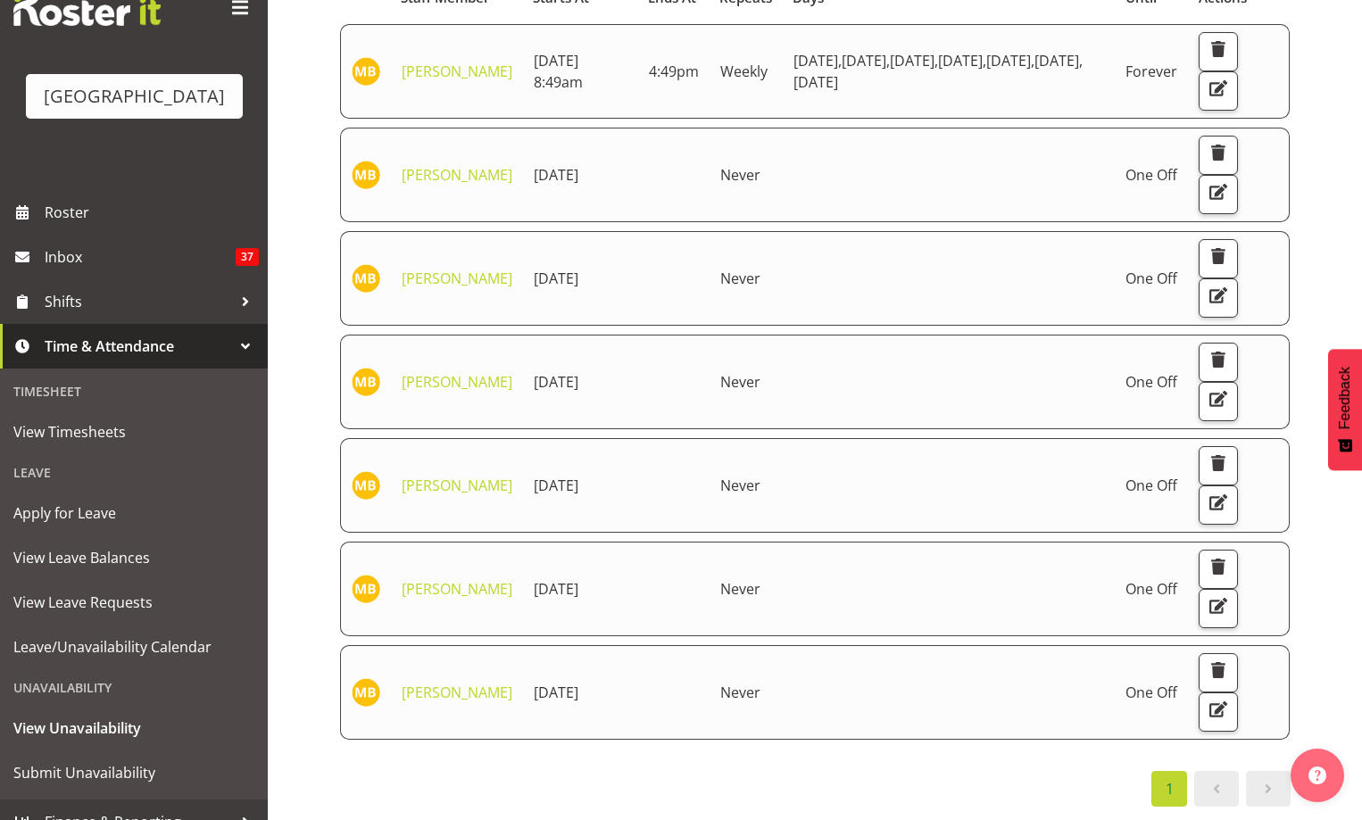
scroll to position [105, 0]
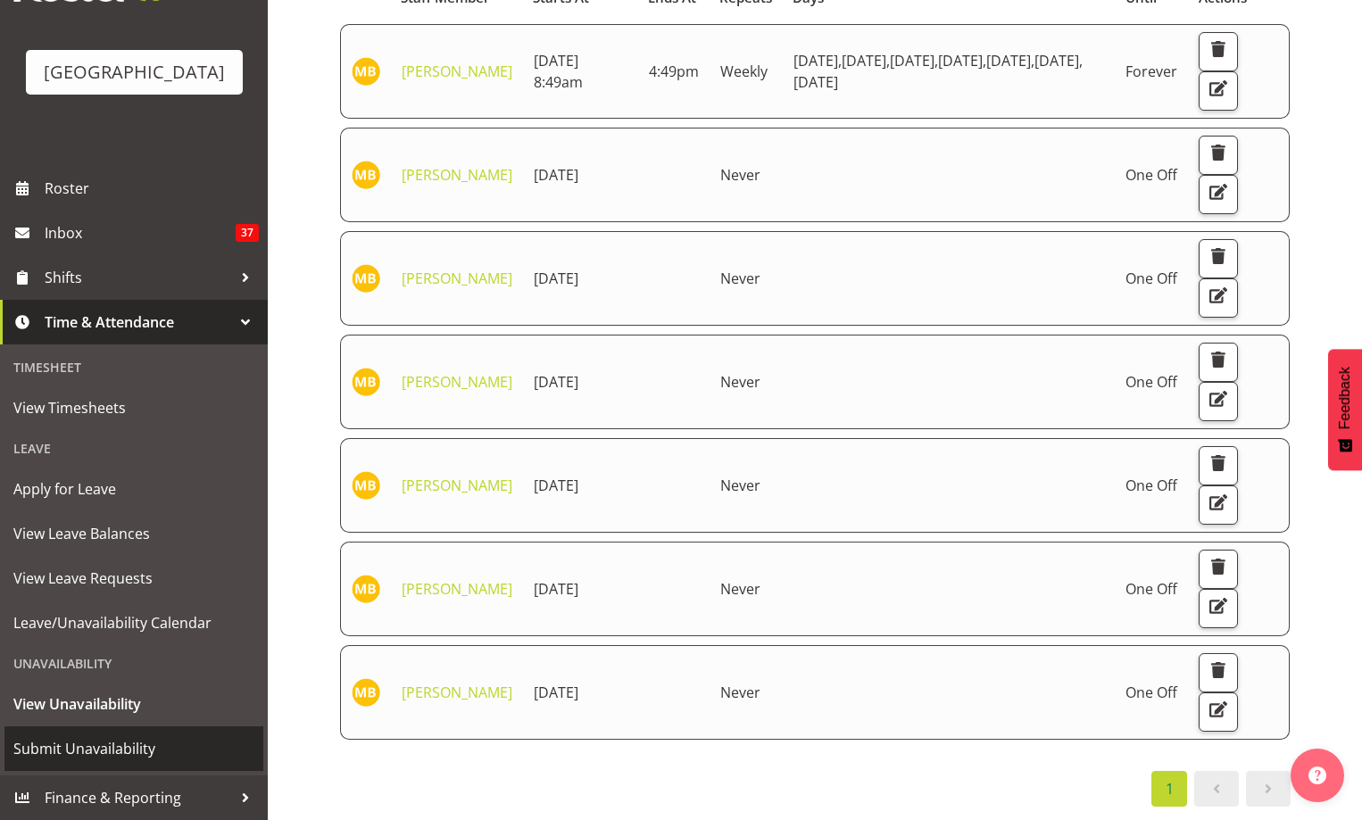
click at [82, 747] on span "Submit Unavailability" at bounding box center [133, 748] width 241 height 27
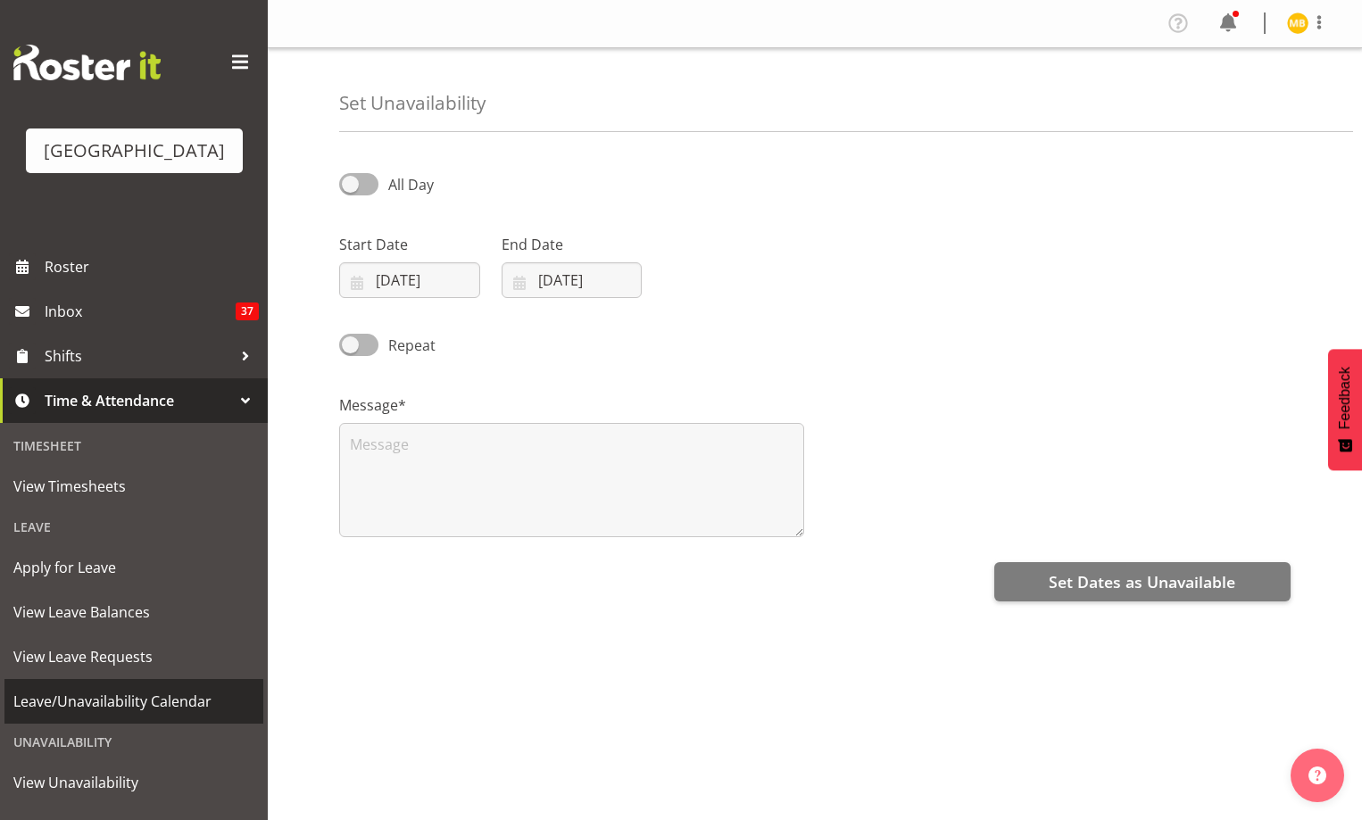
select select "7"
select select "2025"
click at [445, 285] on input "13/08/2025" at bounding box center [409, 280] width 141 height 36
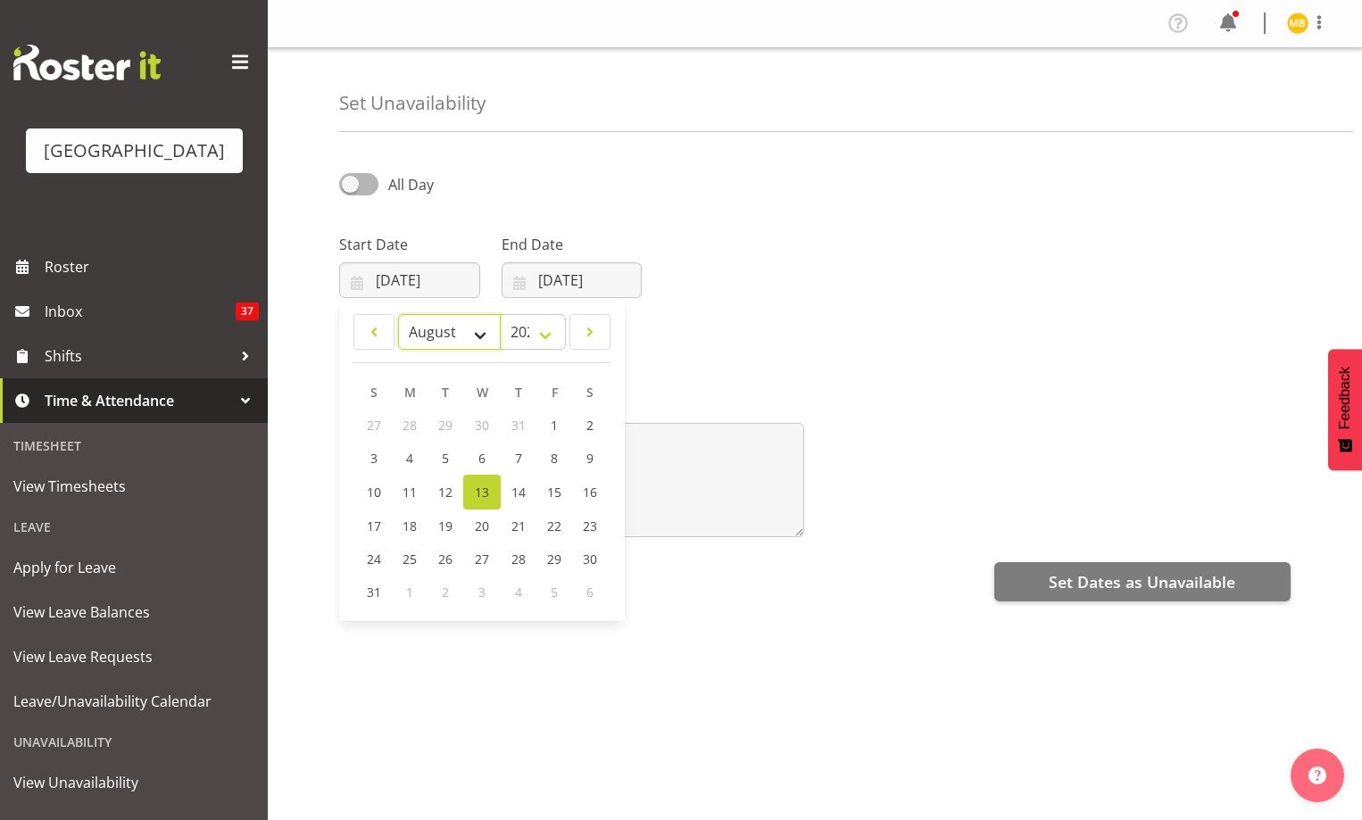
click at [484, 334] on select "January February March April May June July August September October November De…" at bounding box center [449, 332] width 103 height 36
click at [484, 333] on select "January February March April May June July August September October November De…" at bounding box center [449, 332] width 103 height 36
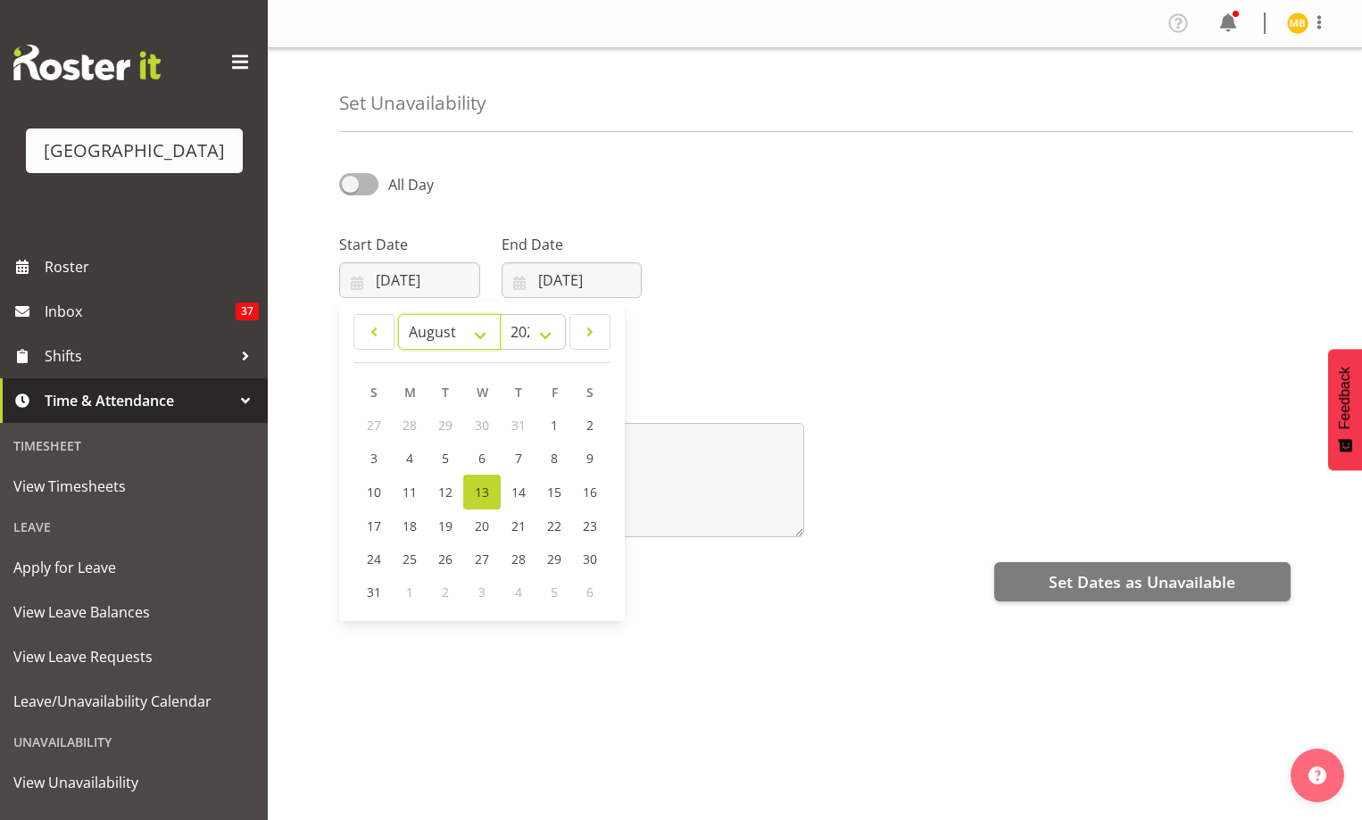
select select "10"
click at [398, 314] on select "January February March April May June July August September October November De…" at bounding box center [449, 332] width 103 height 36
click at [554, 454] on span "7" at bounding box center [553, 458] width 7 height 17
type input "07/11/2025"
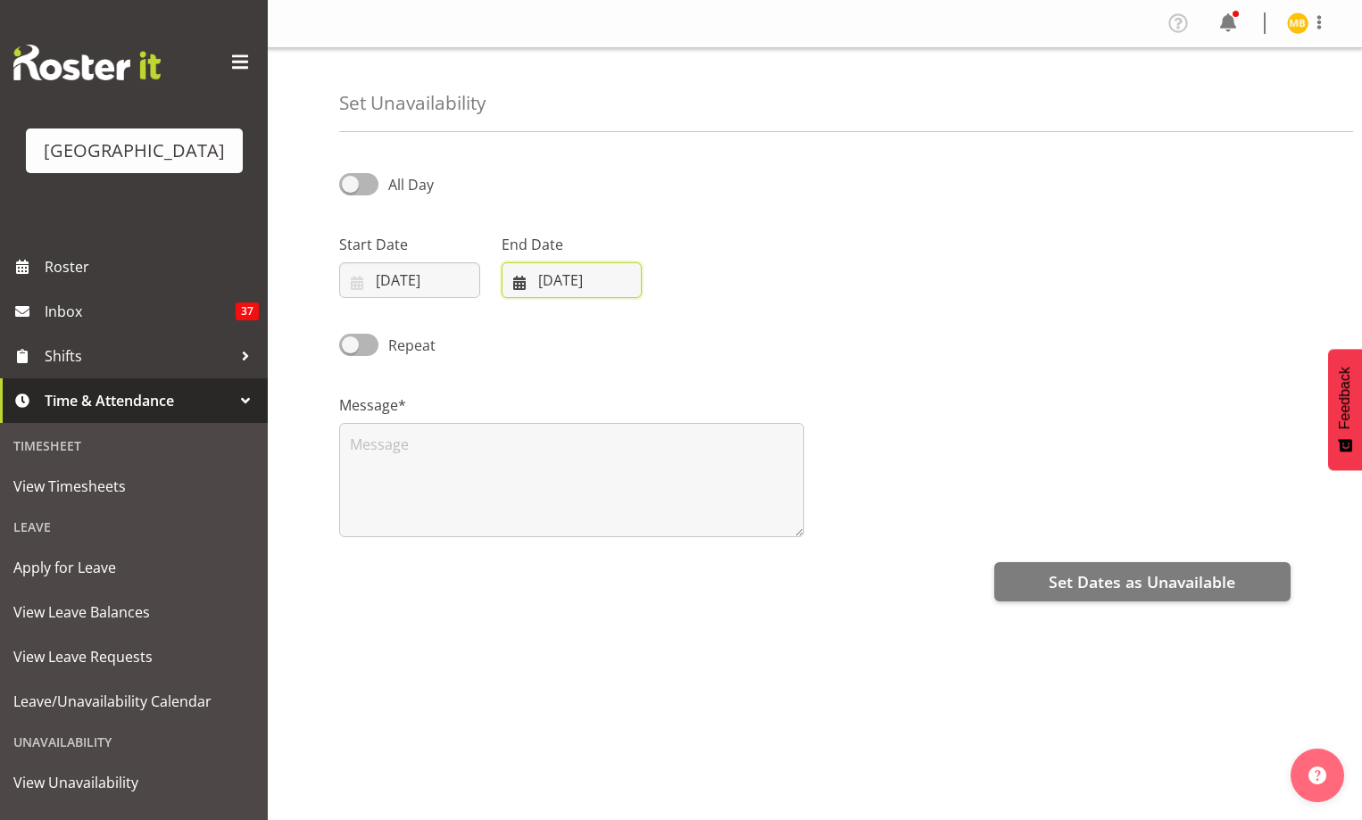
click at [551, 278] on input "13/08/2025" at bounding box center [572, 280] width 141 height 36
click at [612, 338] on select "January February March April May June July August September October November De…" at bounding box center [579, 332] width 122 height 36
select select "10"
click at [518, 314] on select "January February March April May June July August September October November De…" at bounding box center [579, 332] width 122 height 36
click at [576, 489] on span "10" at bounding box center [573, 491] width 14 height 17
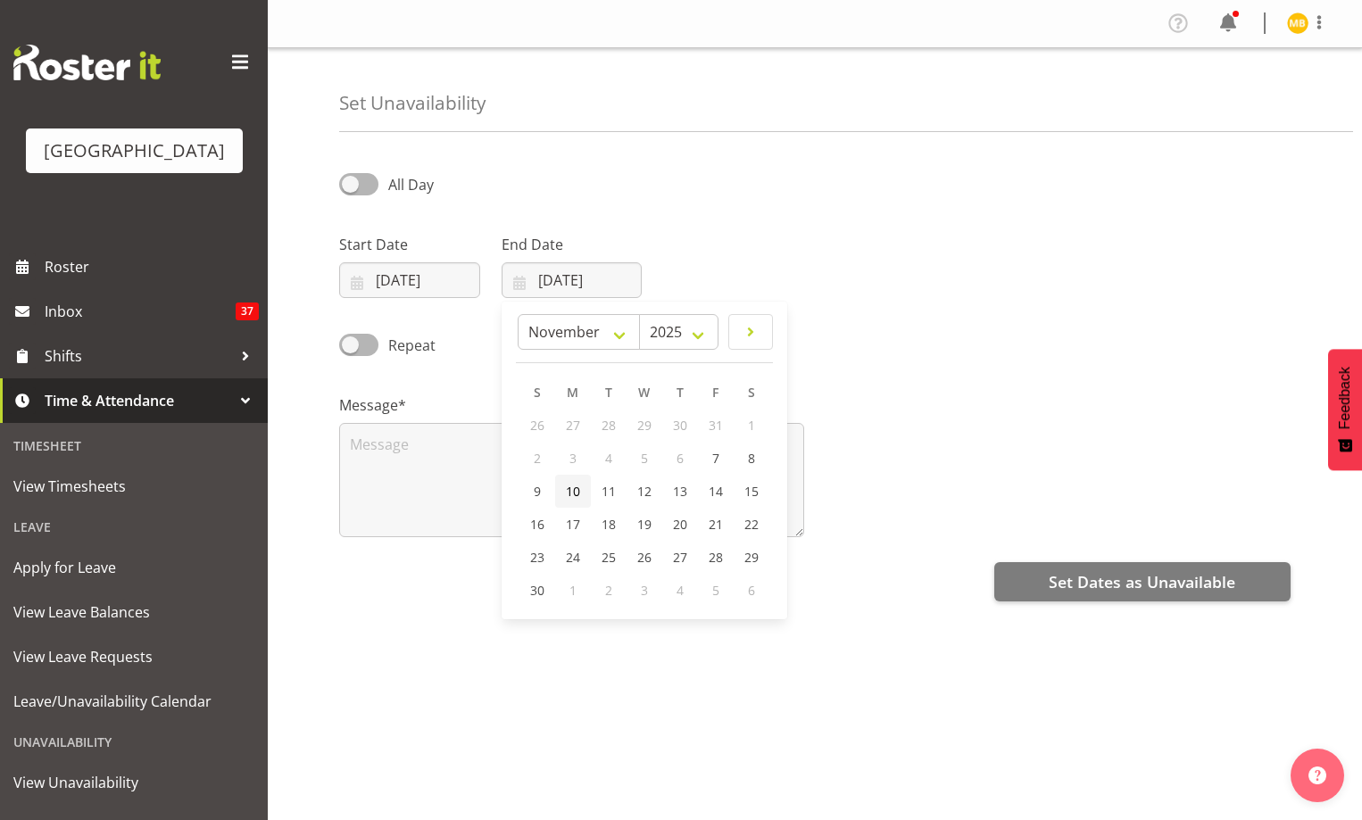
type input "10/11/2025"
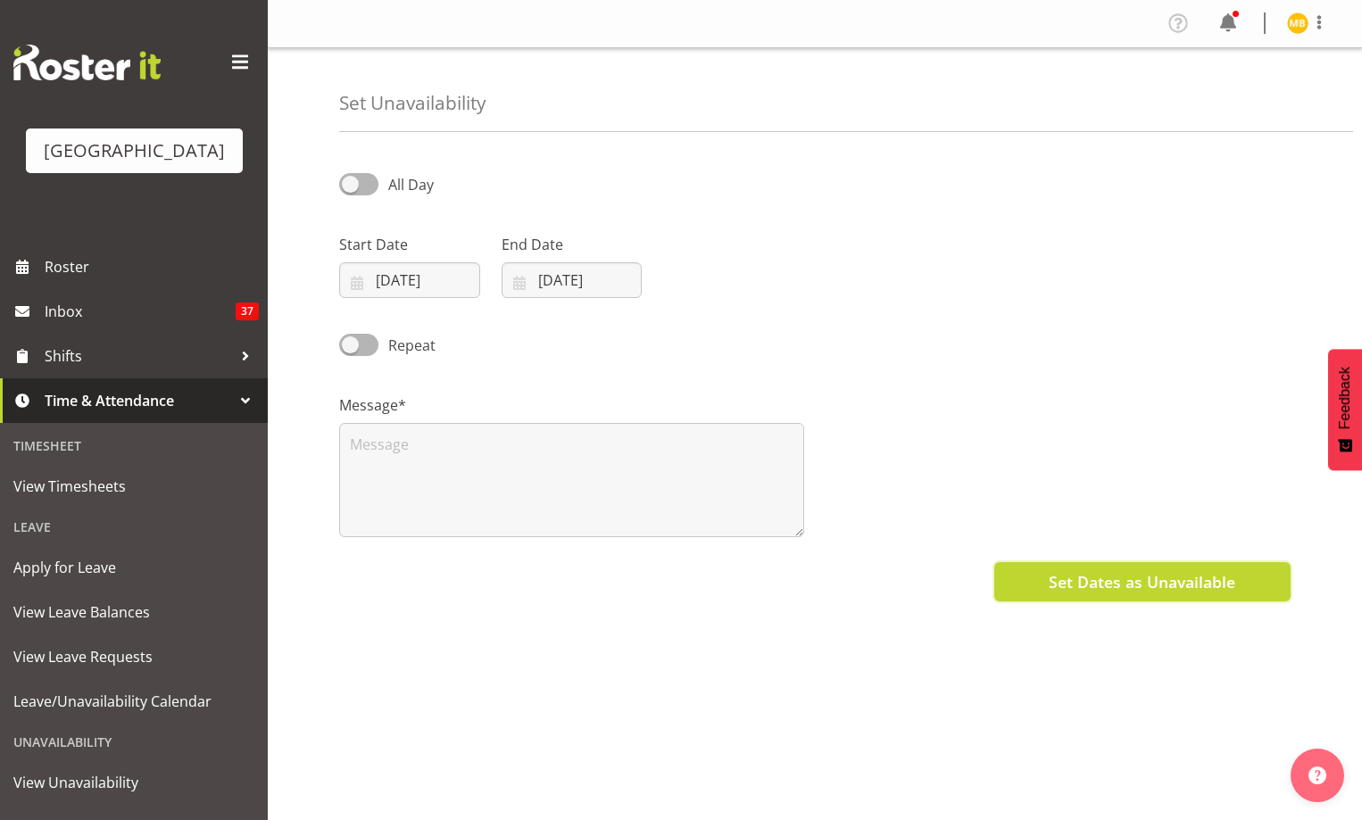
click at [1189, 584] on span "Set Dates as Unavailable" at bounding box center [1142, 581] width 187 height 23
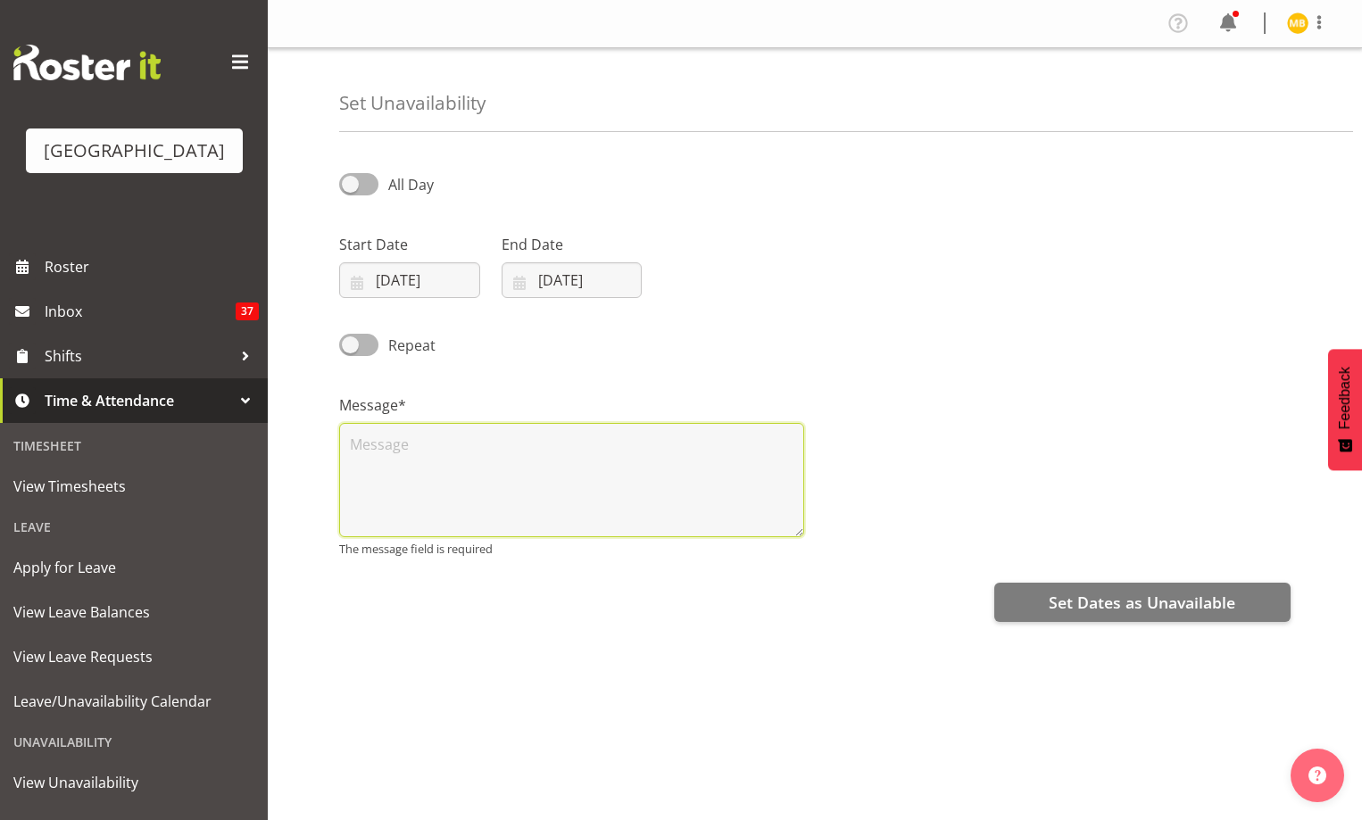
click at [543, 483] on textarea at bounding box center [571, 480] width 465 height 114
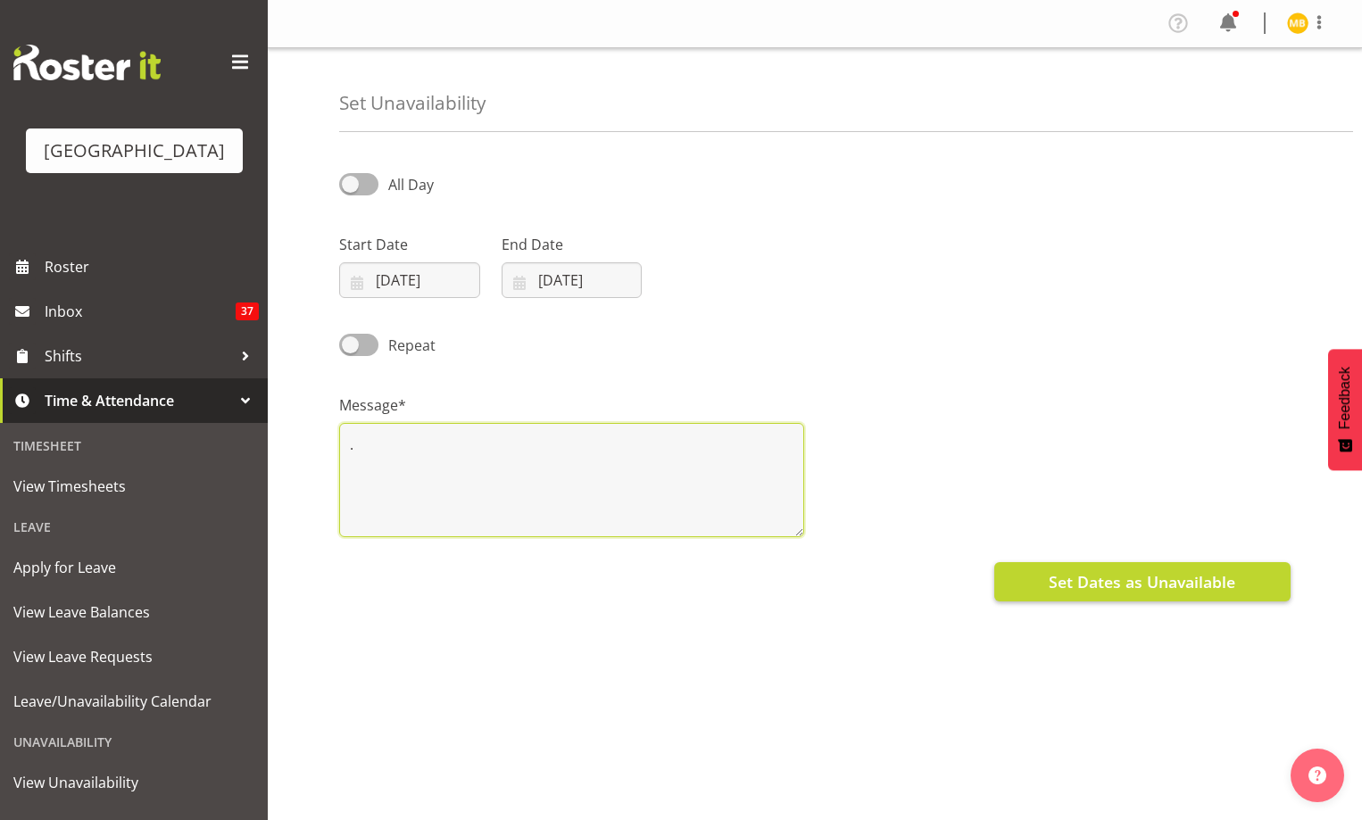
type textarea "."
click at [1070, 583] on span "Set Dates as Unavailable" at bounding box center [1142, 581] width 187 height 23
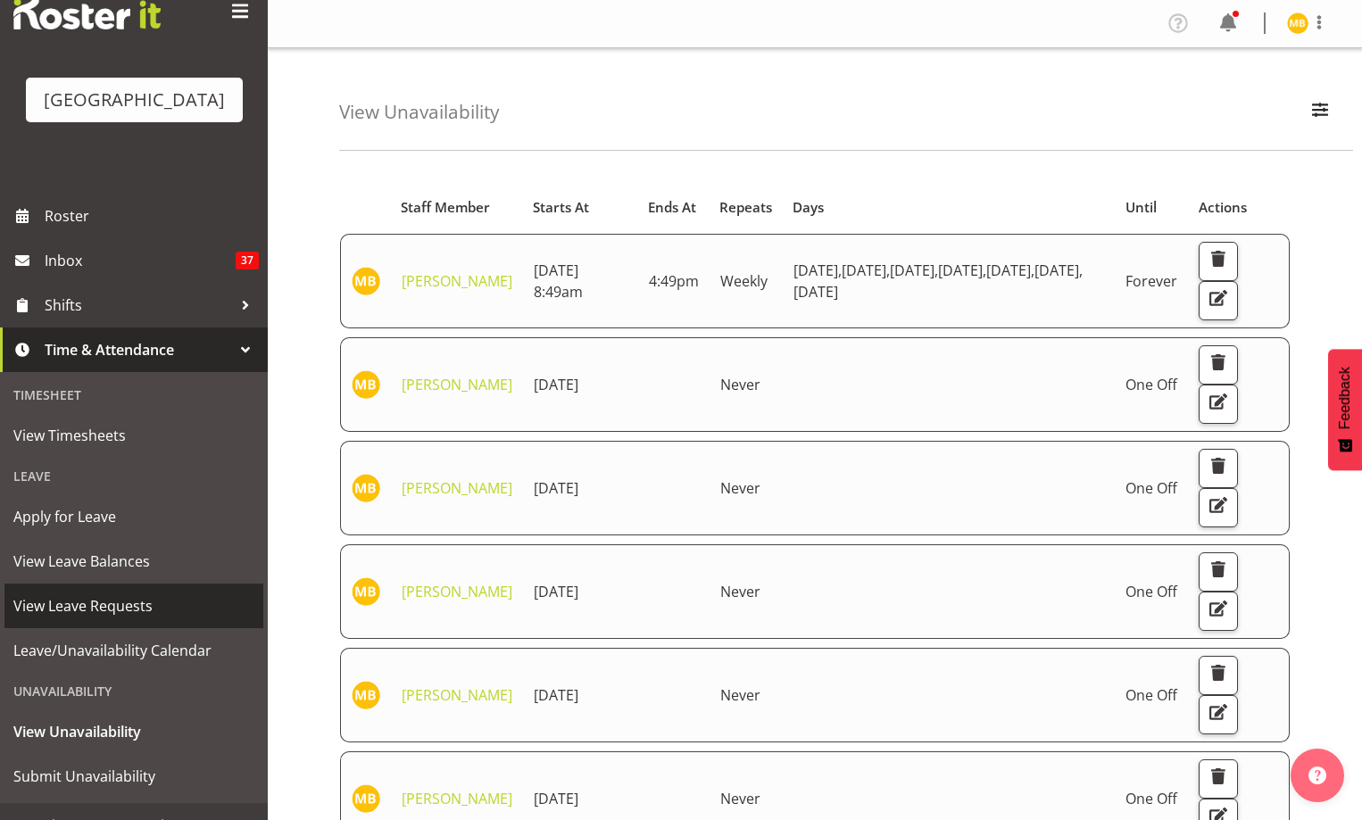
scroll to position [105, 0]
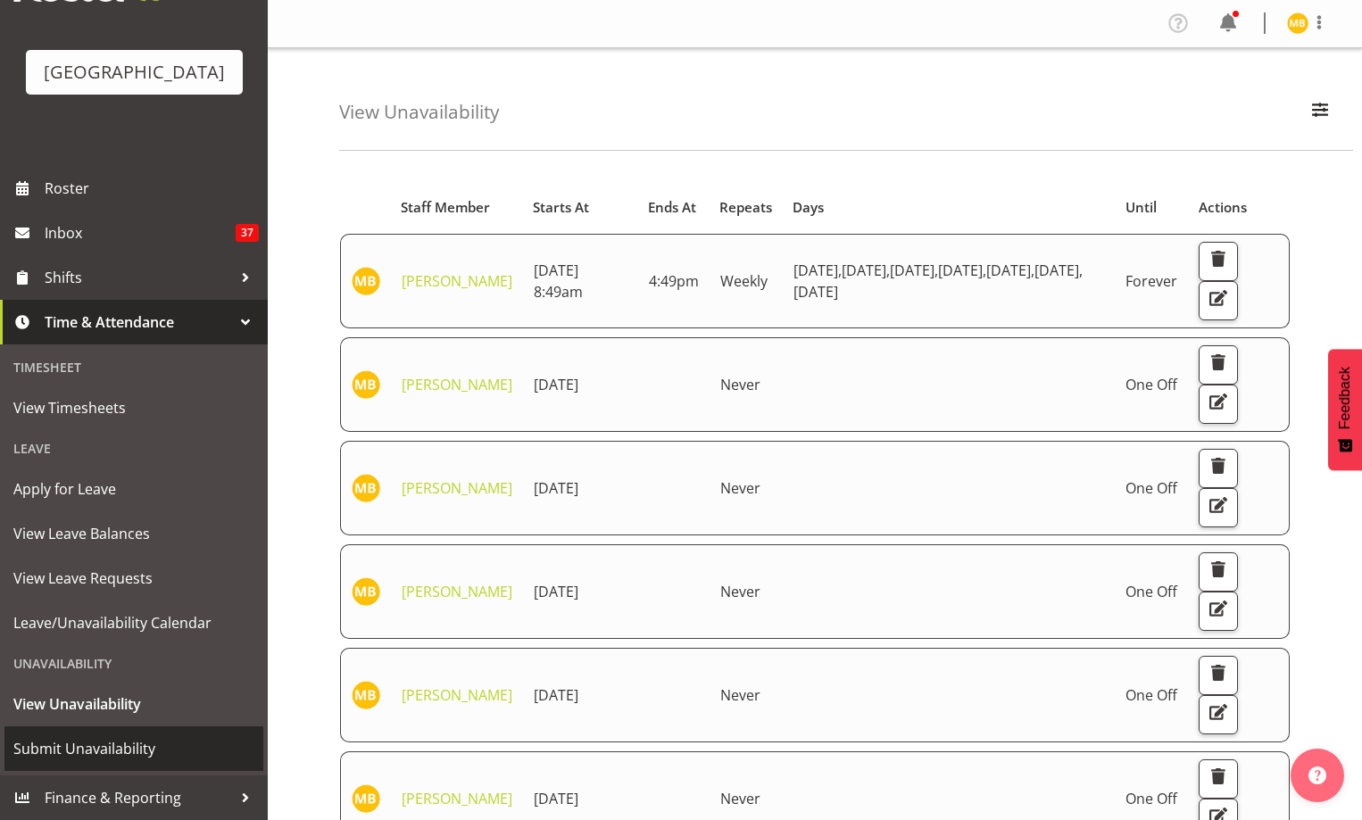
click at [134, 750] on span "Submit Unavailability" at bounding box center [133, 748] width 241 height 27
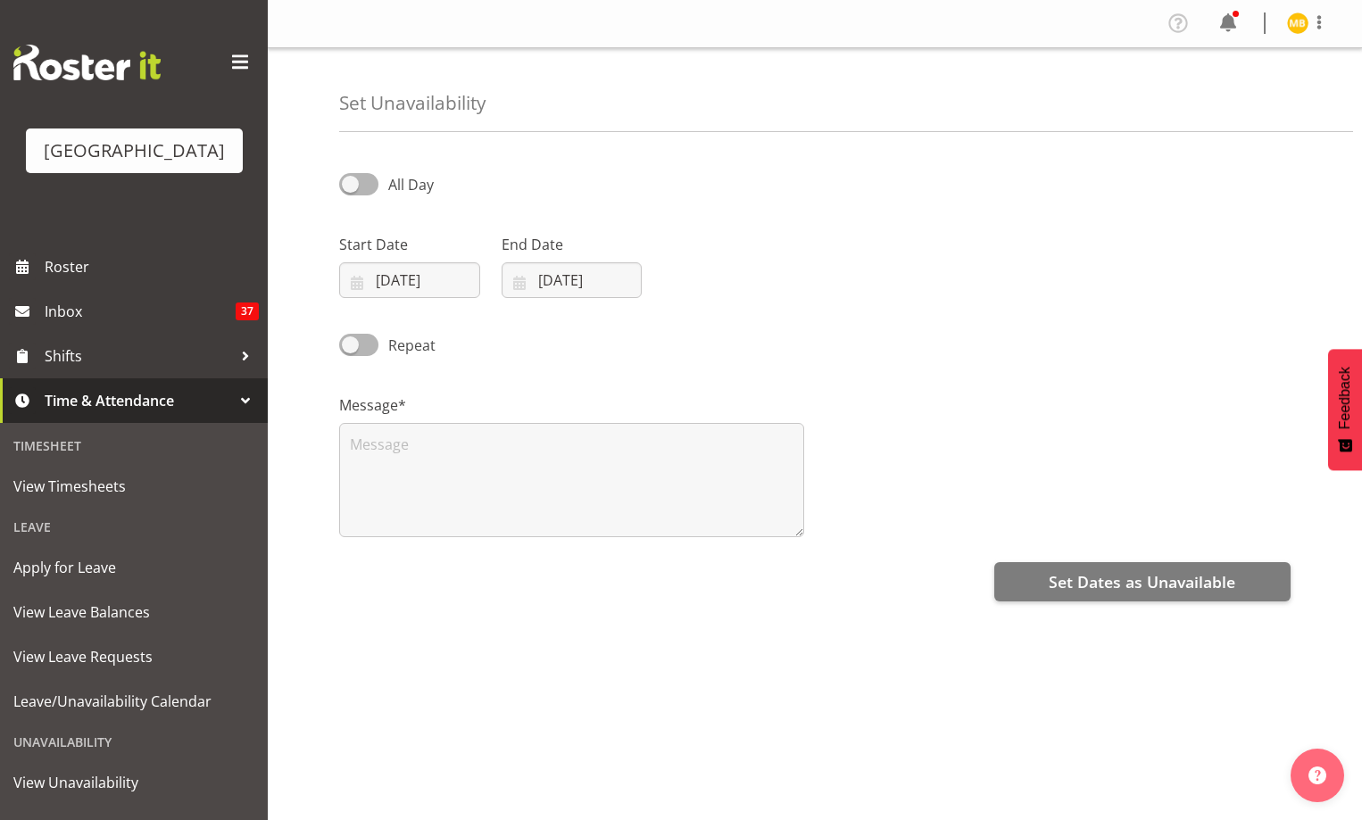
select select "7"
select select "2025"
click at [402, 273] on input "[DATE]" at bounding box center [409, 280] width 141 height 36
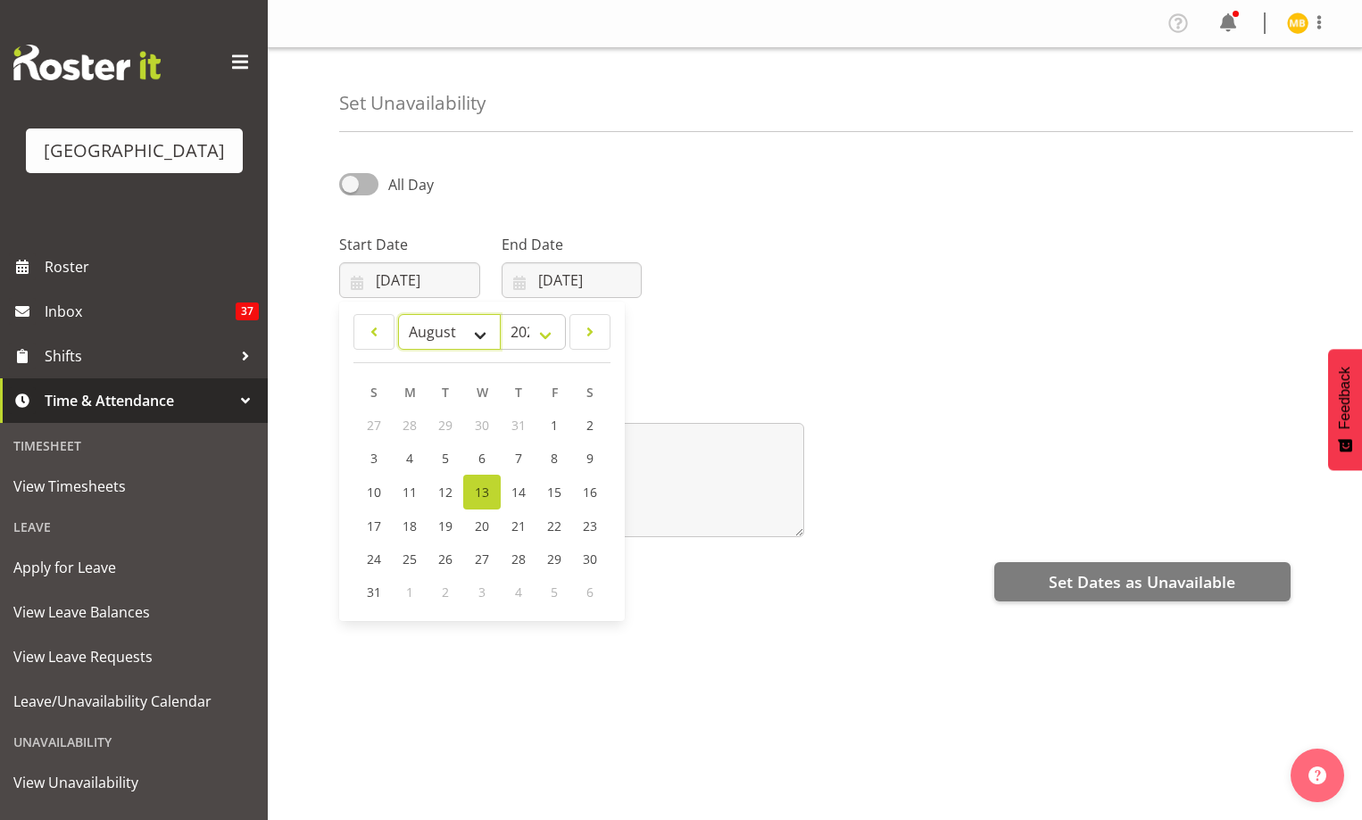
click at [483, 328] on select "January February March April May June July August September October November De…" at bounding box center [449, 332] width 103 height 36
select select "10"
click at [398, 314] on select "January February March April May June July August September October November De…" at bounding box center [449, 332] width 103 height 36
click at [551, 524] on span "21" at bounding box center [553, 524] width 14 height 17
type input "21/11/2025"
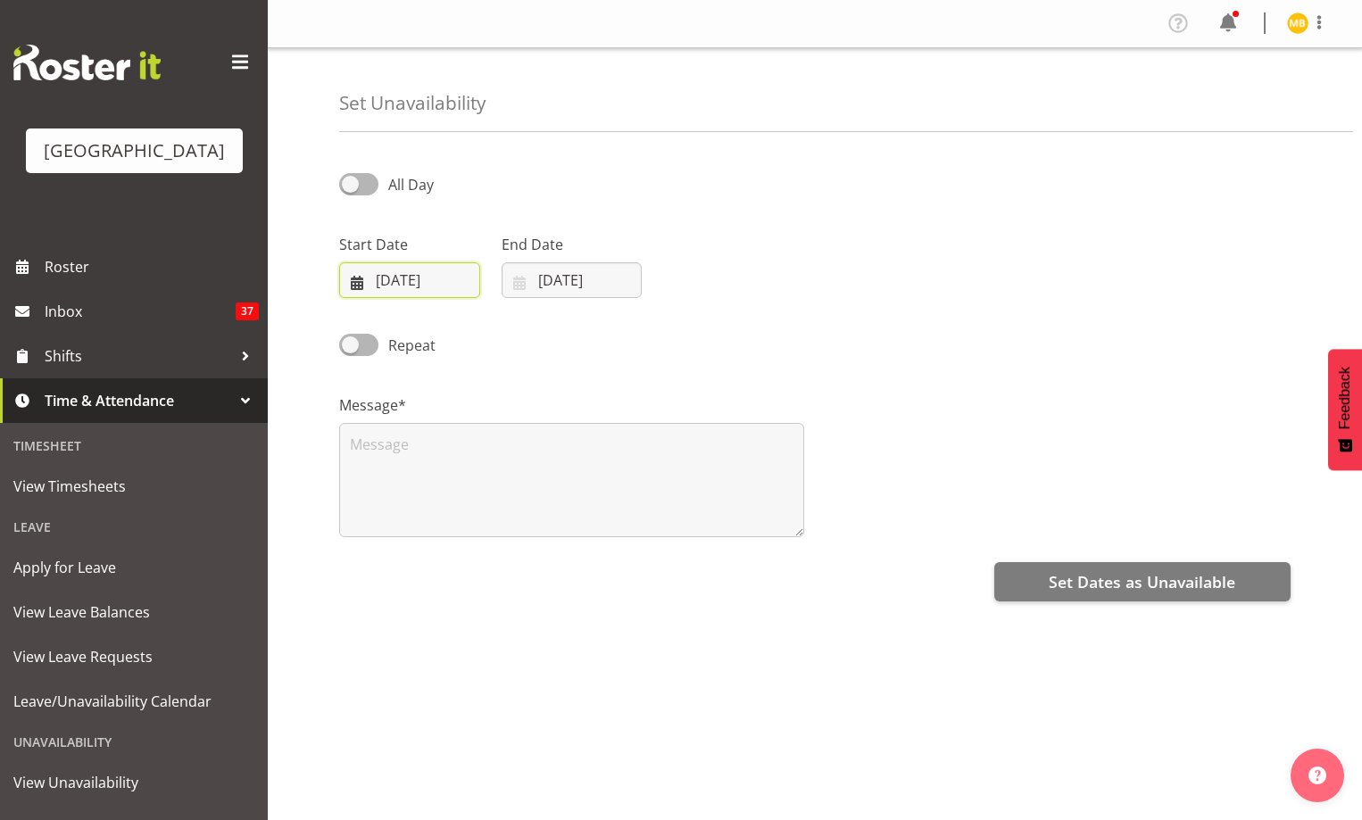
click at [419, 279] on input "21/11/2025" at bounding box center [409, 280] width 141 height 36
click at [439, 277] on input "21/11/2025" at bounding box center [409, 280] width 141 height 36
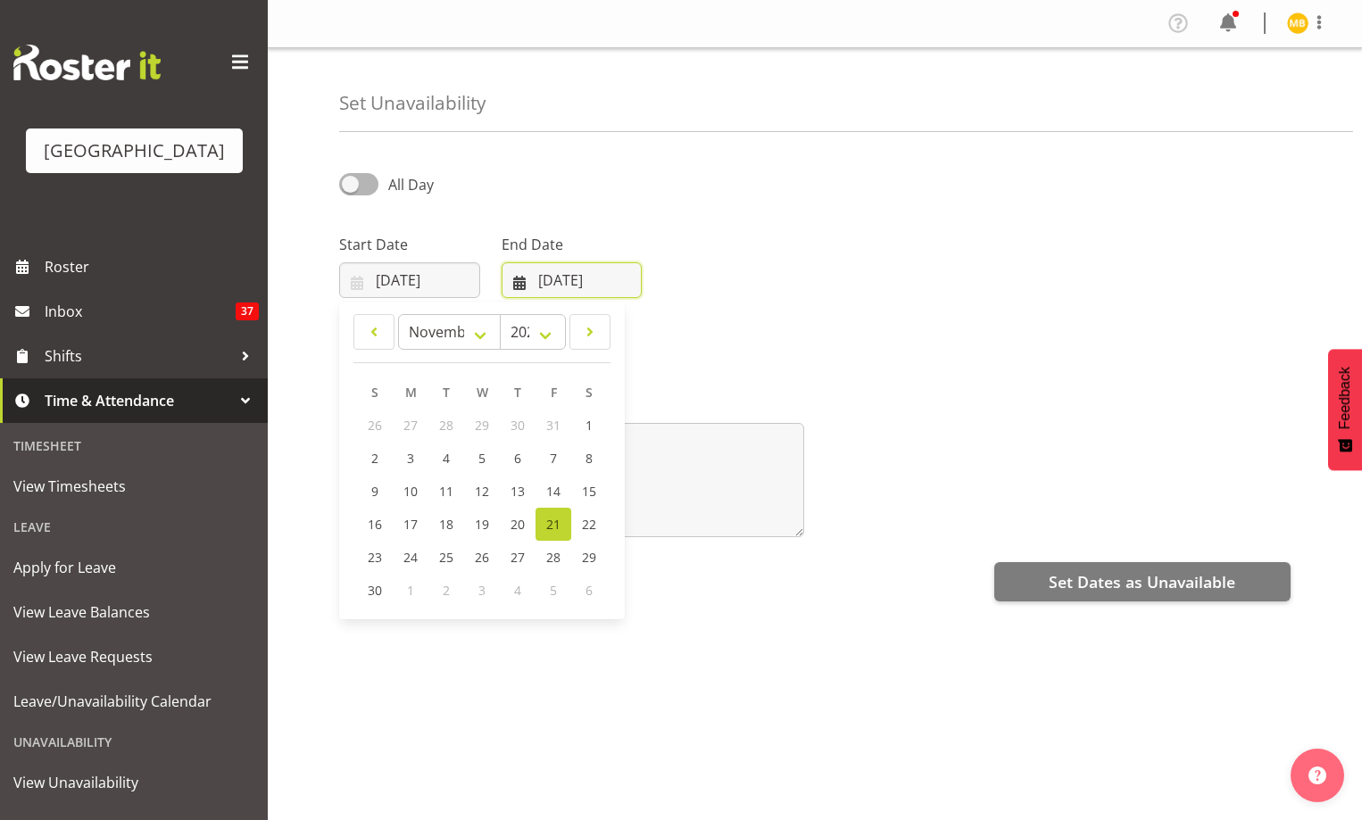
click at [571, 280] on input "13/08/2025" at bounding box center [572, 280] width 141 height 36
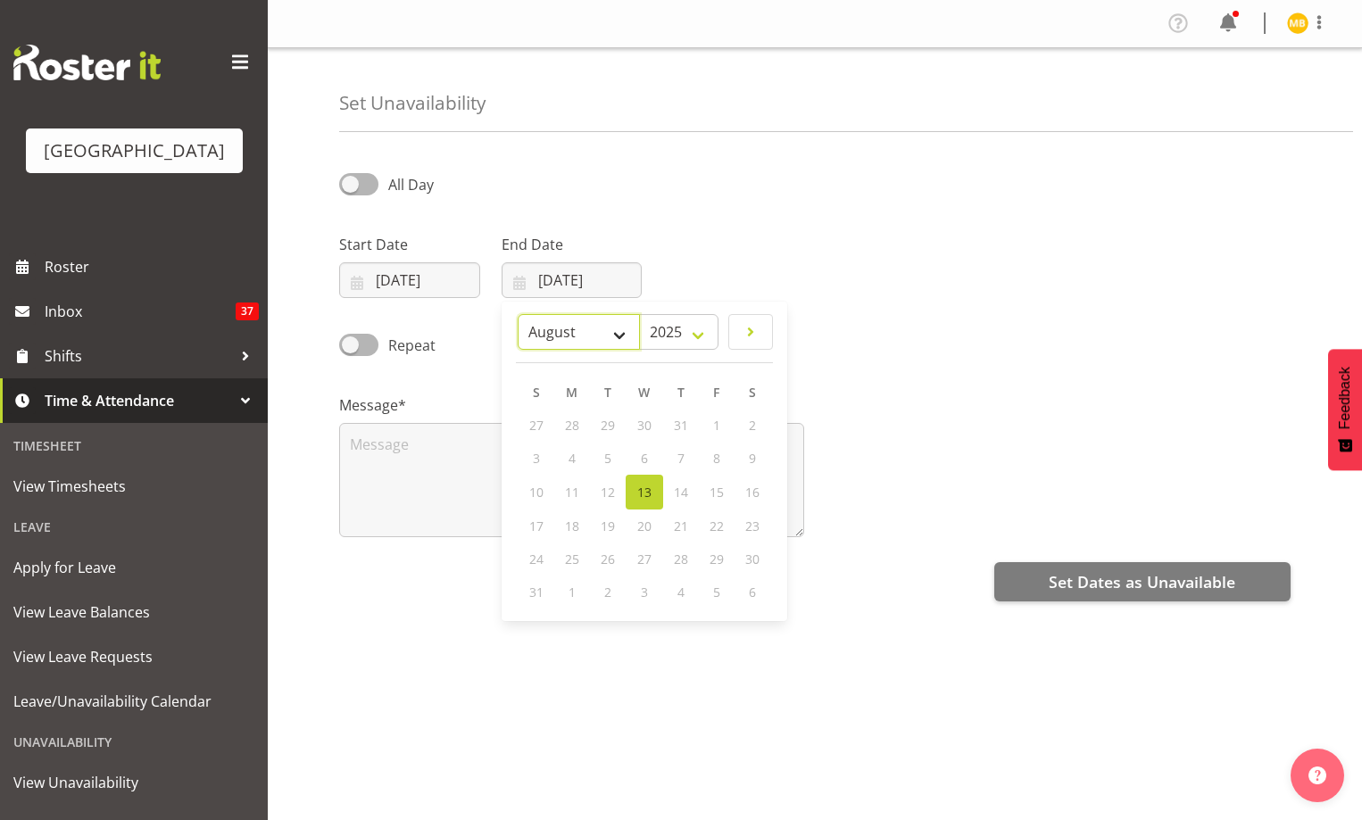
drag, startPoint x: 617, startPoint y: 331, endPoint x: 617, endPoint y: 349, distance: 17.8
click at [617, 330] on select "January February March April May June July August September October November De…" at bounding box center [579, 332] width 122 height 36
select select "10"
click at [518, 314] on select "January February March April May June July August September October November De…" at bounding box center [579, 332] width 122 height 36
click at [577, 558] on span "24" at bounding box center [573, 557] width 14 height 17
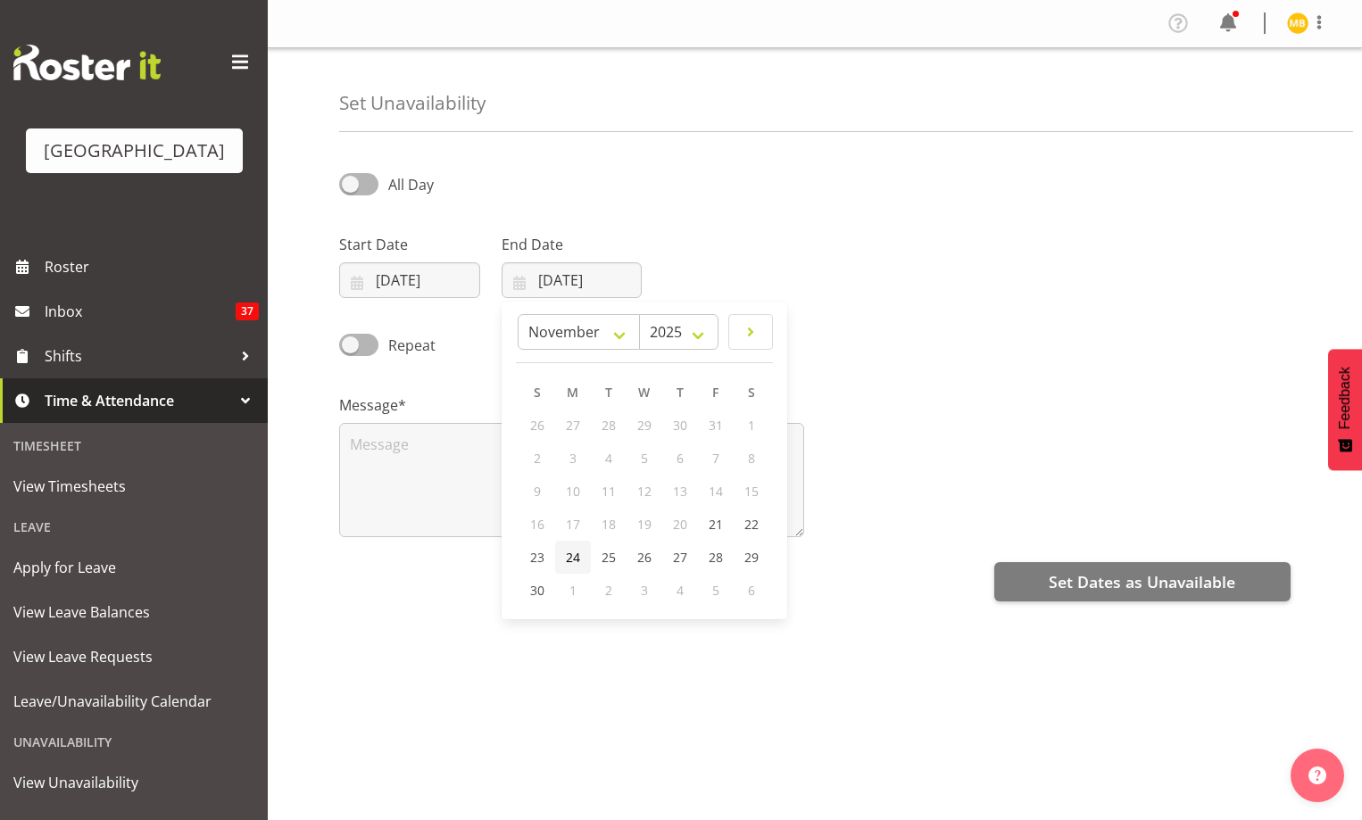
type input "24/11/2025"
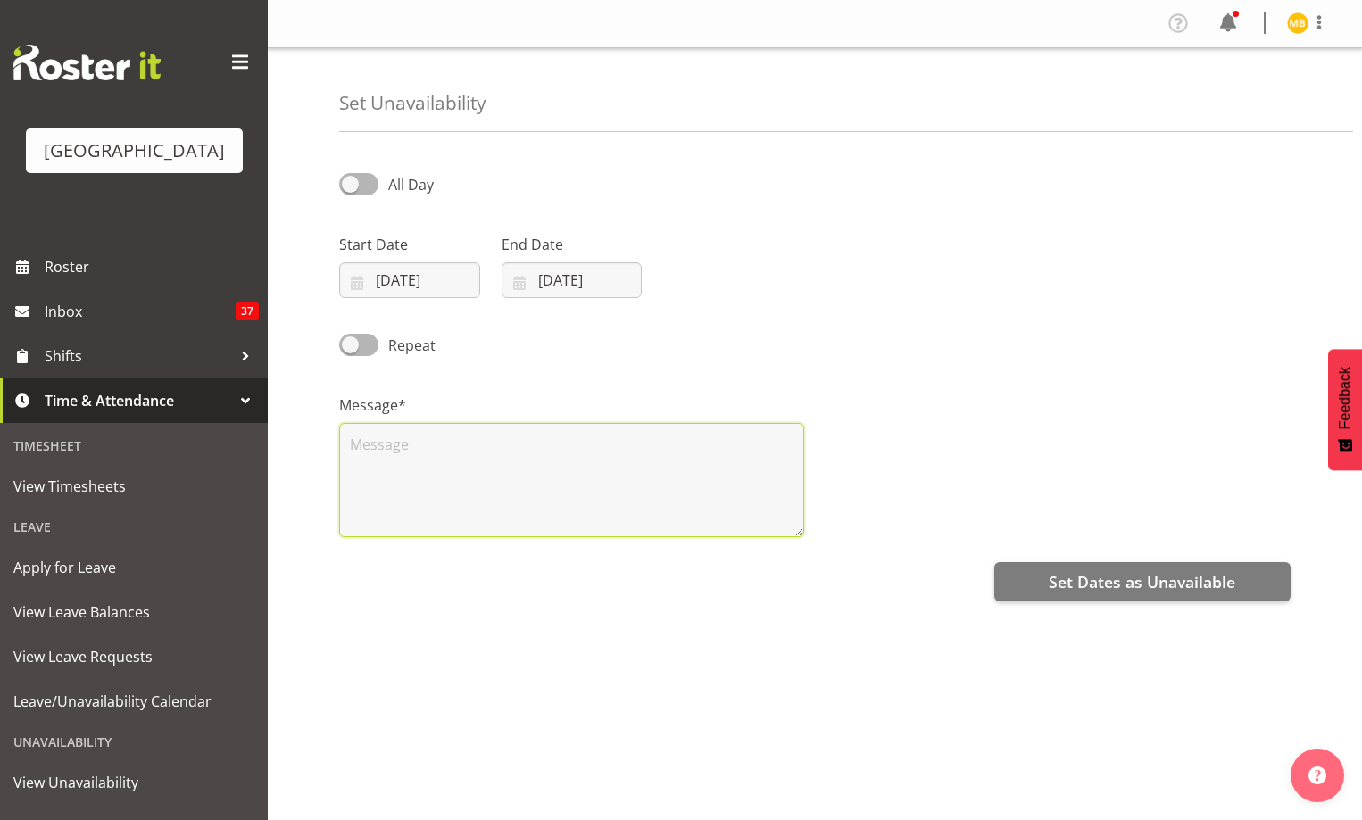
click at [673, 470] on textarea at bounding box center [571, 480] width 465 height 114
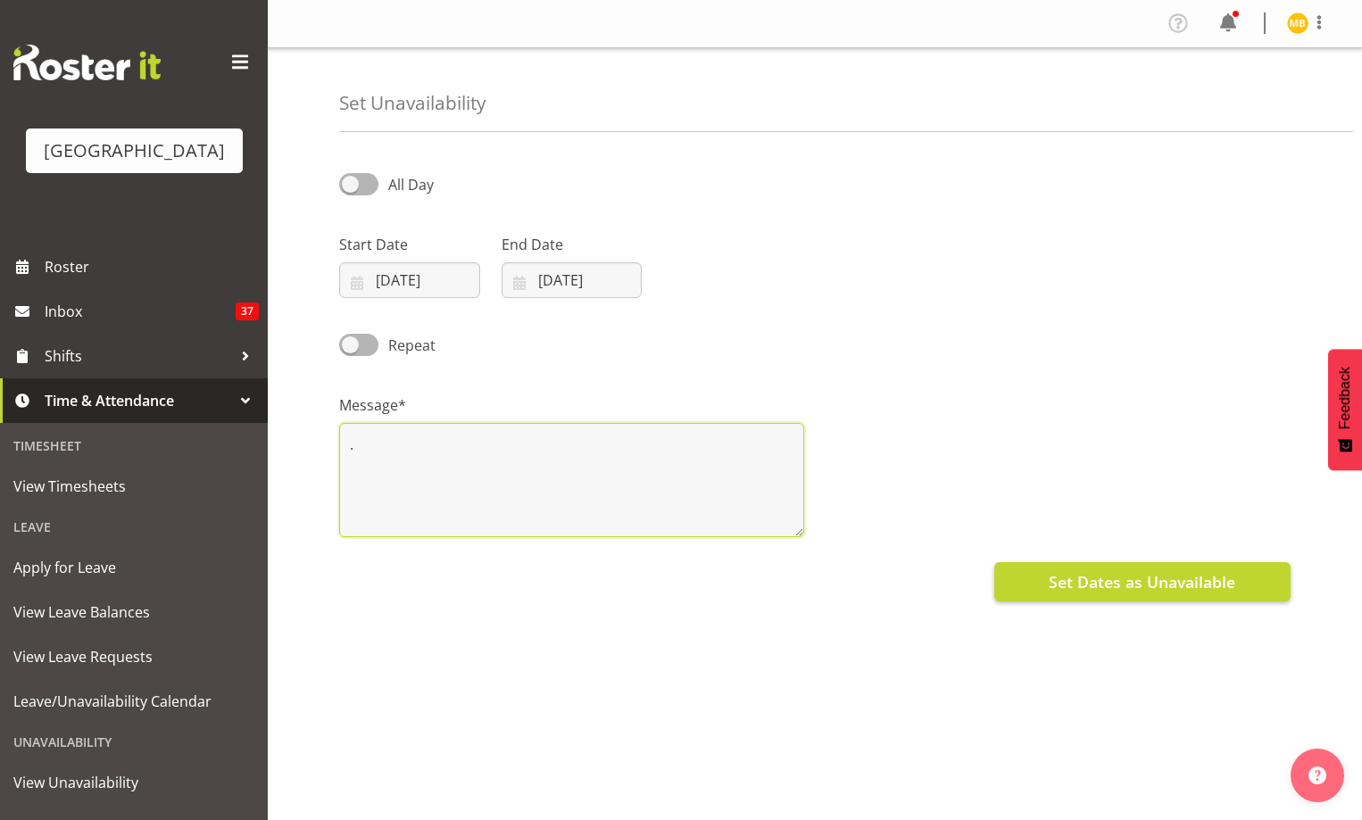
type textarea "."
click at [1040, 577] on button "Set Dates as Unavailable" at bounding box center [1142, 581] width 296 height 39
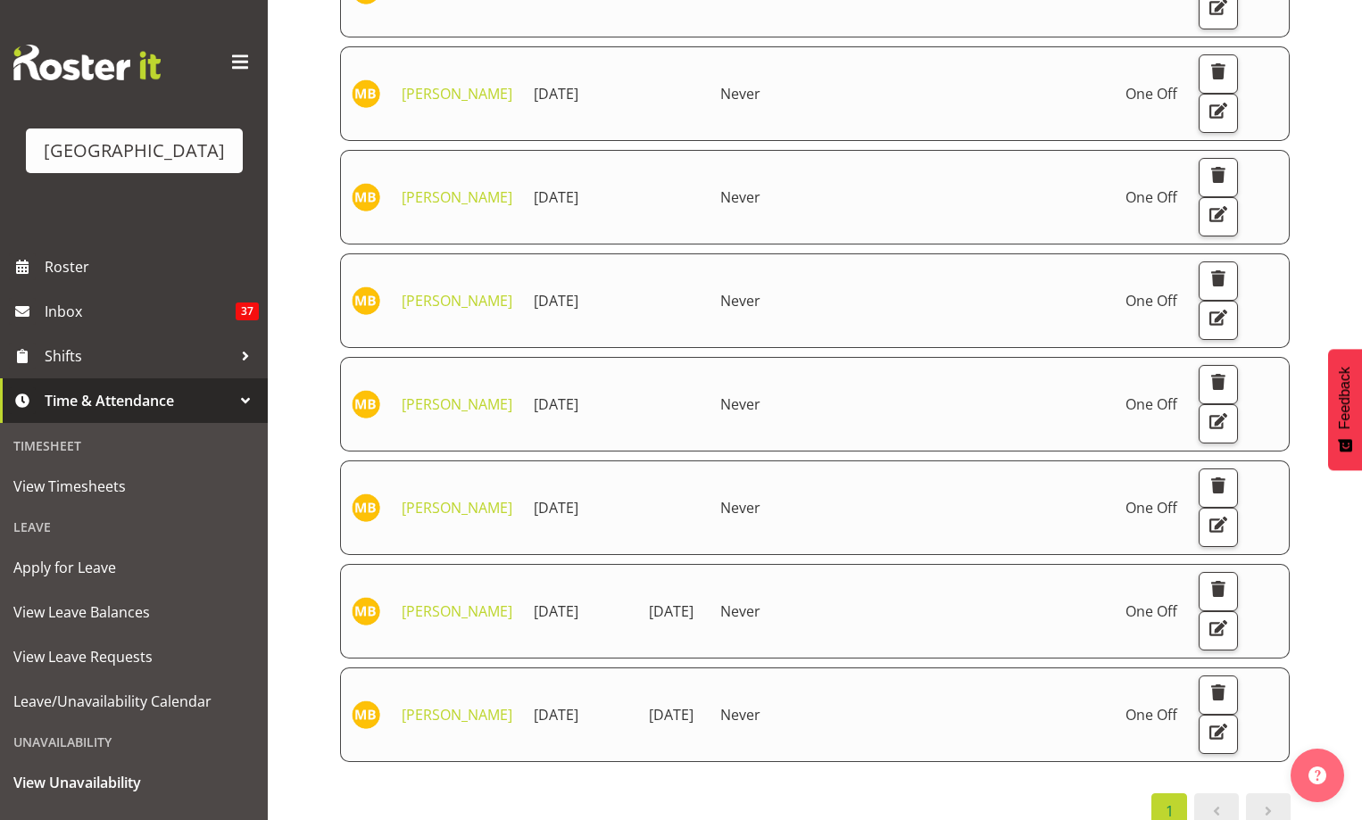
scroll to position [430, 0]
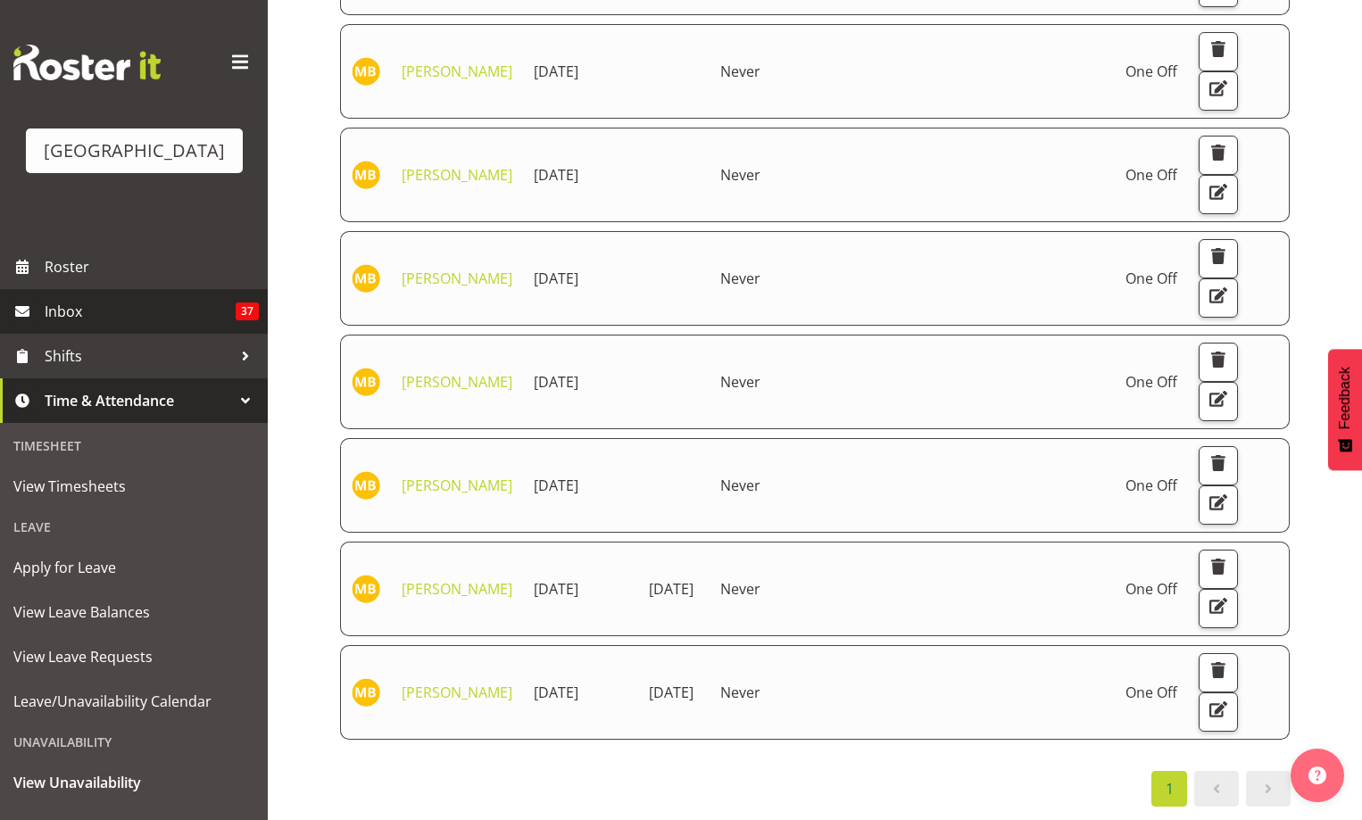
click at [84, 325] on span "Inbox" at bounding box center [140, 311] width 191 height 27
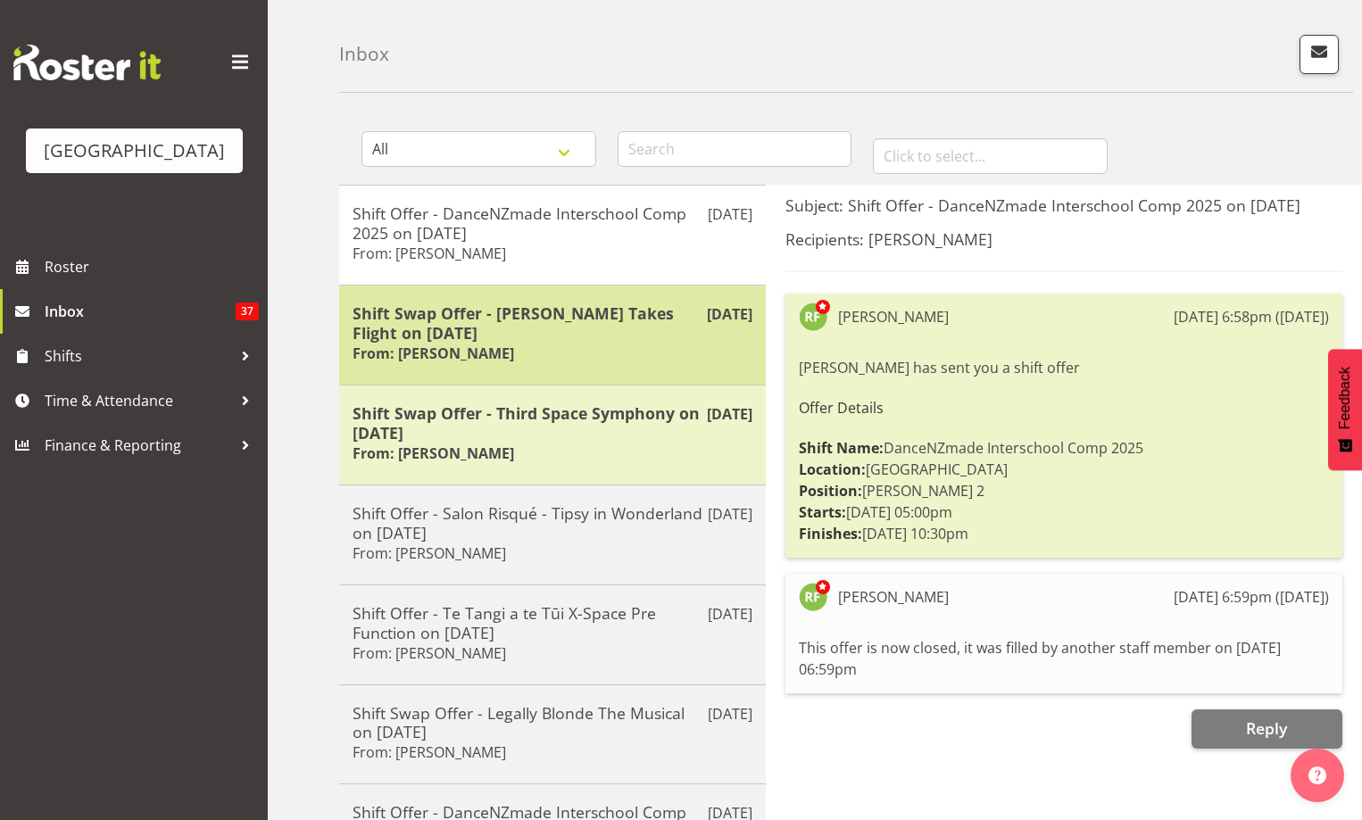
scroll to position [89, 0]
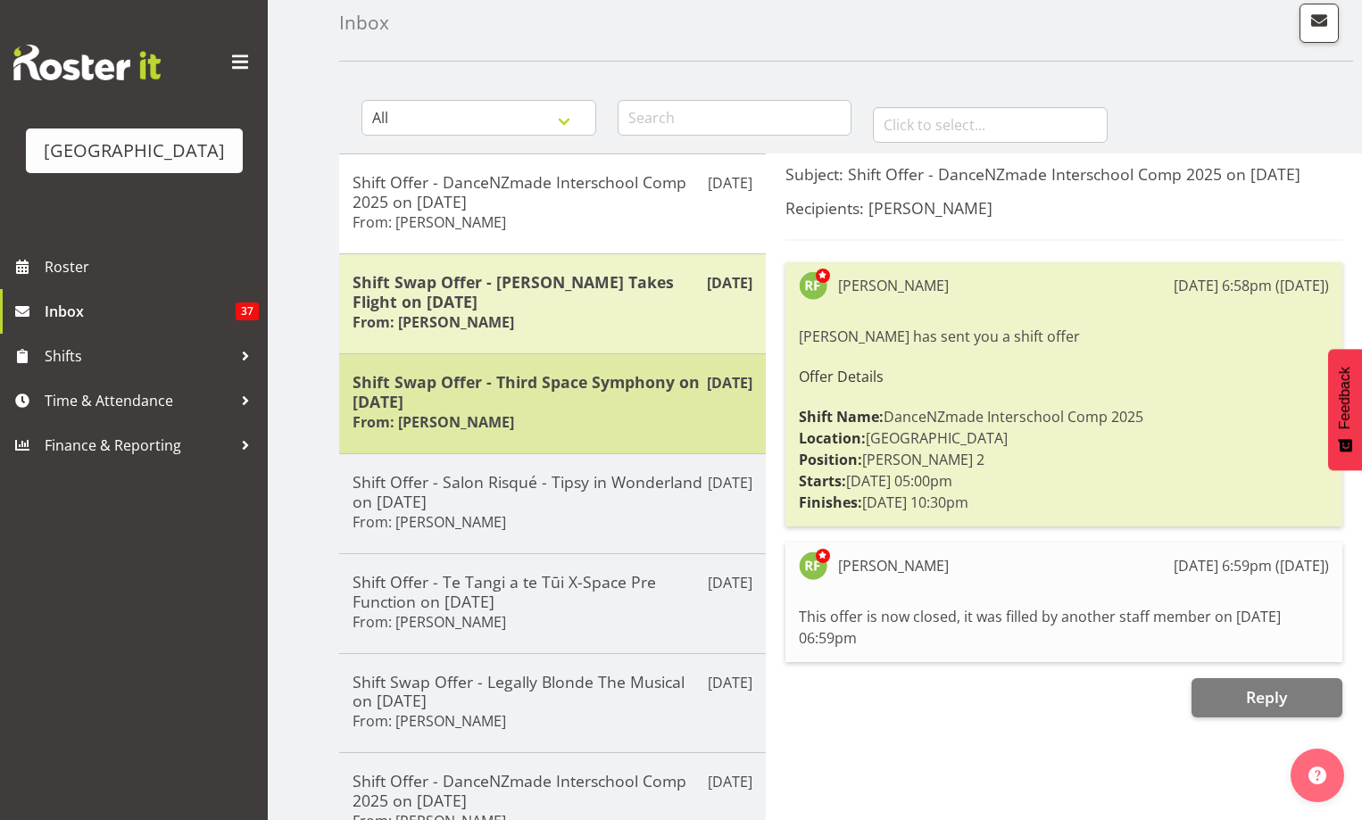
click at [641, 407] on h5 "Shift Swap Offer - Third Space Symphony on [DATE]" at bounding box center [552, 391] width 400 height 39
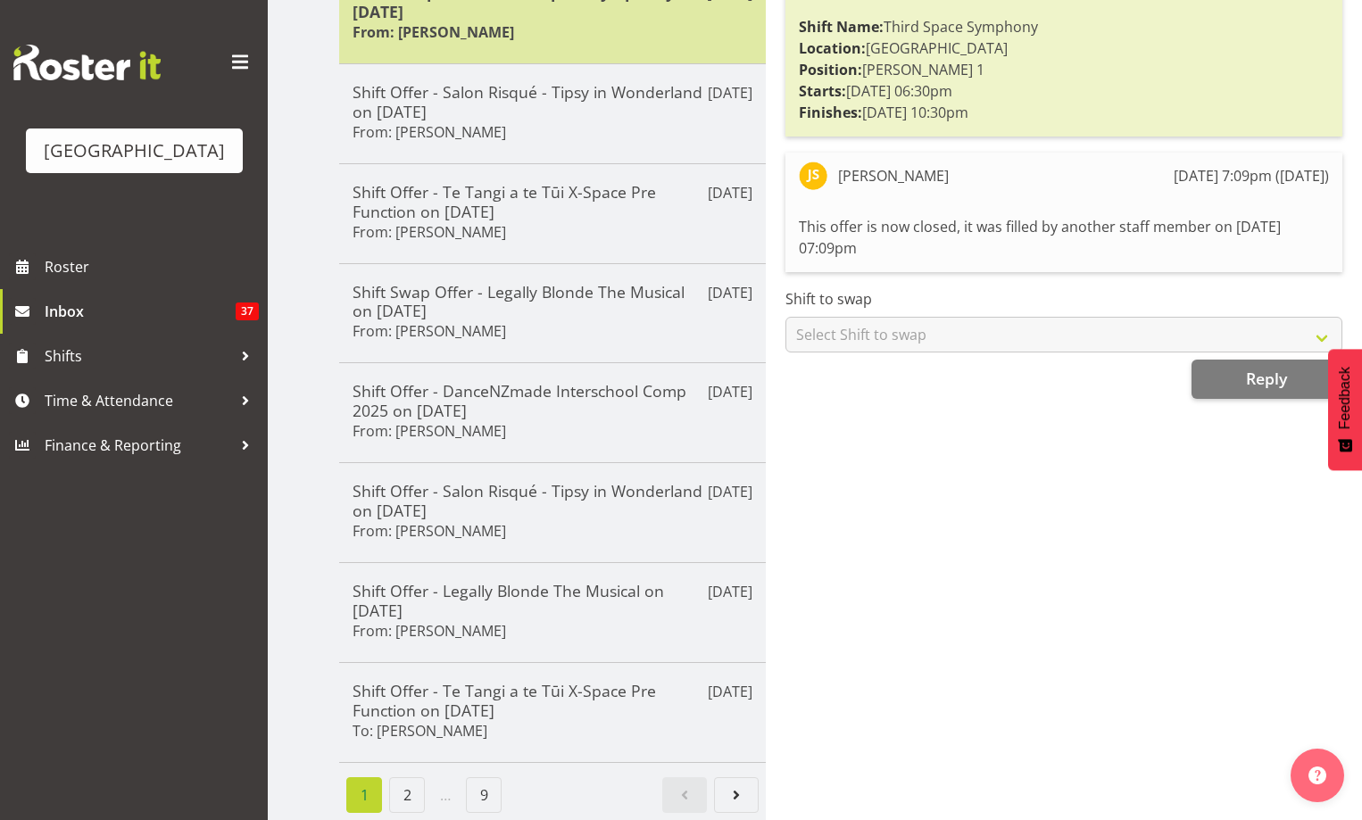
scroll to position [0, 0]
